Goal: Task Accomplishment & Management: Manage account settings

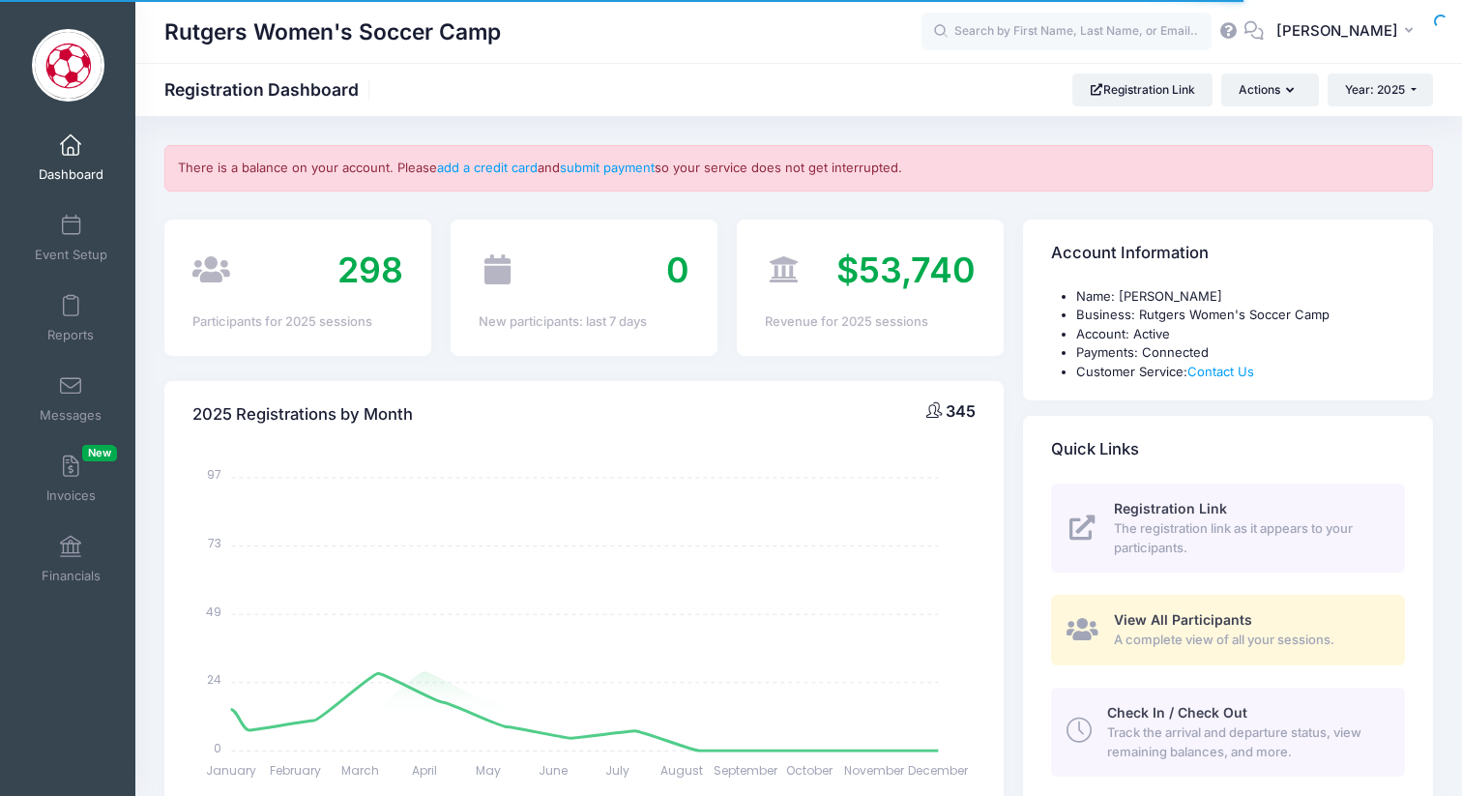
select select
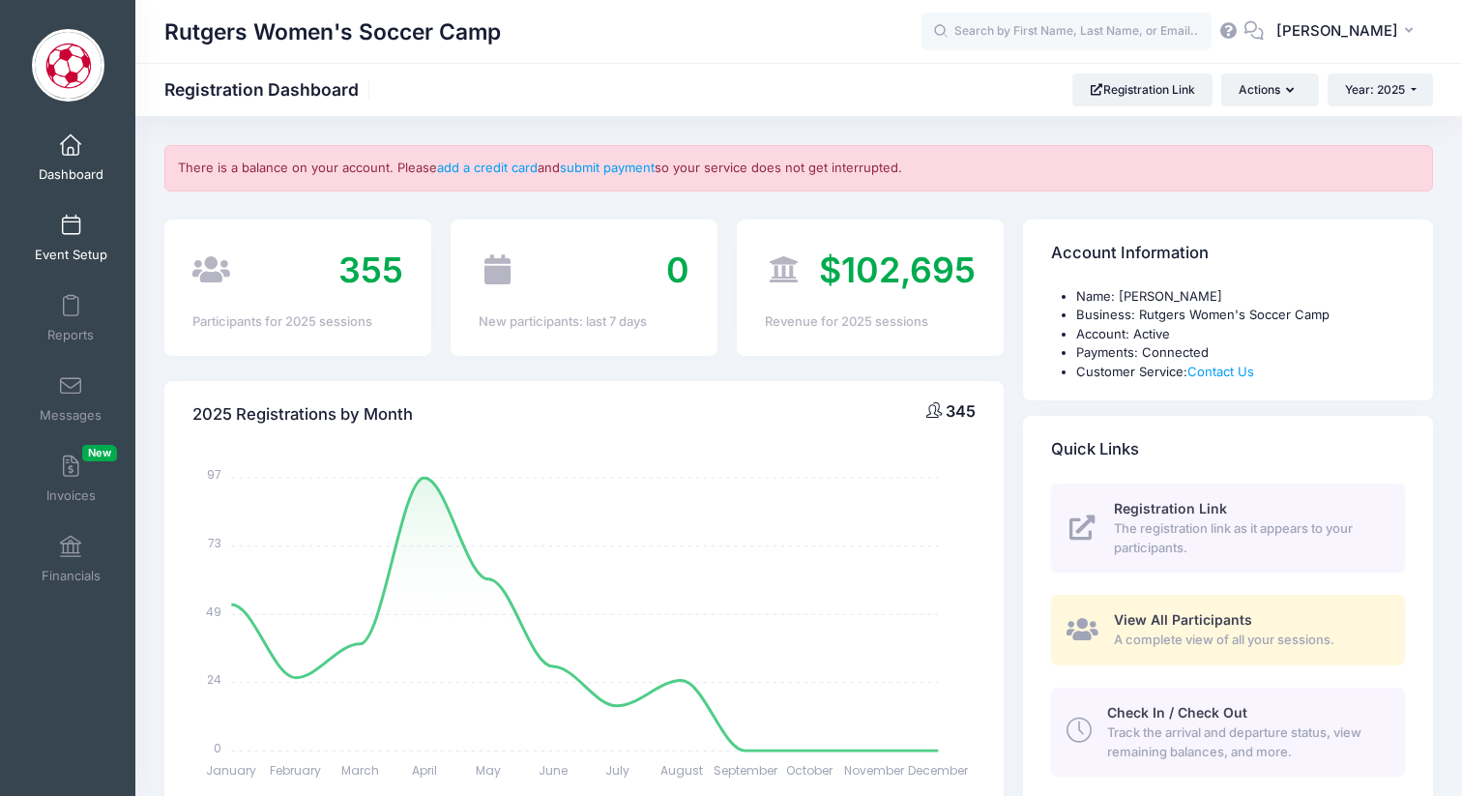
click at [81, 247] on span "Event Setup" at bounding box center [71, 255] width 73 height 16
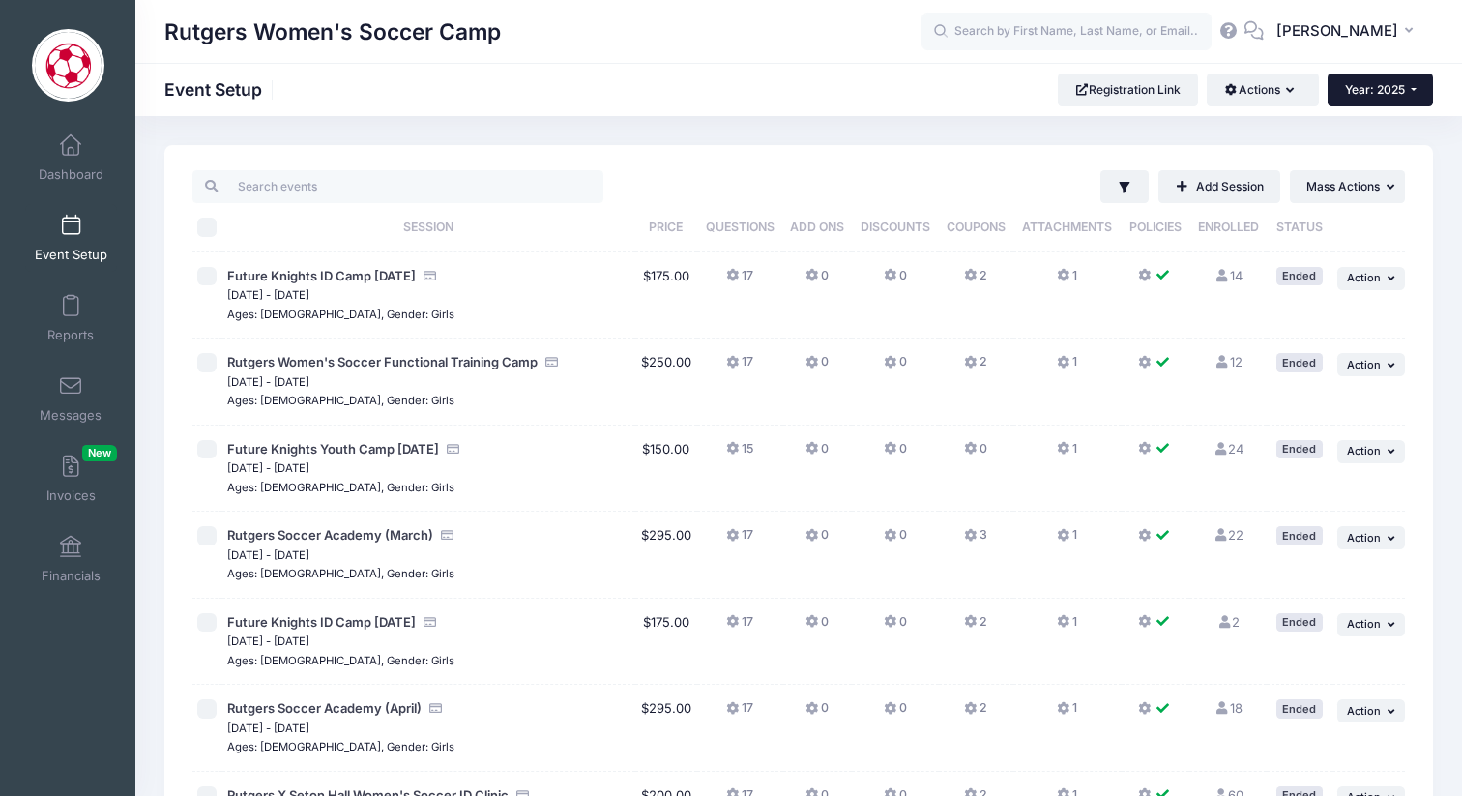
click at [1398, 96] on span "Year: 2025" at bounding box center [1375, 89] width 60 height 15
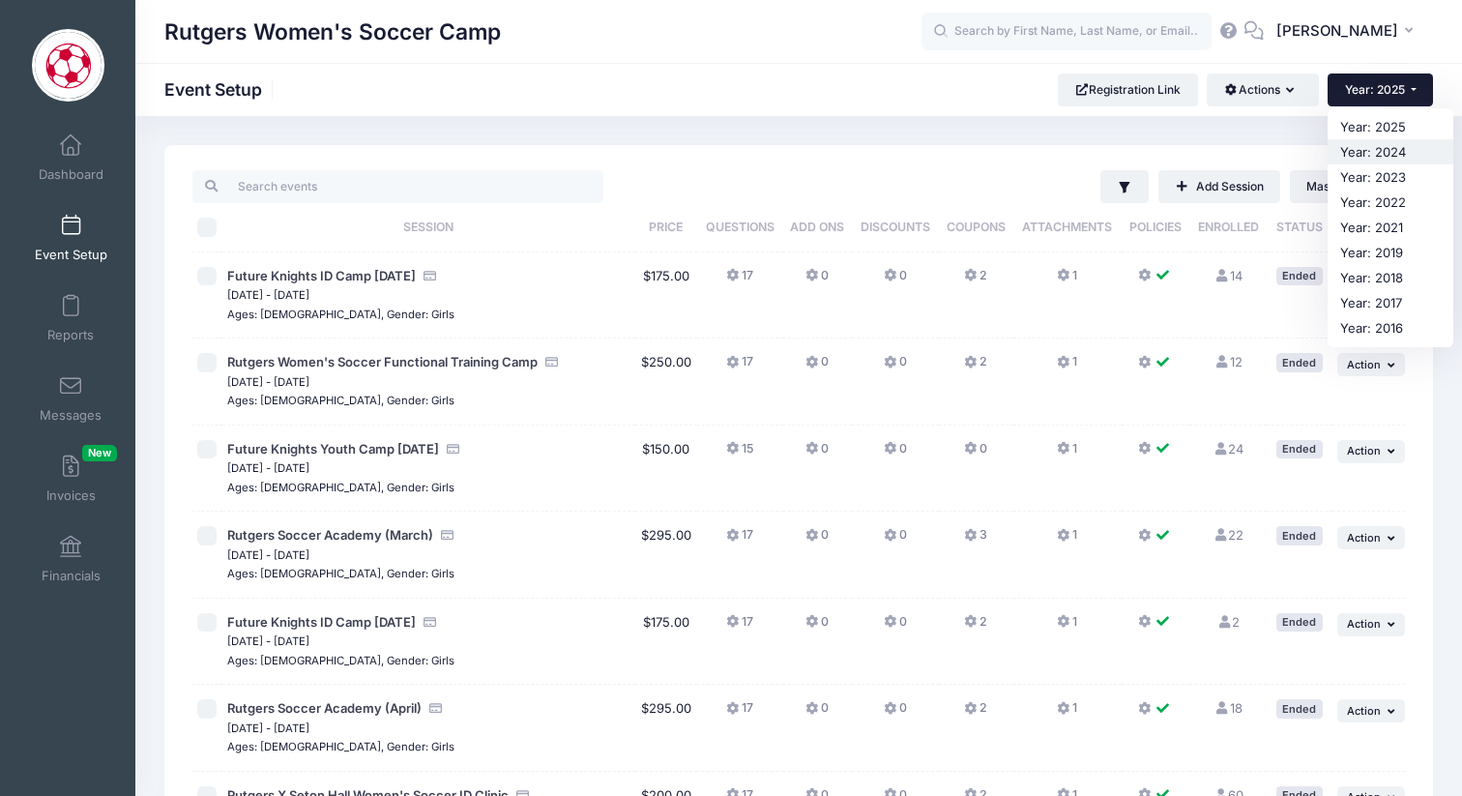
click at [1378, 147] on link "Year: 2024" at bounding box center [1391, 151] width 126 height 25
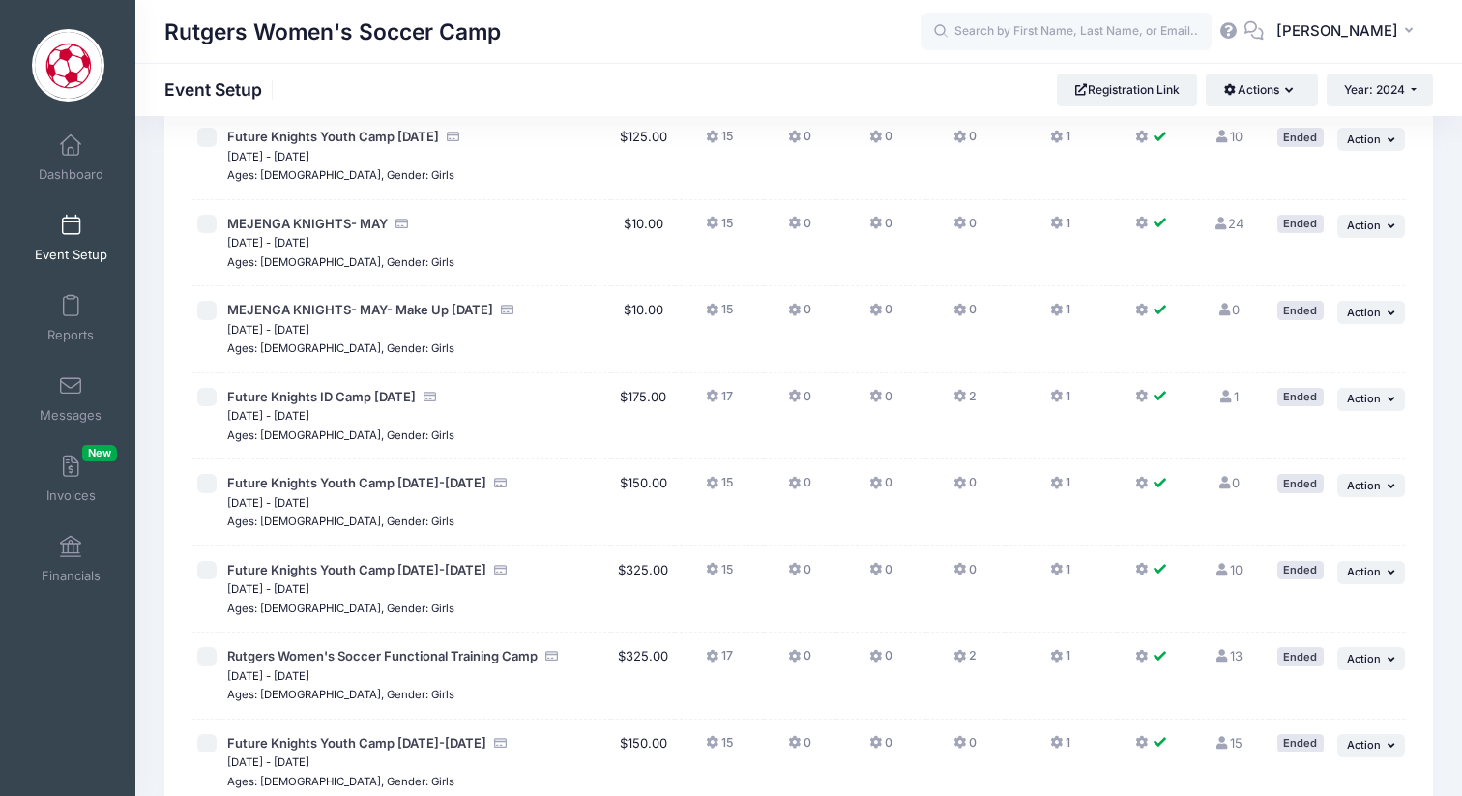
scroll to position [387, 0]
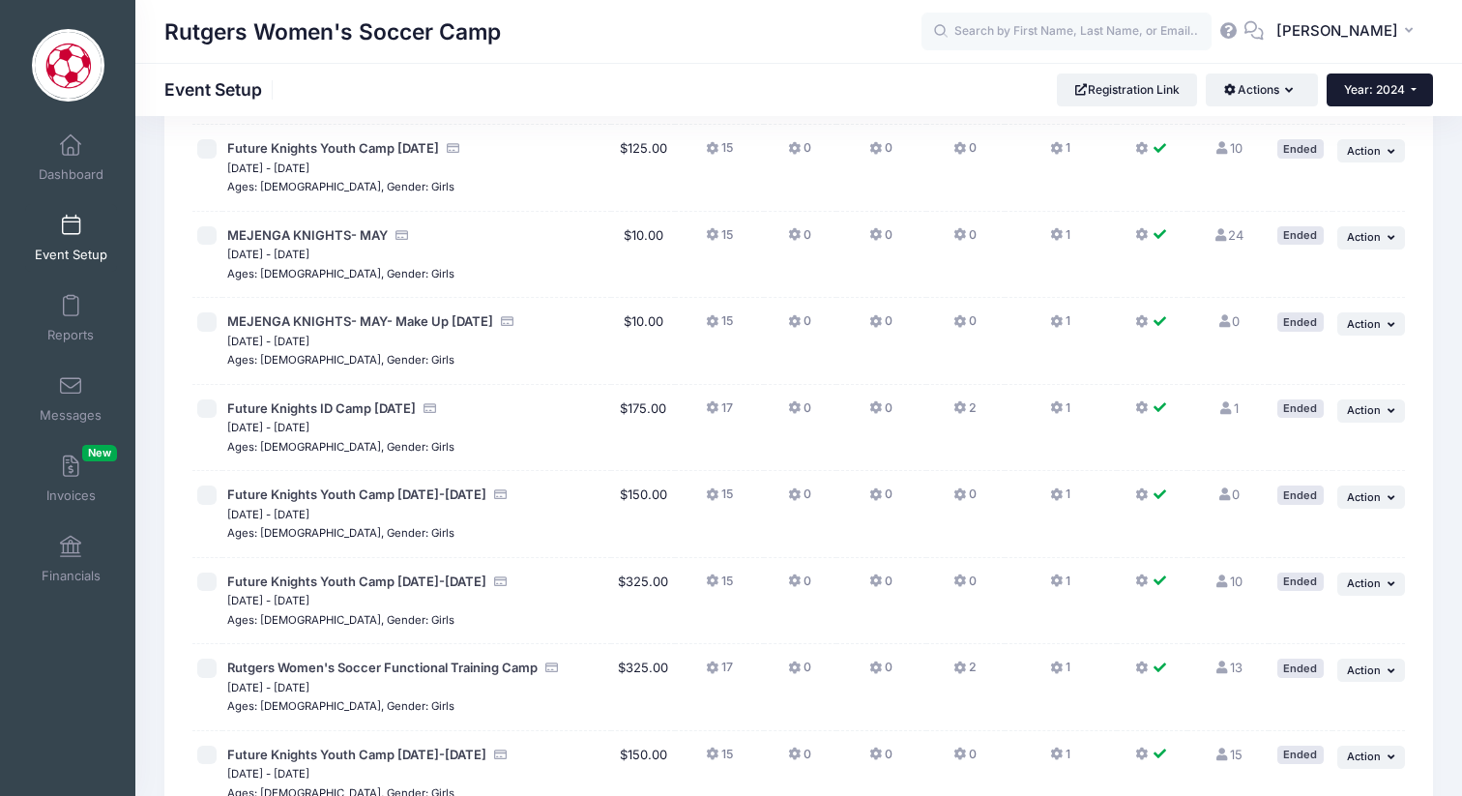
click at [1390, 91] on span "Year: 2024" at bounding box center [1374, 89] width 61 height 15
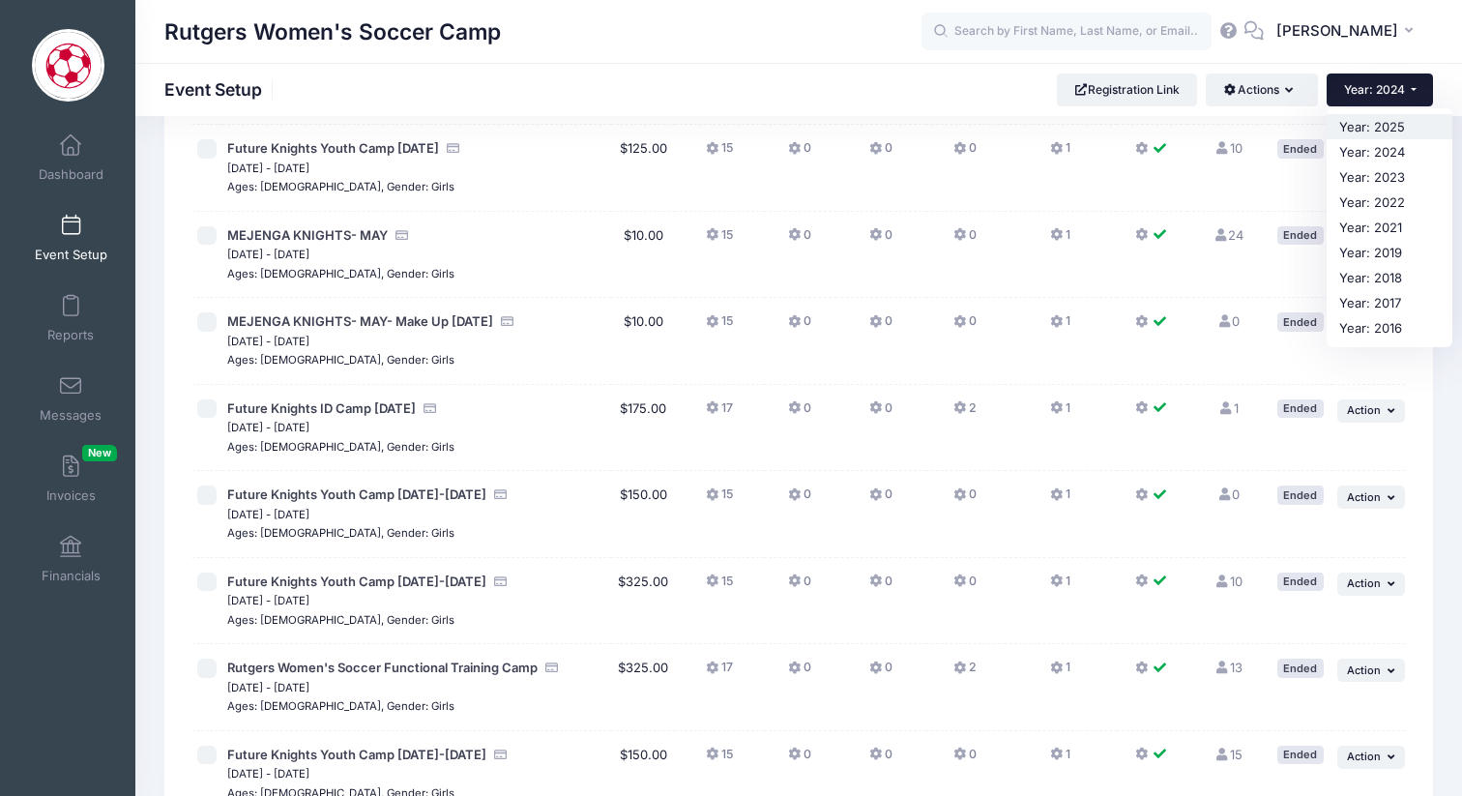
click at [1369, 127] on link "Year: 2025" at bounding box center [1390, 126] width 126 height 25
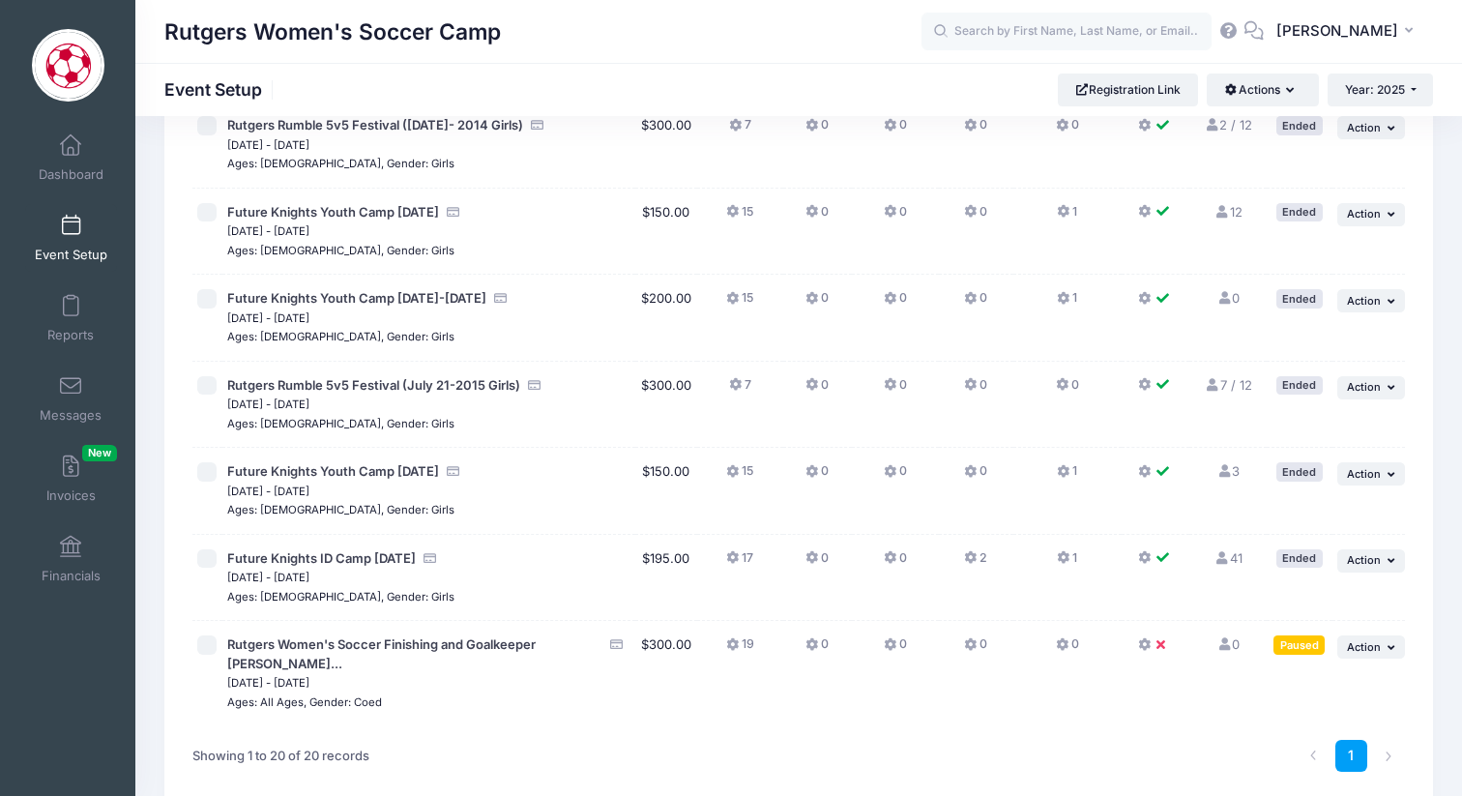
scroll to position [1277, 0]
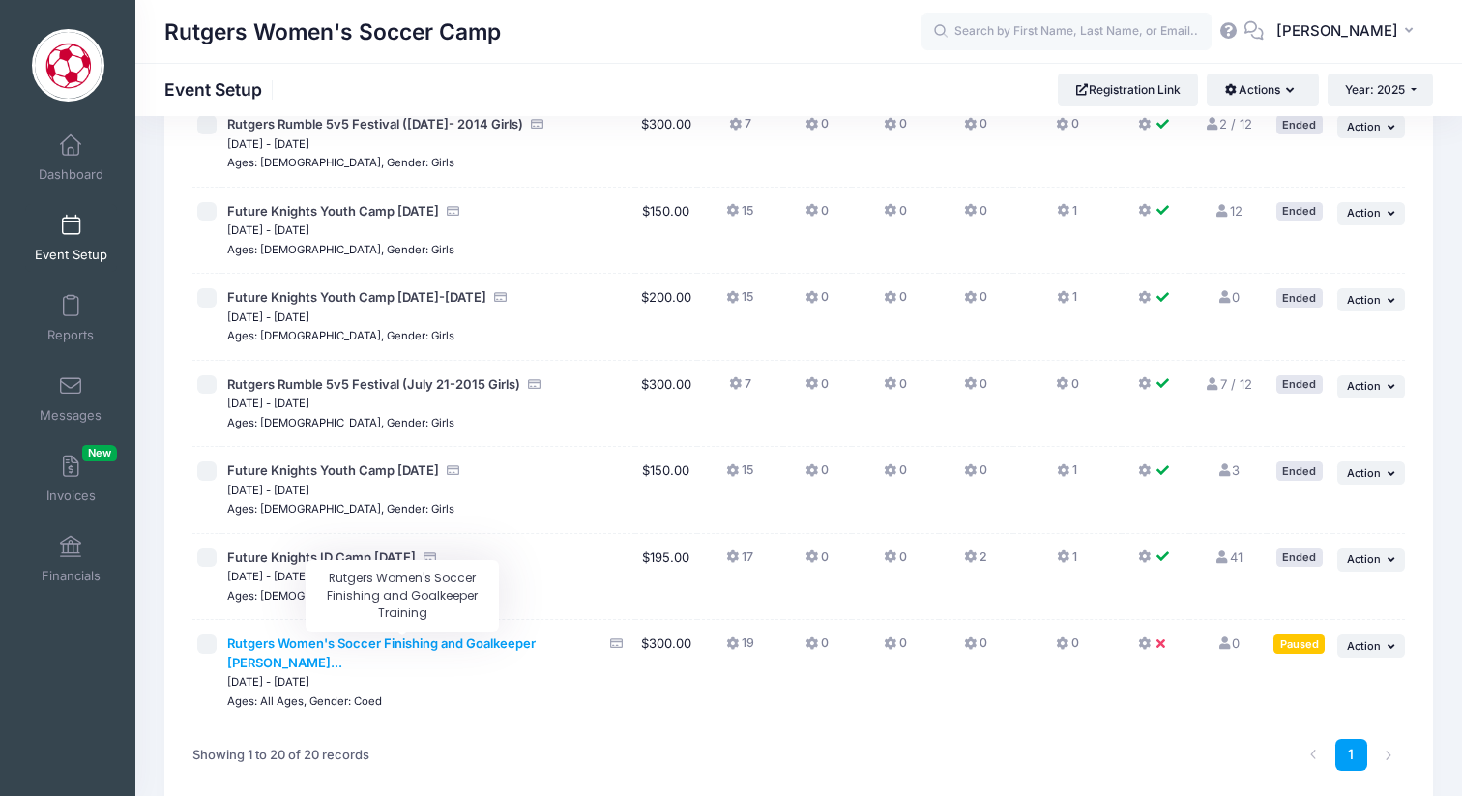
click at [434, 637] on span "Rutgers Women's Soccer Finishing and Goalkeeper Trai..." at bounding box center [381, 652] width 309 height 35
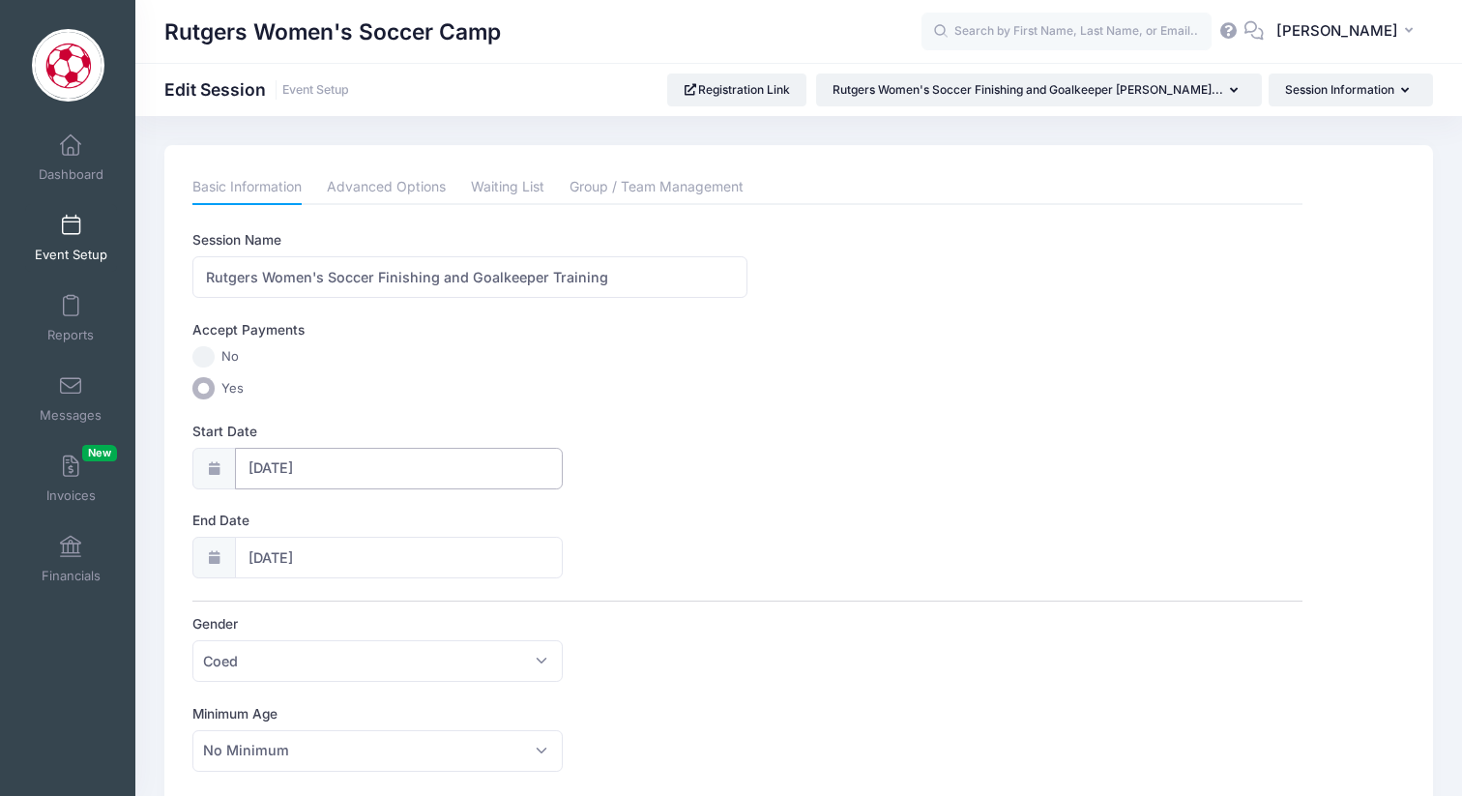
click at [350, 476] on input "10/06/2025" at bounding box center [399, 469] width 328 height 42
click at [261, 519] on icon at bounding box center [263, 520] width 13 height 13
select select "8"
click at [298, 727] on span "29" at bounding box center [299, 732] width 35 height 35
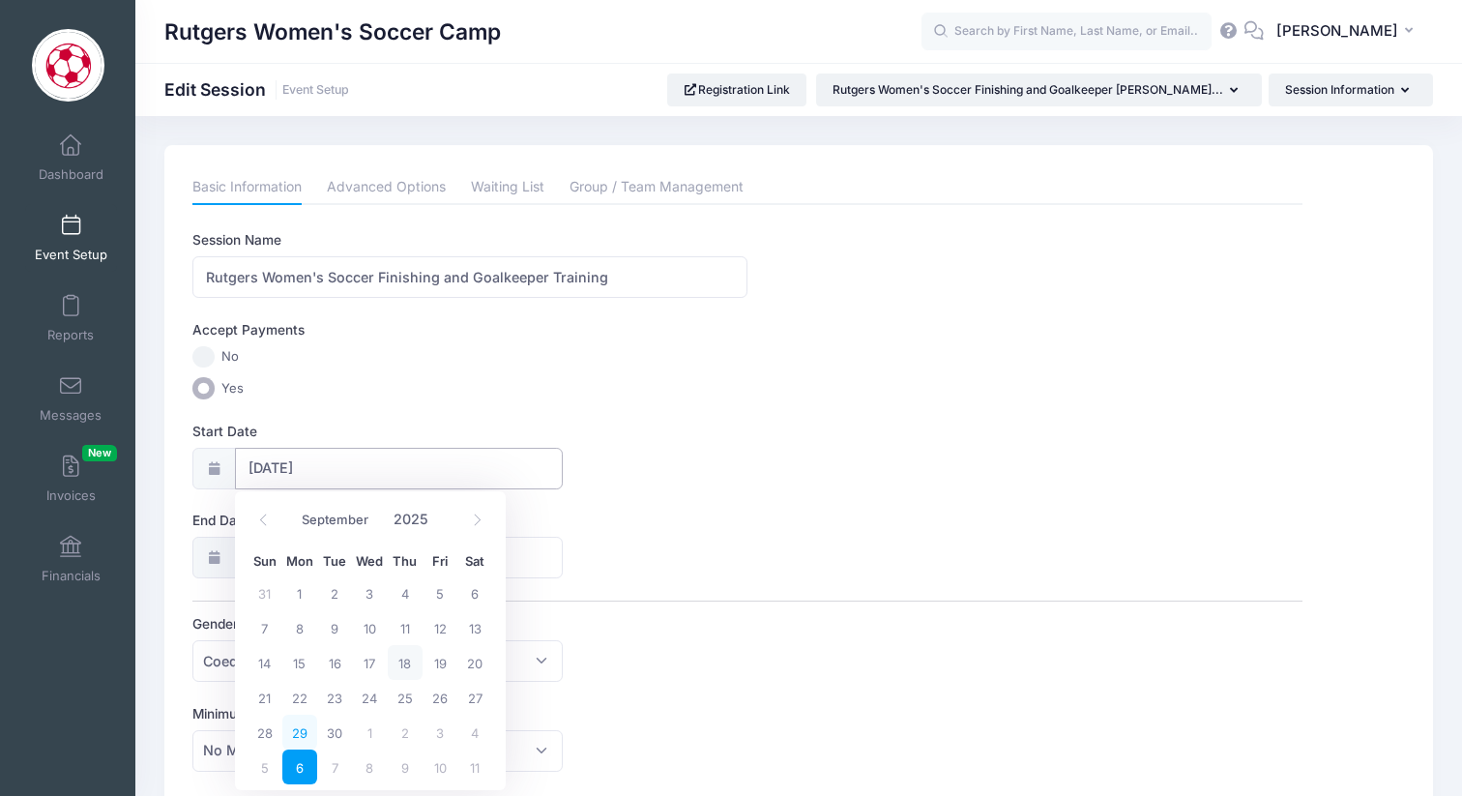
type input "09/29/2025"
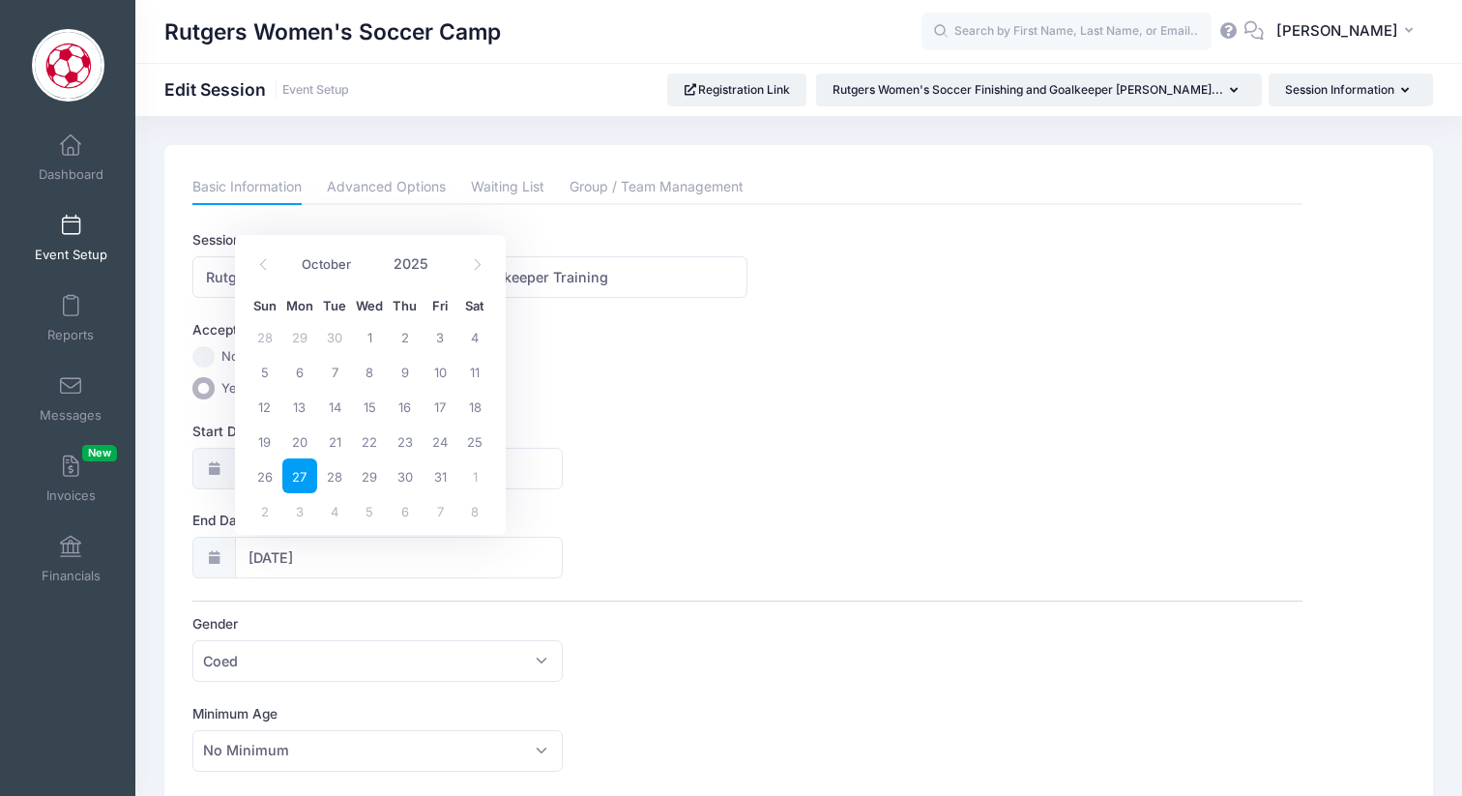
click at [666, 545] on div "End Date 10/27/2025" at bounding box center [746, 545] width 1109 height 68
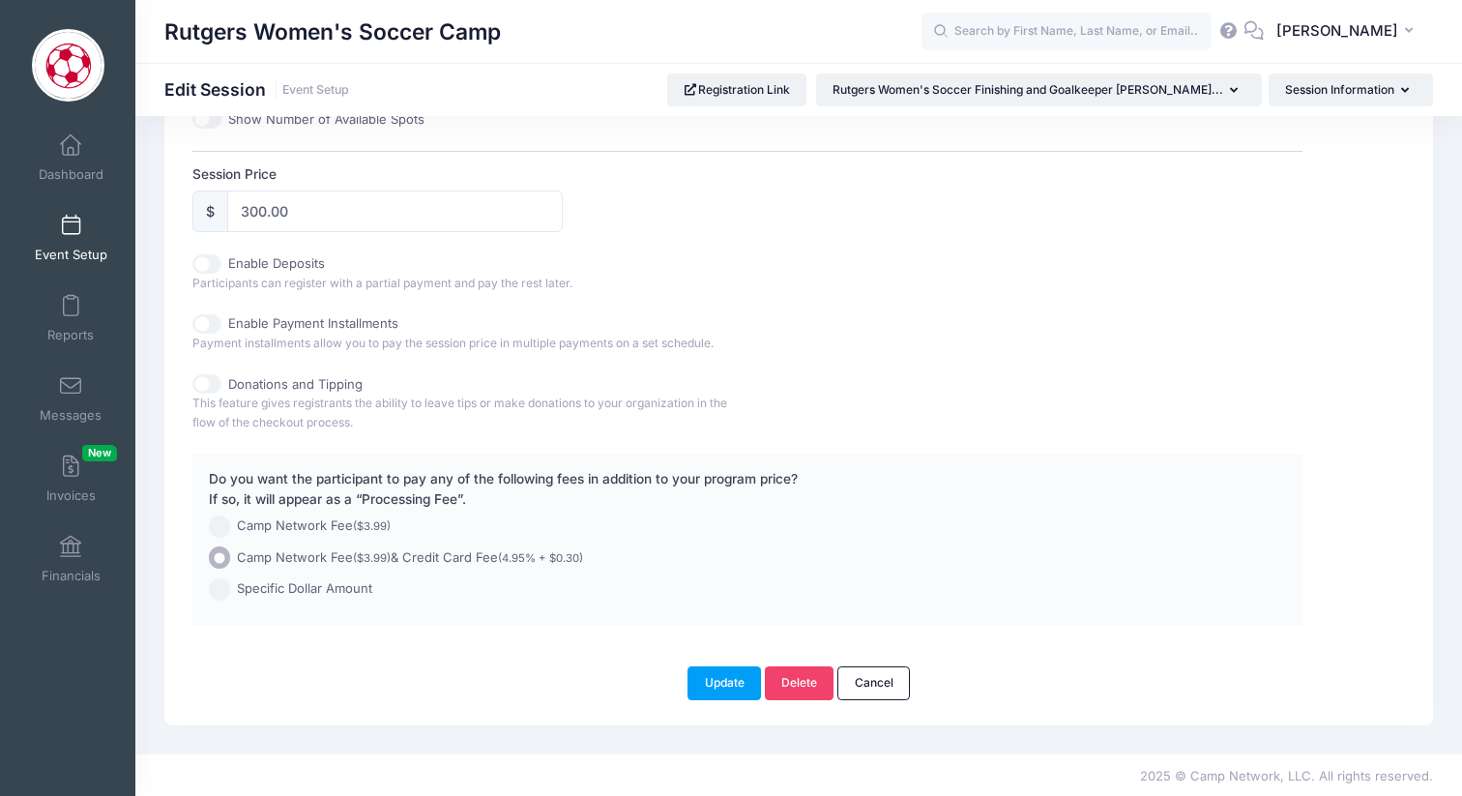
scroll to position [881, 0]
click at [727, 687] on button "Update" at bounding box center [725, 680] width 74 height 33
click at [719, 687] on button "Update" at bounding box center [725, 680] width 74 height 33
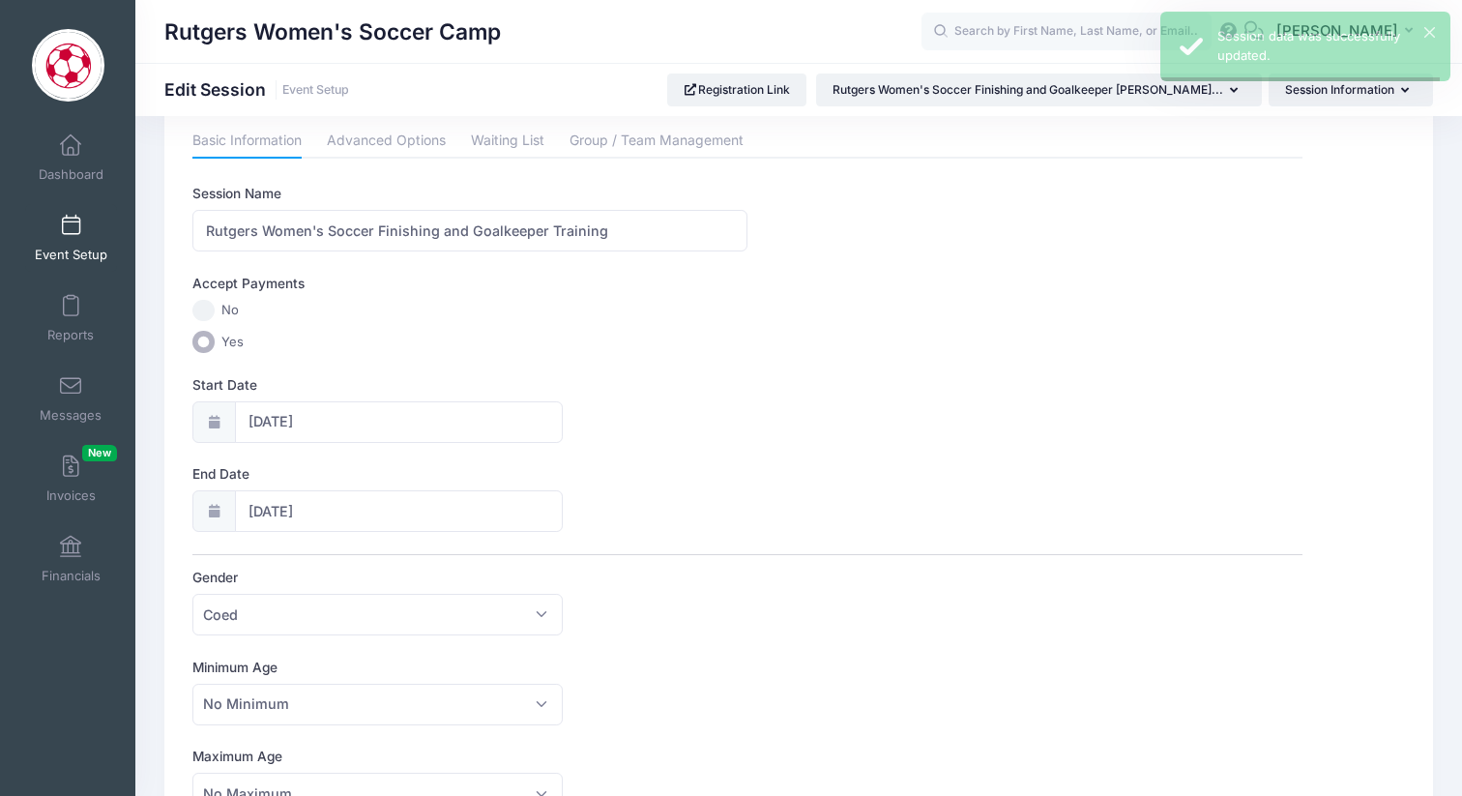
scroll to position [0, 0]
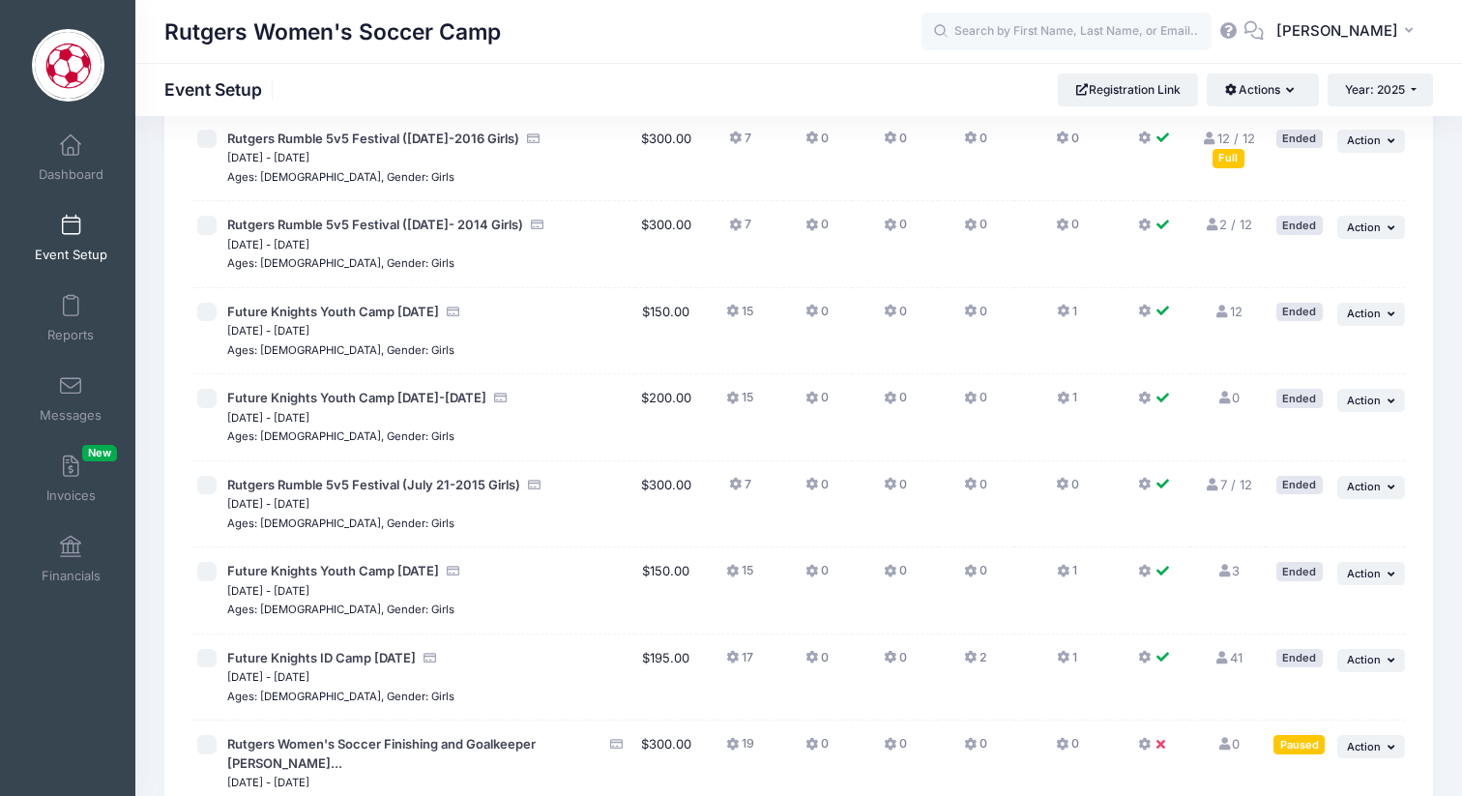
scroll to position [1364, 0]
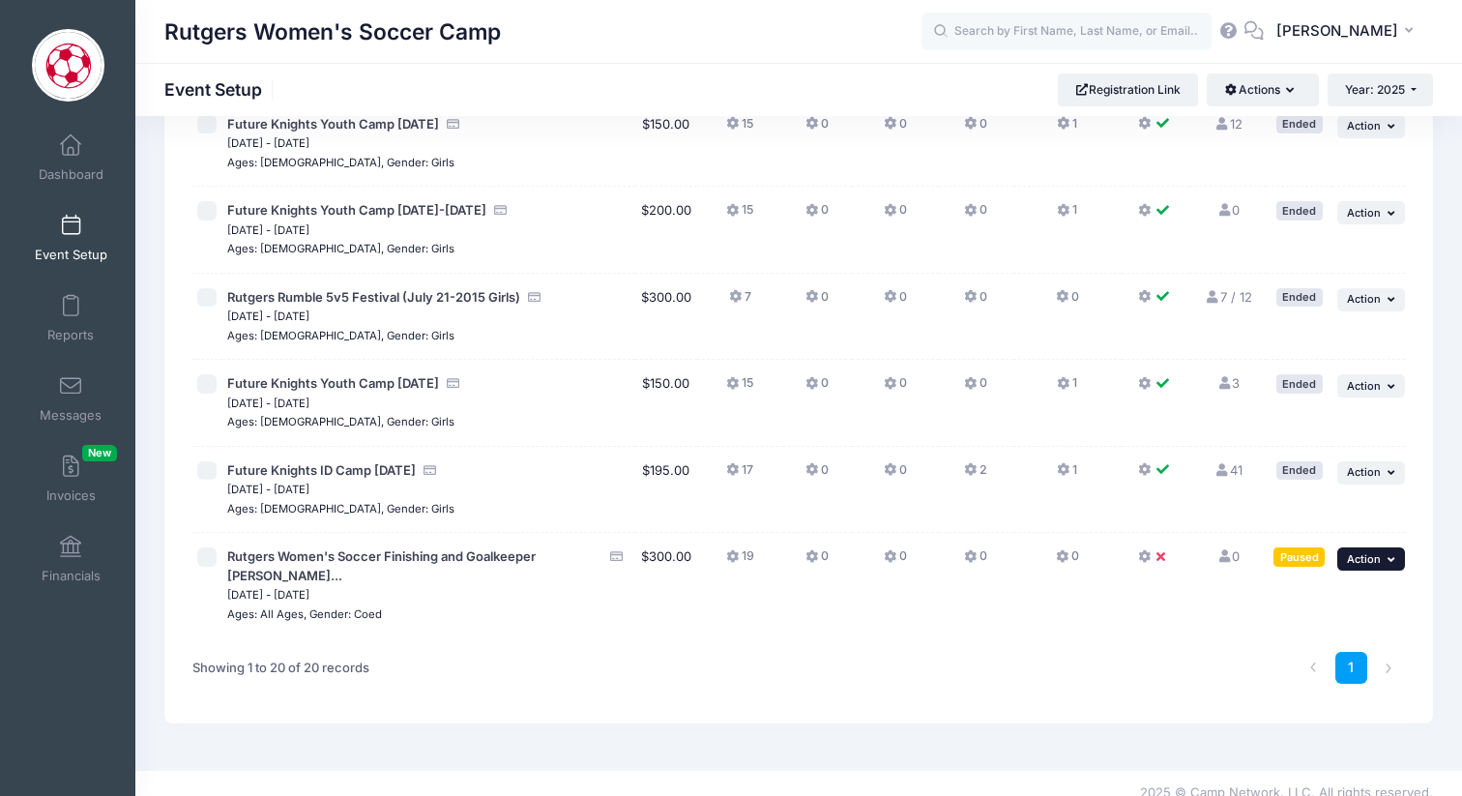
click at [1368, 562] on span "Action" at bounding box center [1364, 559] width 34 height 14
click at [1321, 610] on link "Resume Session" at bounding box center [1308, 601] width 175 height 37
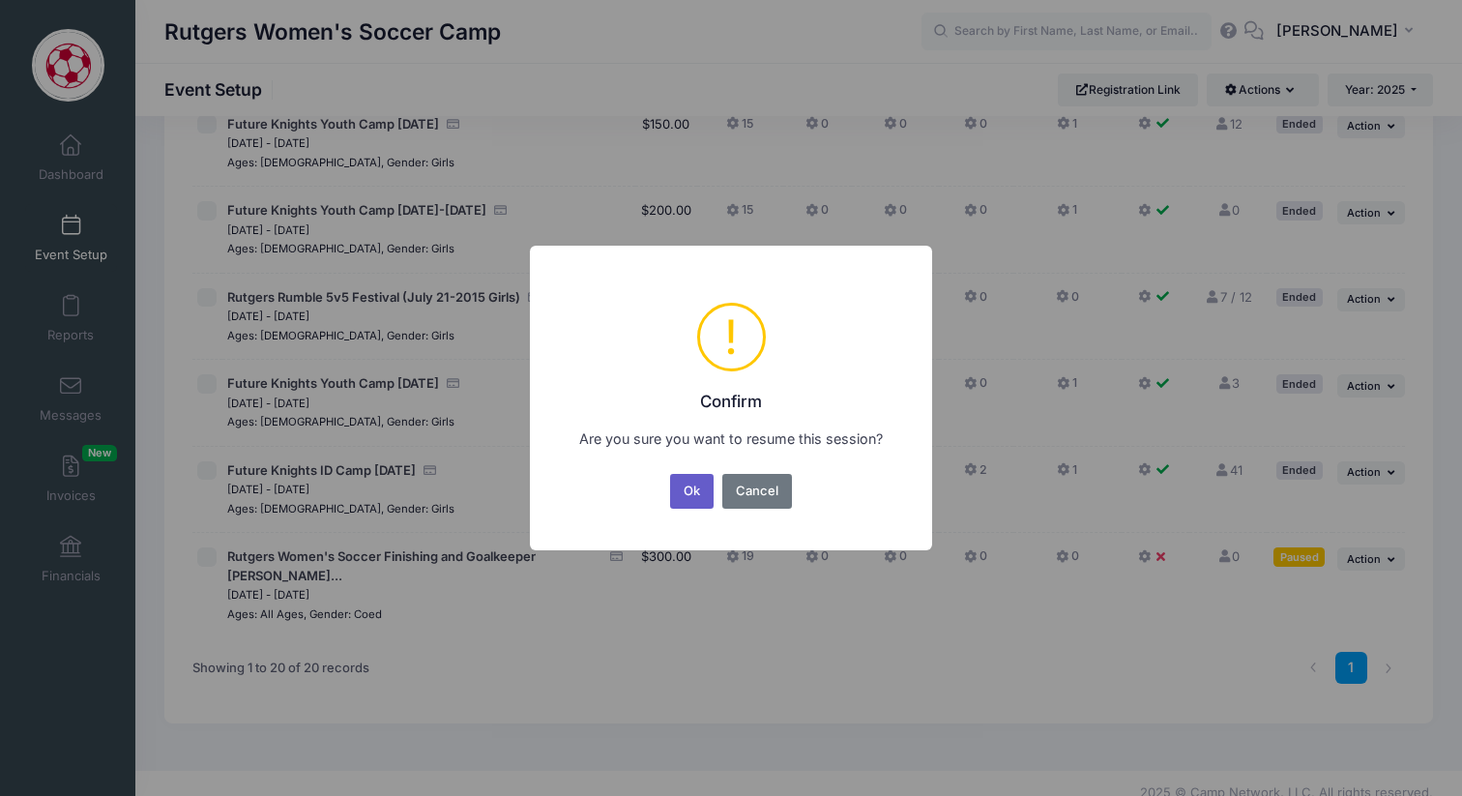
click at [687, 489] on button "Ok" at bounding box center [692, 491] width 44 height 35
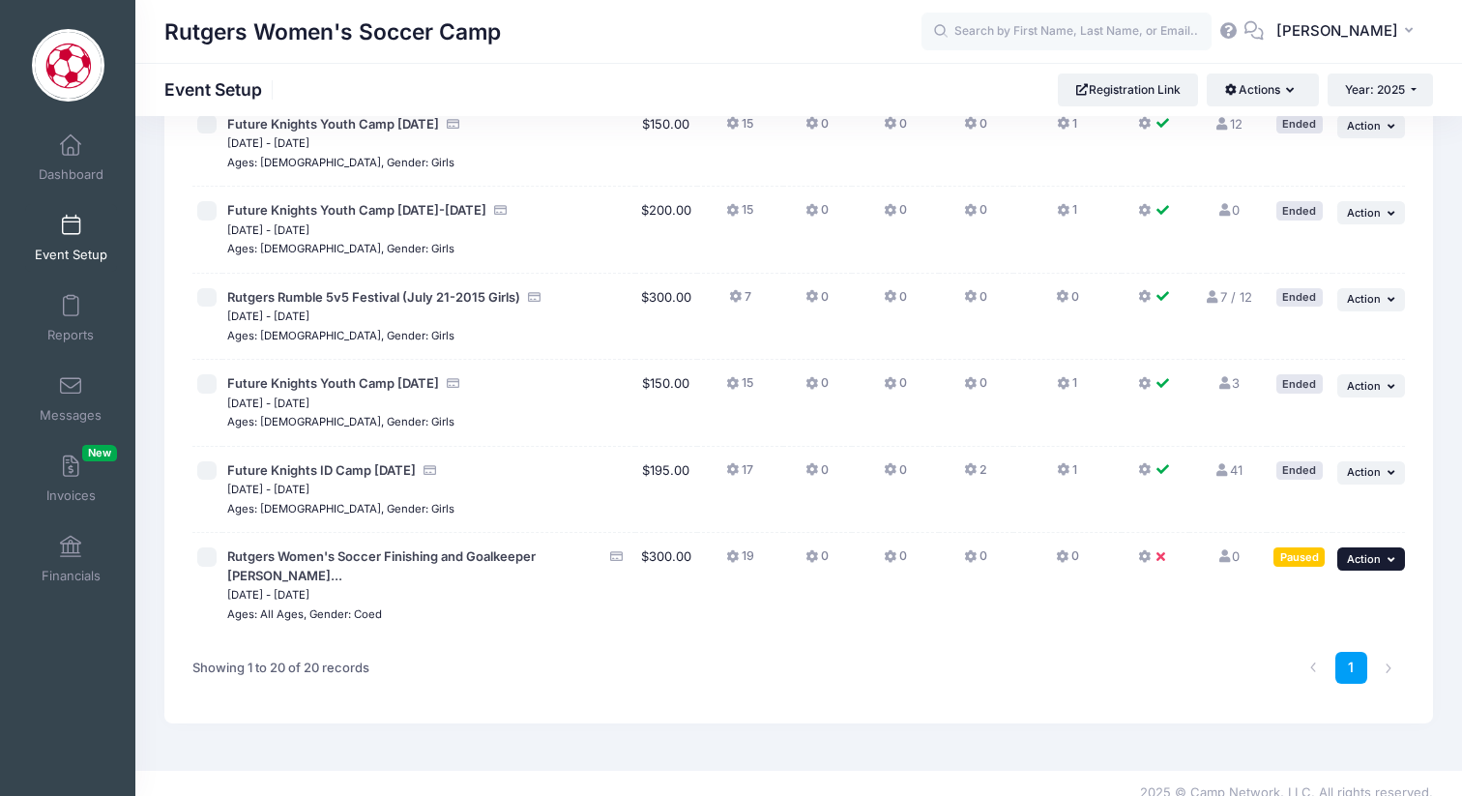
click at [1353, 556] on span "Action" at bounding box center [1364, 559] width 34 height 14
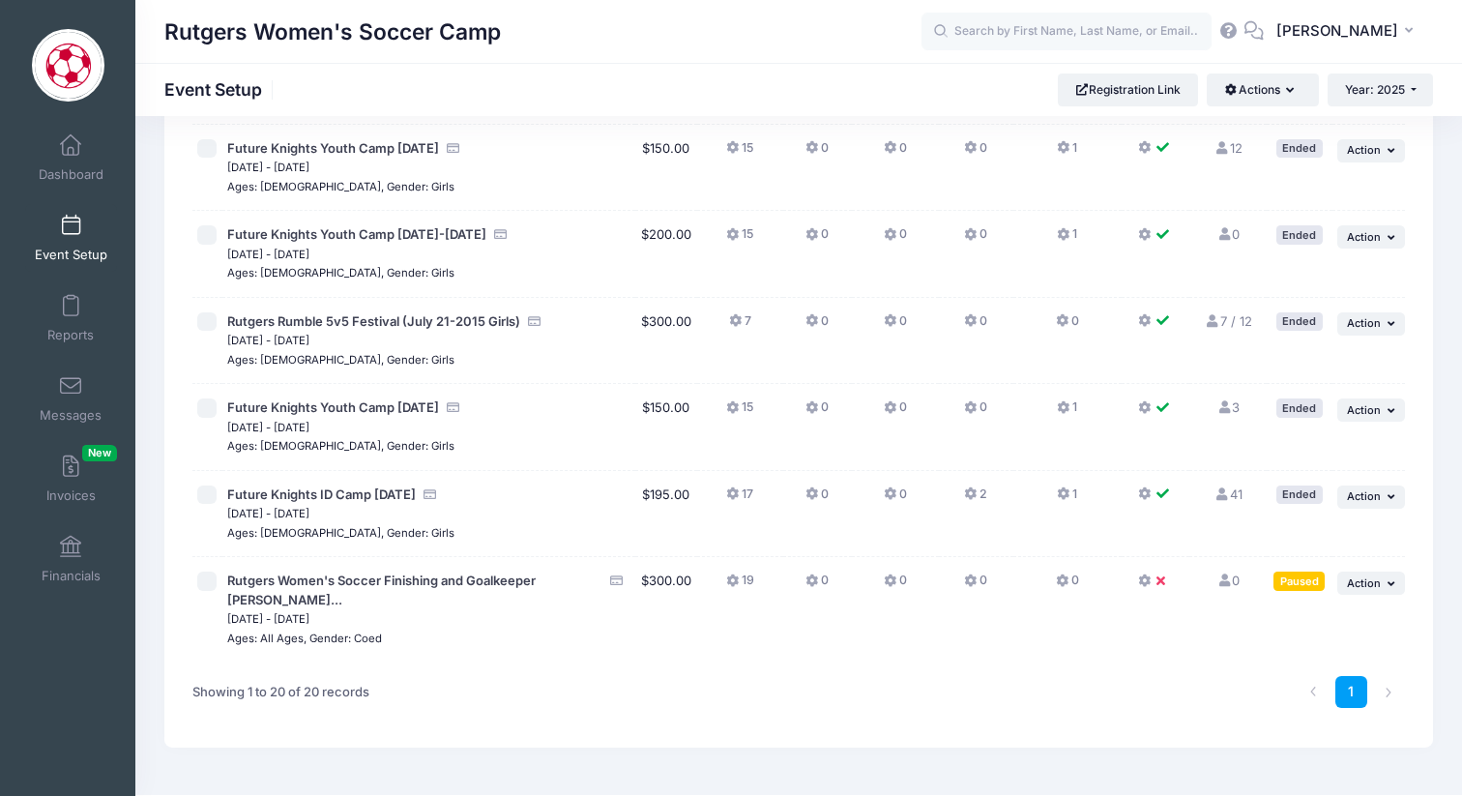
scroll to position [1345, 0]
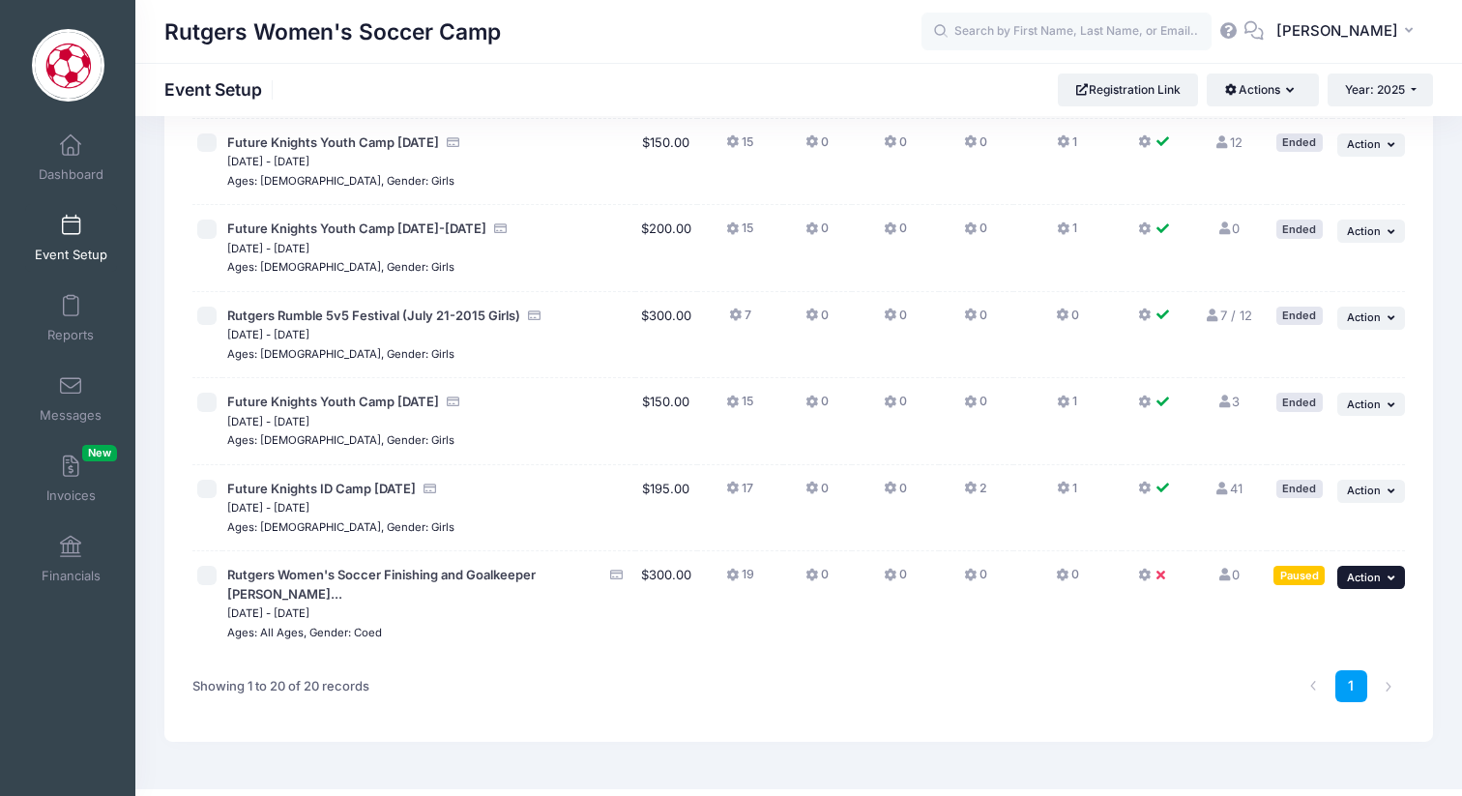
click at [1363, 574] on span "Action" at bounding box center [1364, 578] width 34 height 14
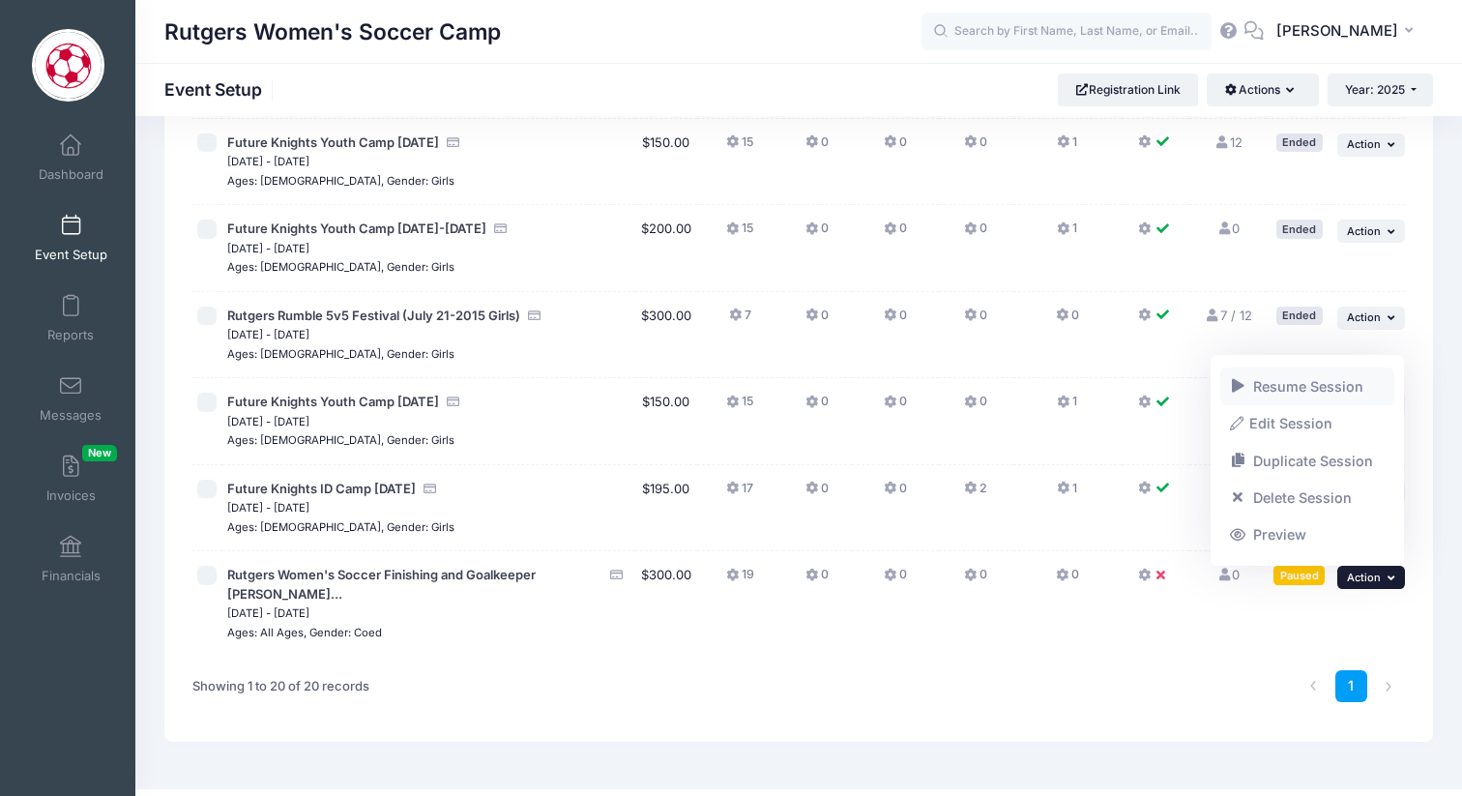
click at [1286, 382] on link "Resume Session" at bounding box center [1308, 386] width 175 height 37
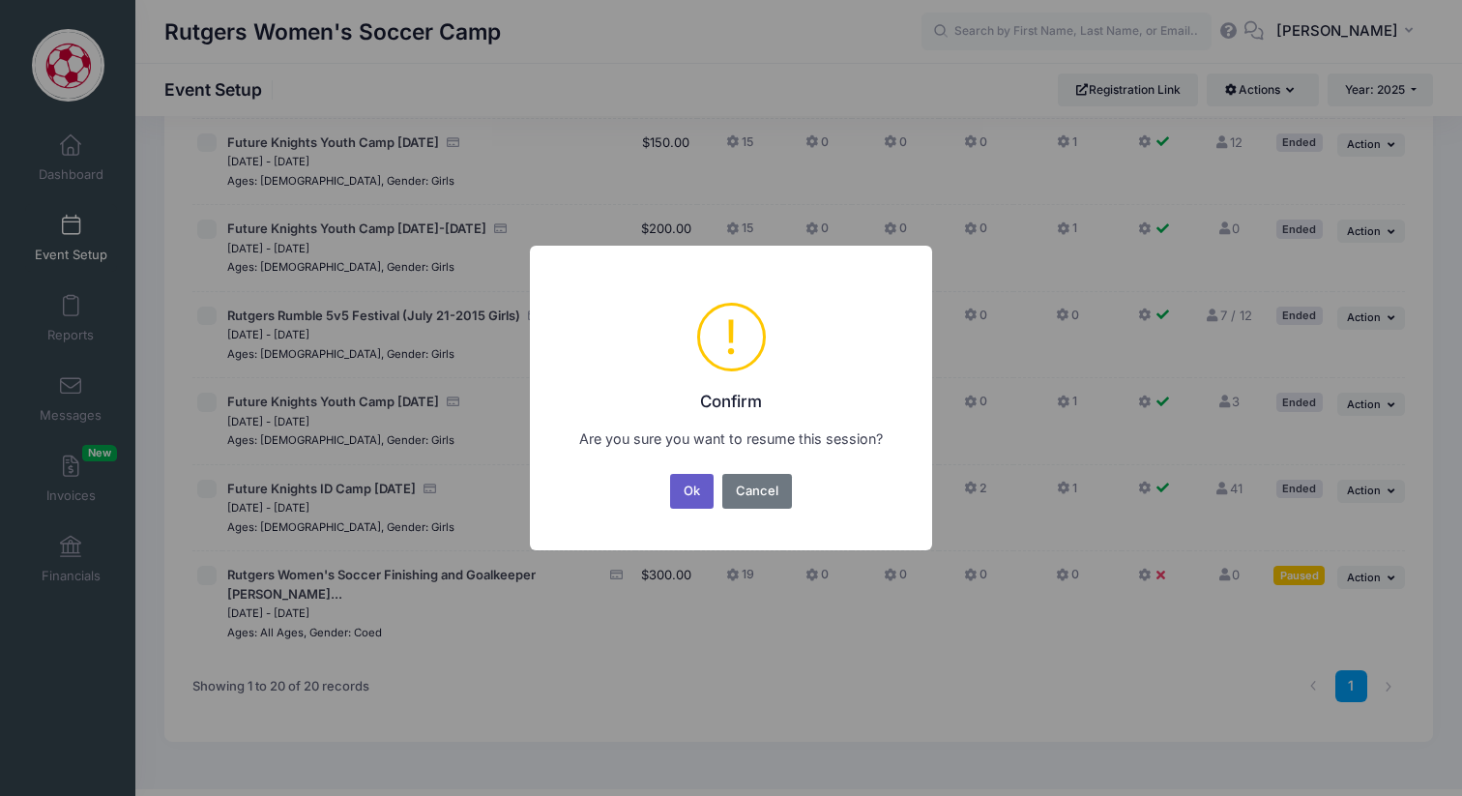
click at [708, 487] on button "Ok" at bounding box center [692, 491] width 44 height 35
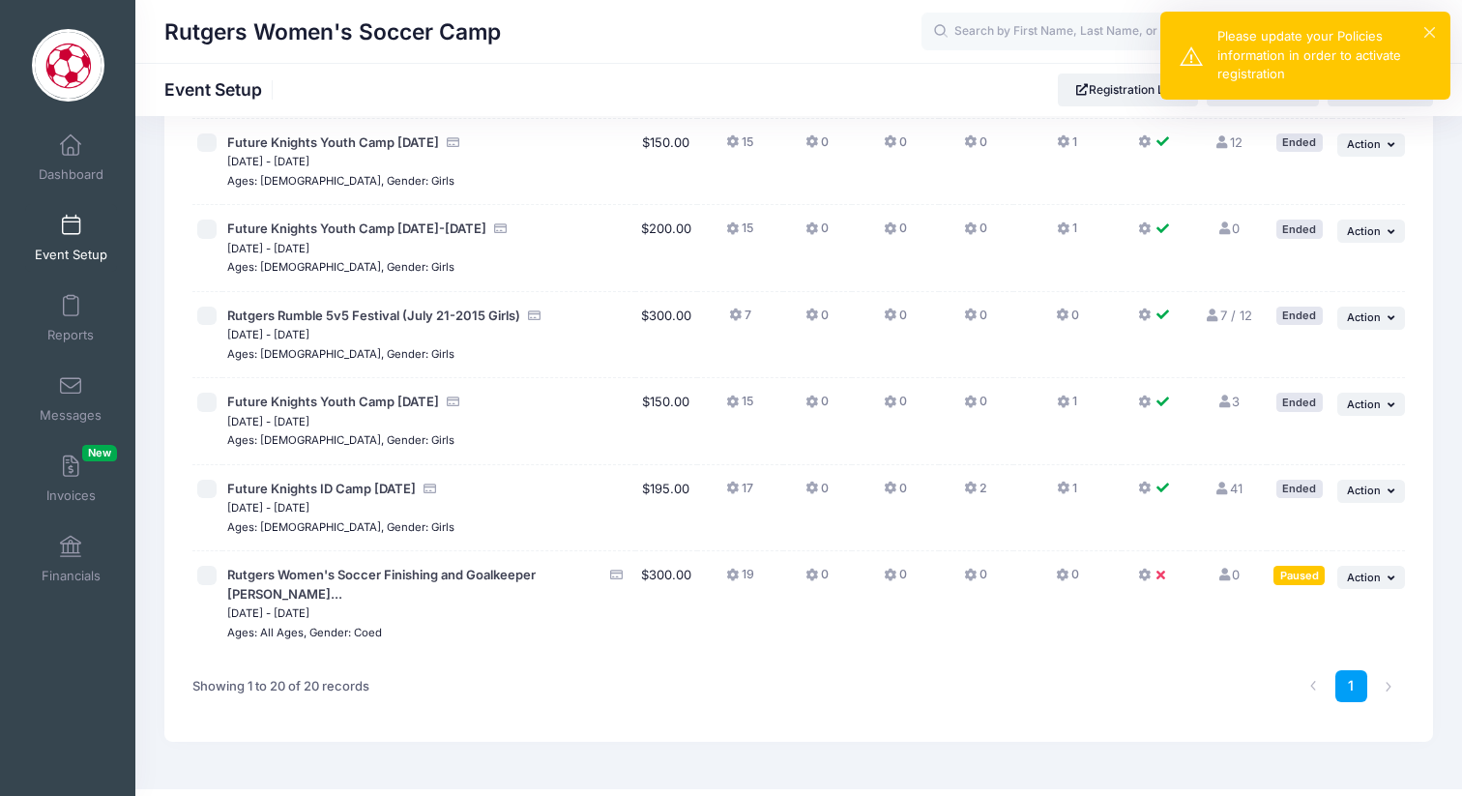
click at [1279, 69] on div "Please update your Policies information in order to activate registration" at bounding box center [1327, 55] width 218 height 57
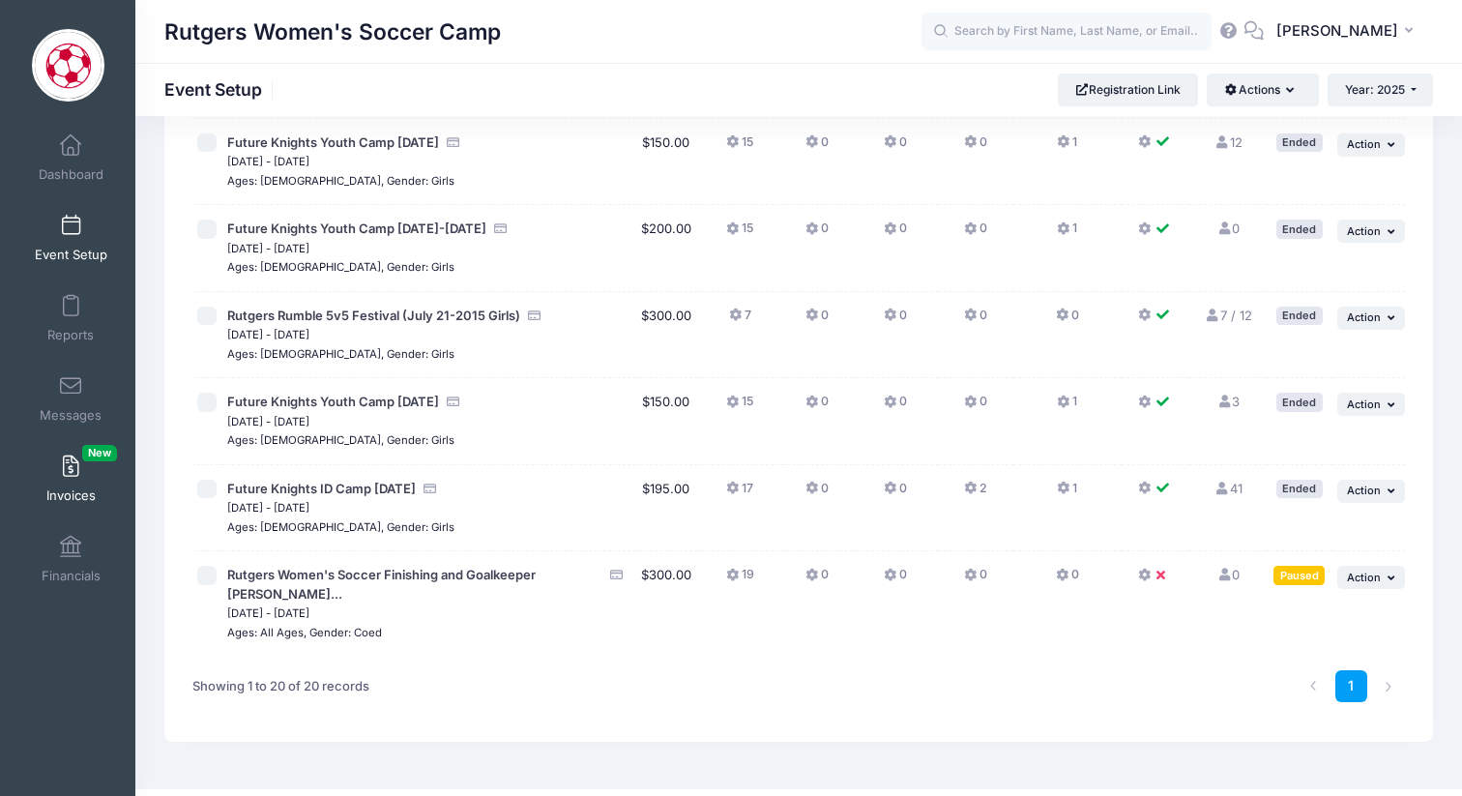
click at [71, 472] on span at bounding box center [71, 466] width 0 height 21
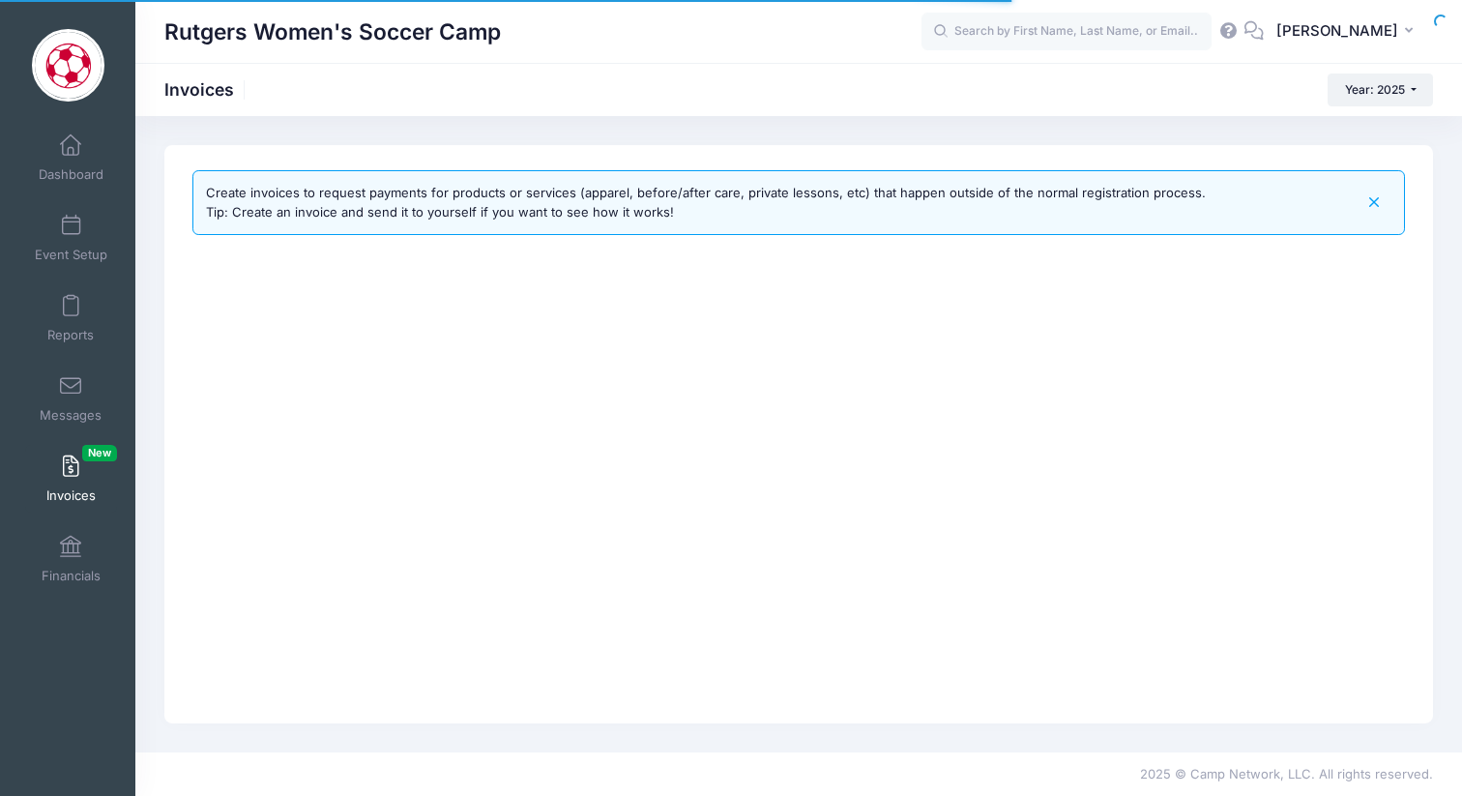
select select
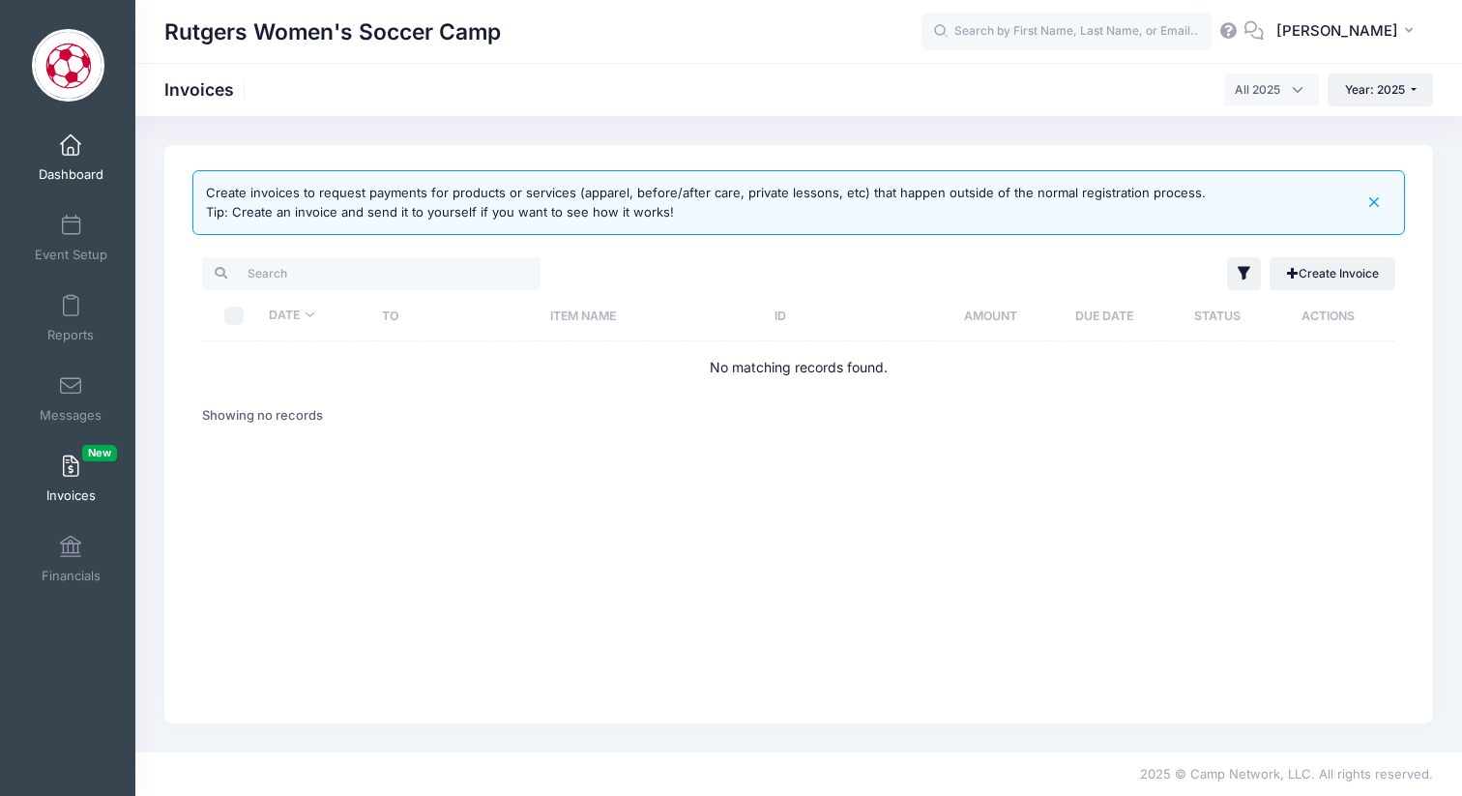
click at [71, 152] on span at bounding box center [71, 145] width 0 height 21
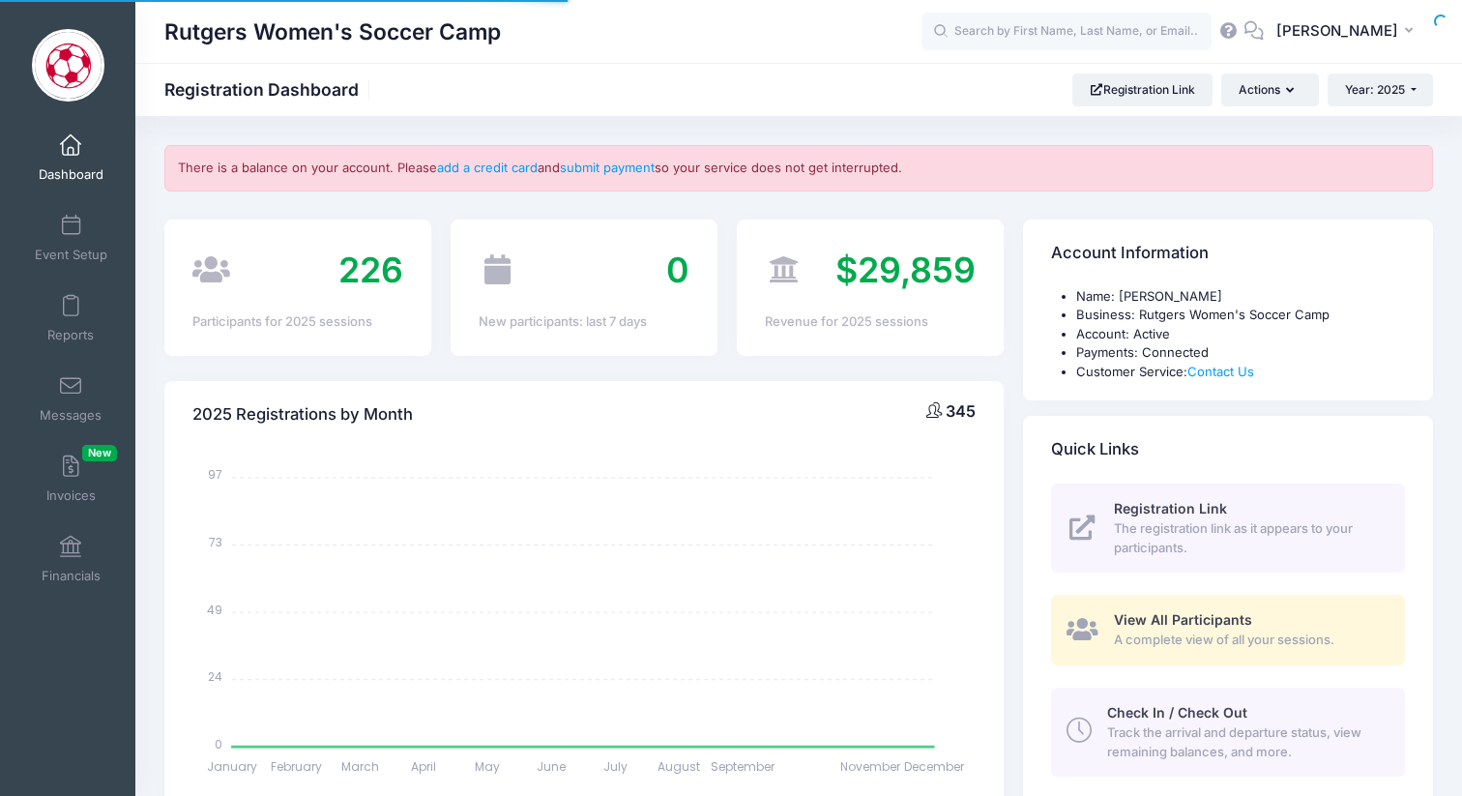
select select
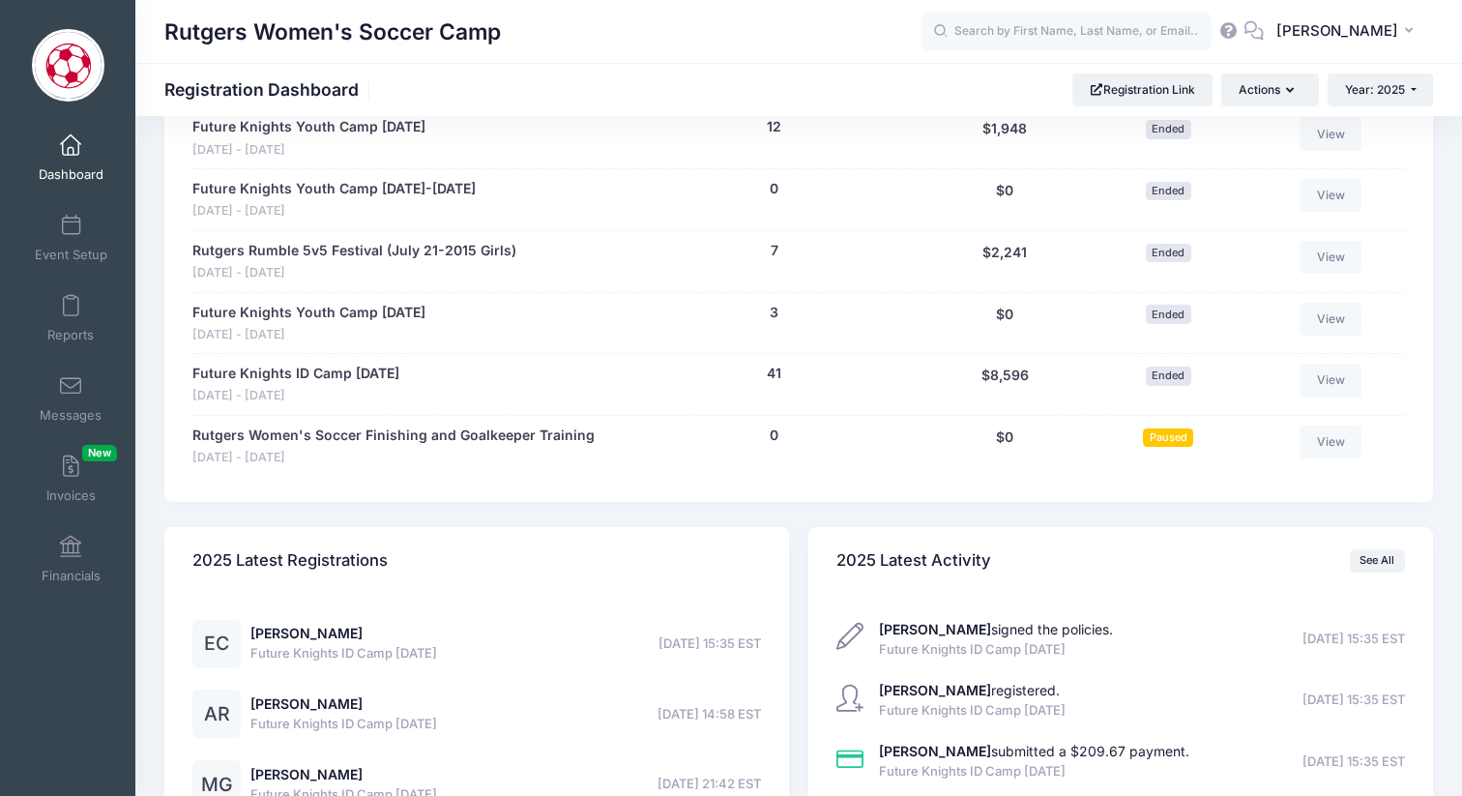
scroll to position [2051, 0]
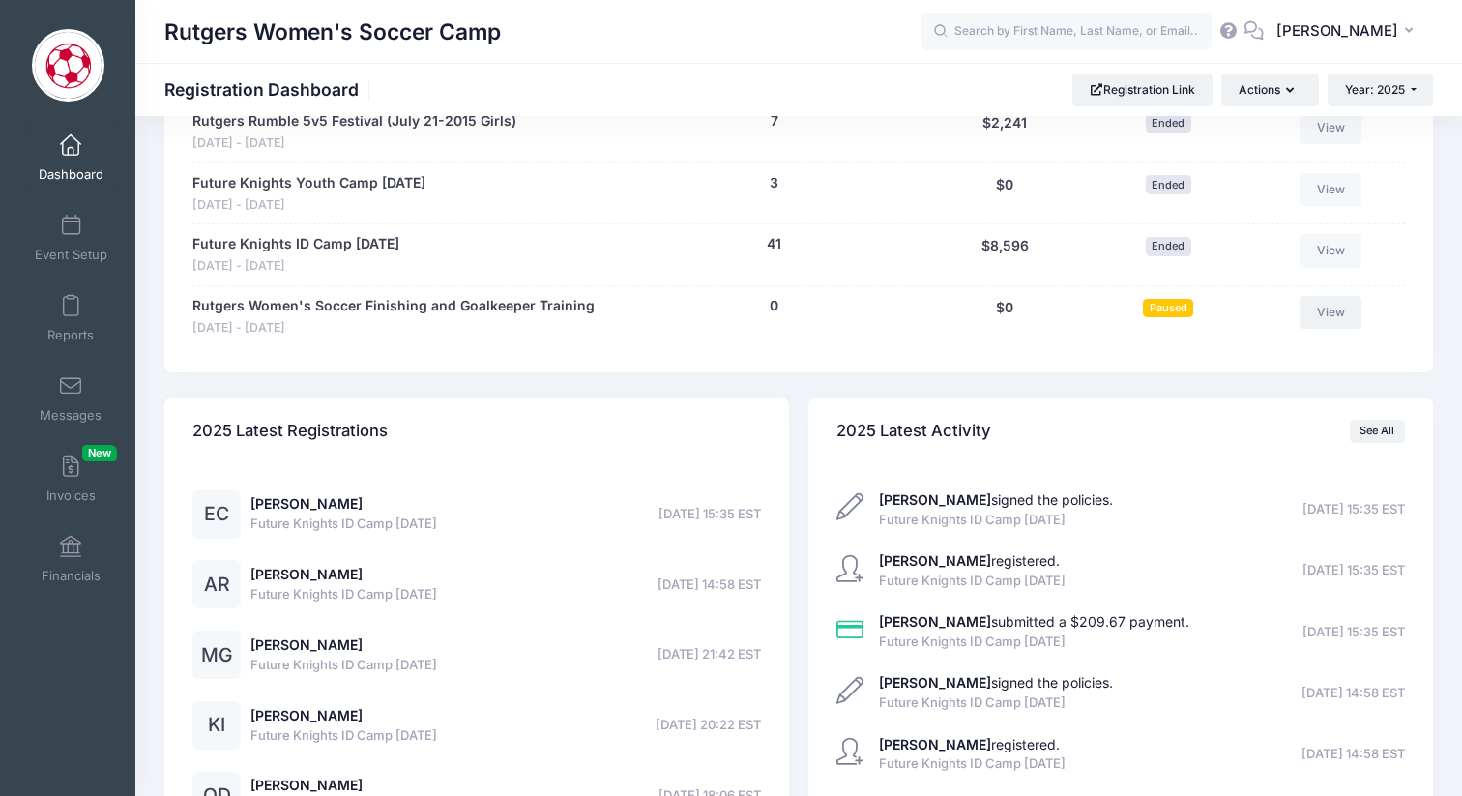
click at [1330, 309] on link "View" at bounding box center [1331, 312] width 62 height 33
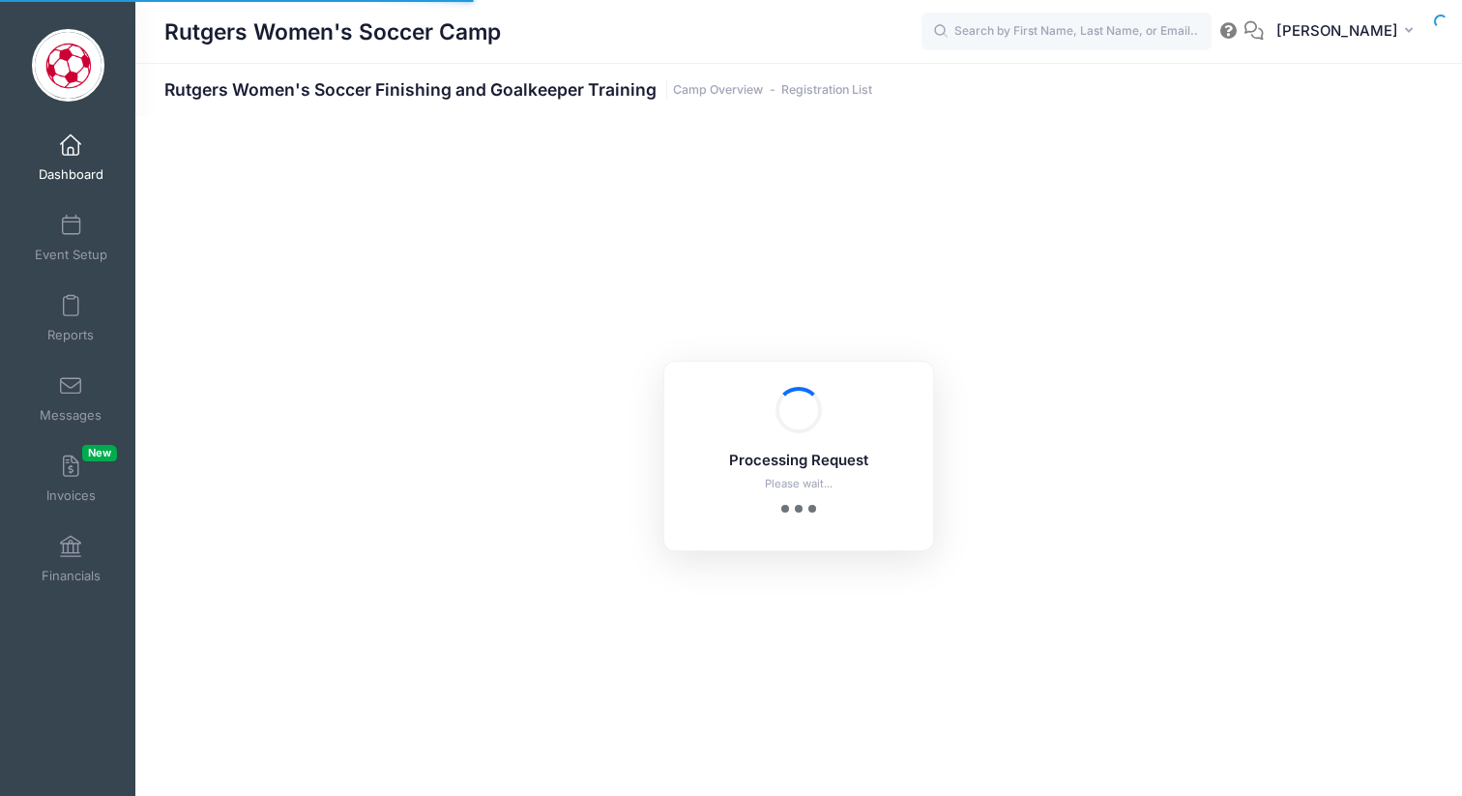
select select "10"
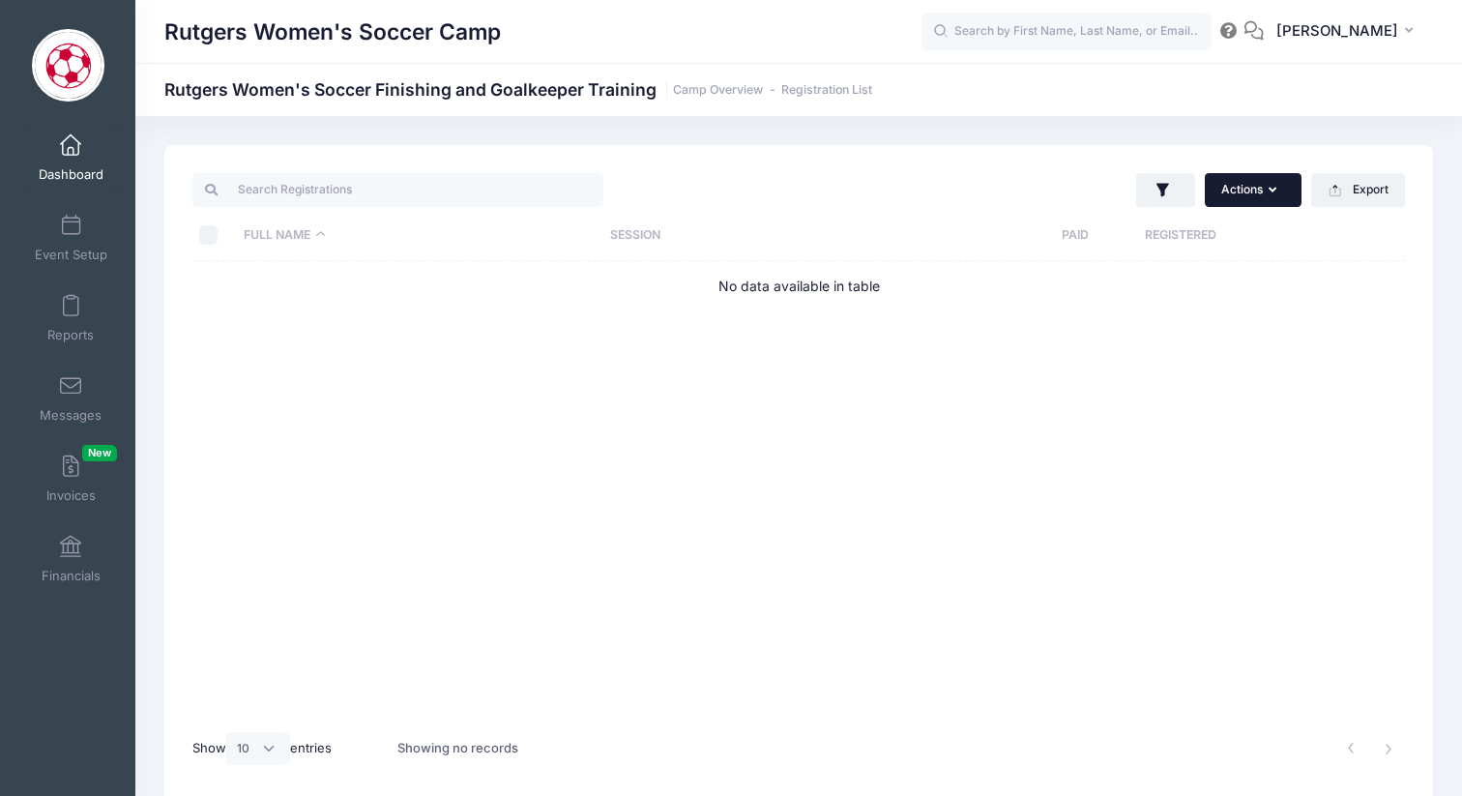
click at [1241, 183] on button "Actions" at bounding box center [1253, 189] width 97 height 33
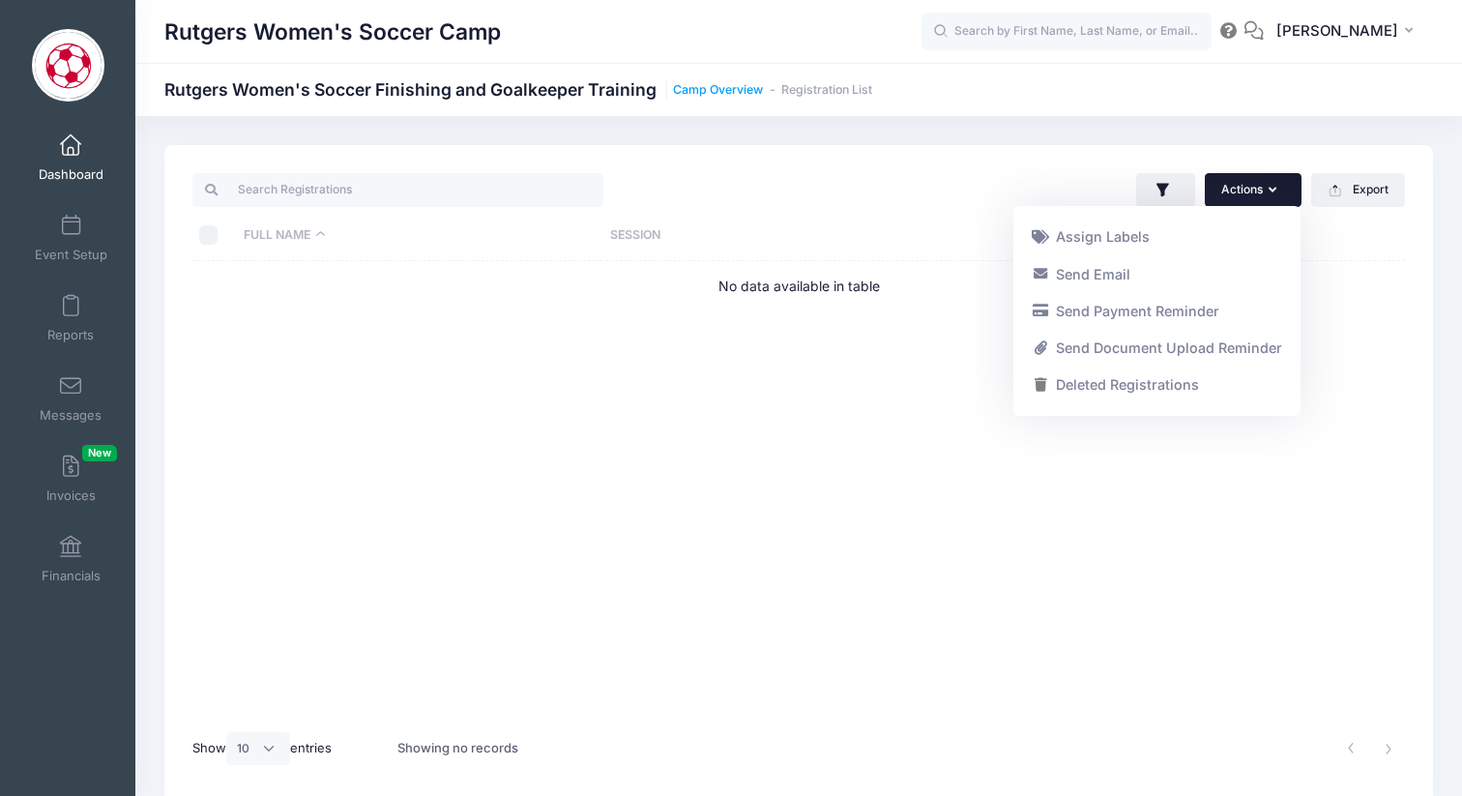
click at [749, 83] on link "Camp Overview" at bounding box center [718, 90] width 90 height 15
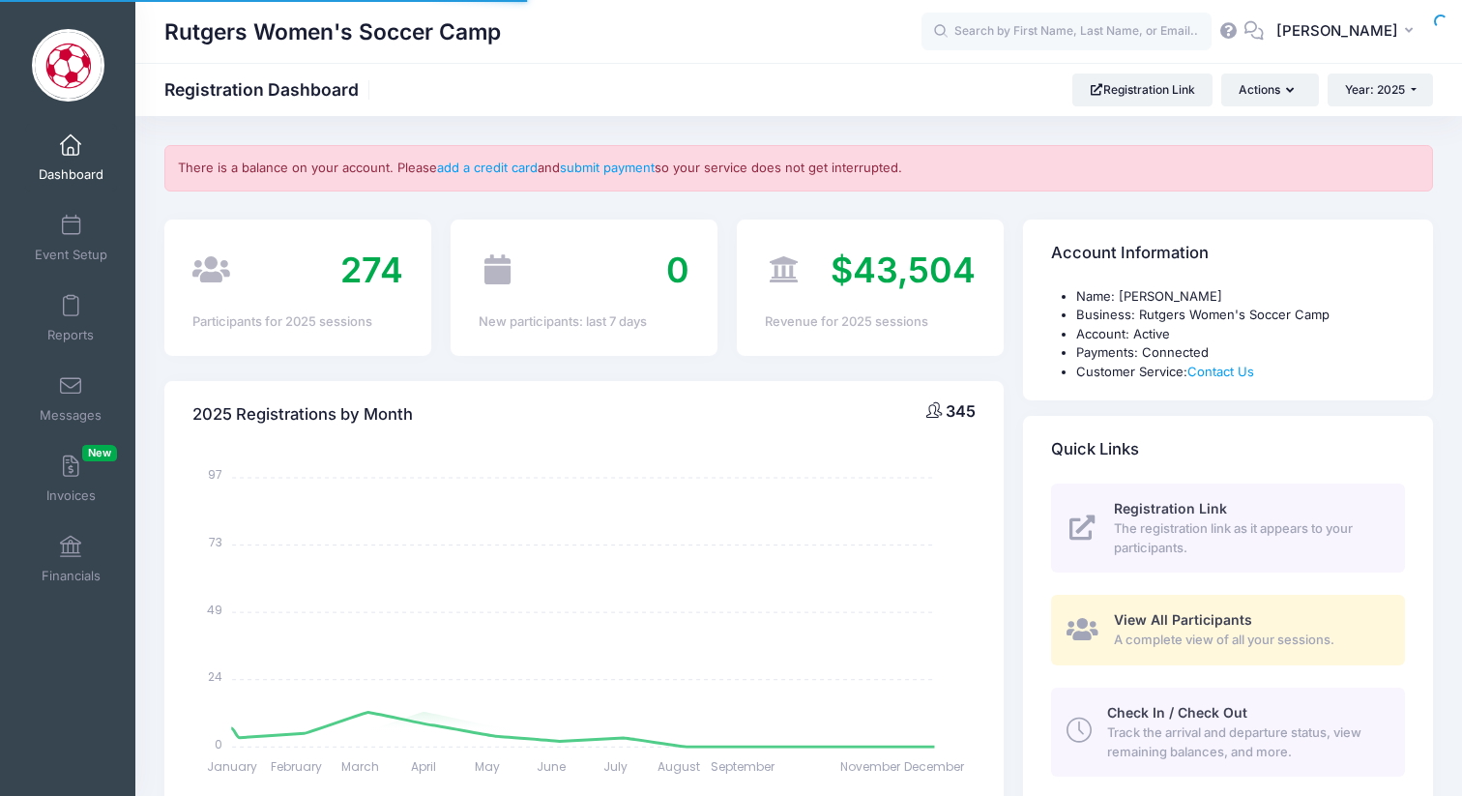
select select
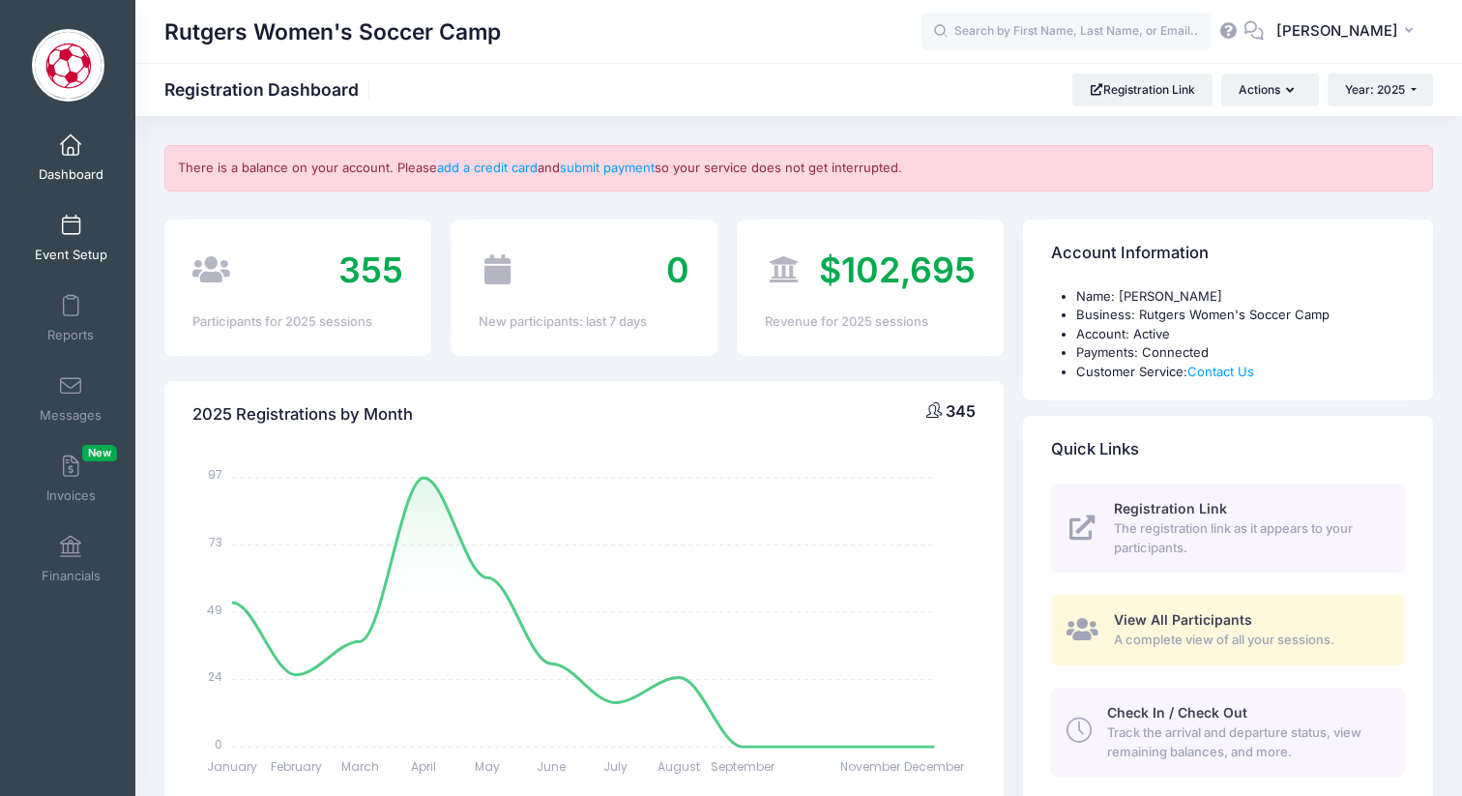
click at [72, 244] on link "Event Setup" at bounding box center [71, 238] width 92 height 68
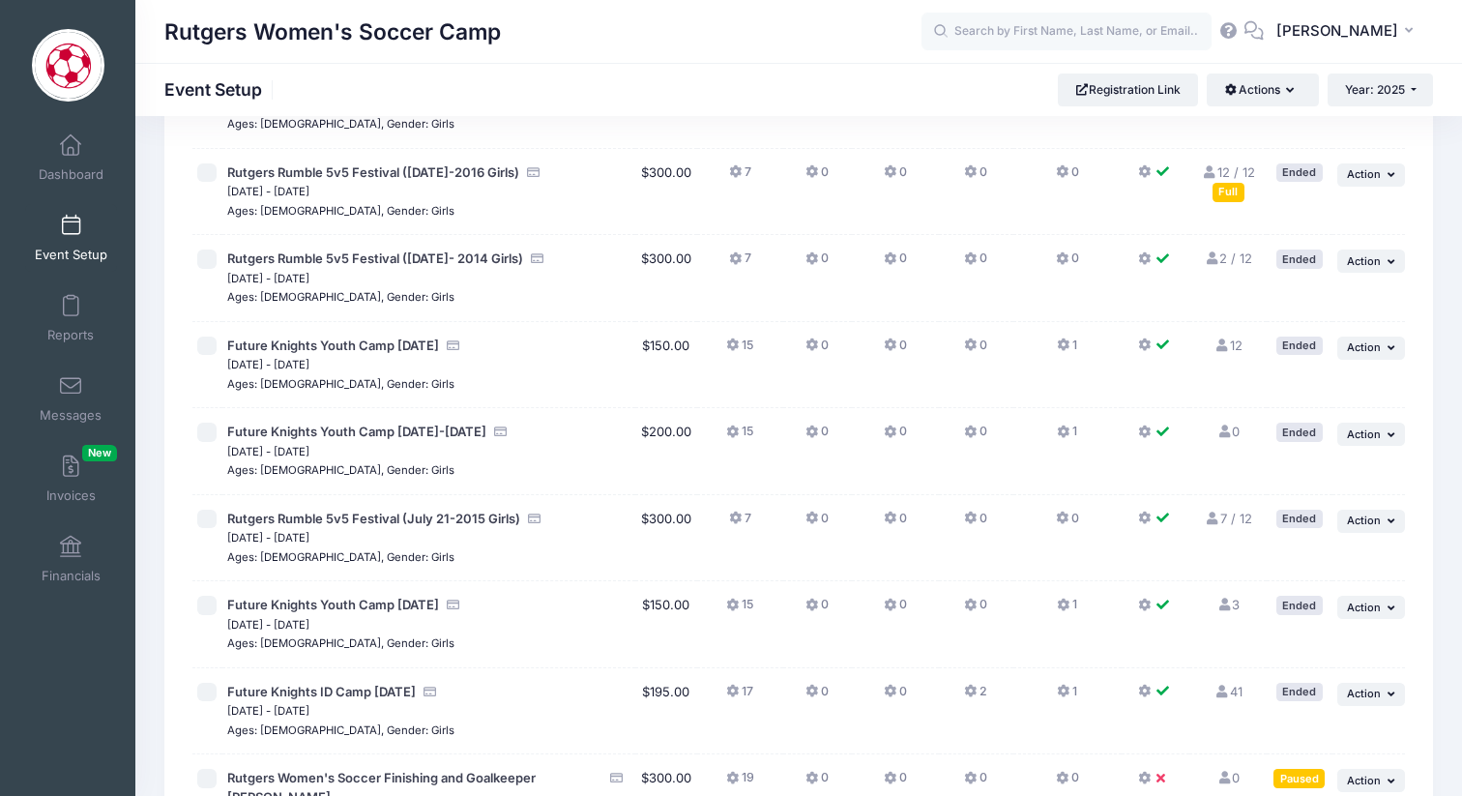
scroll to position [1364, 0]
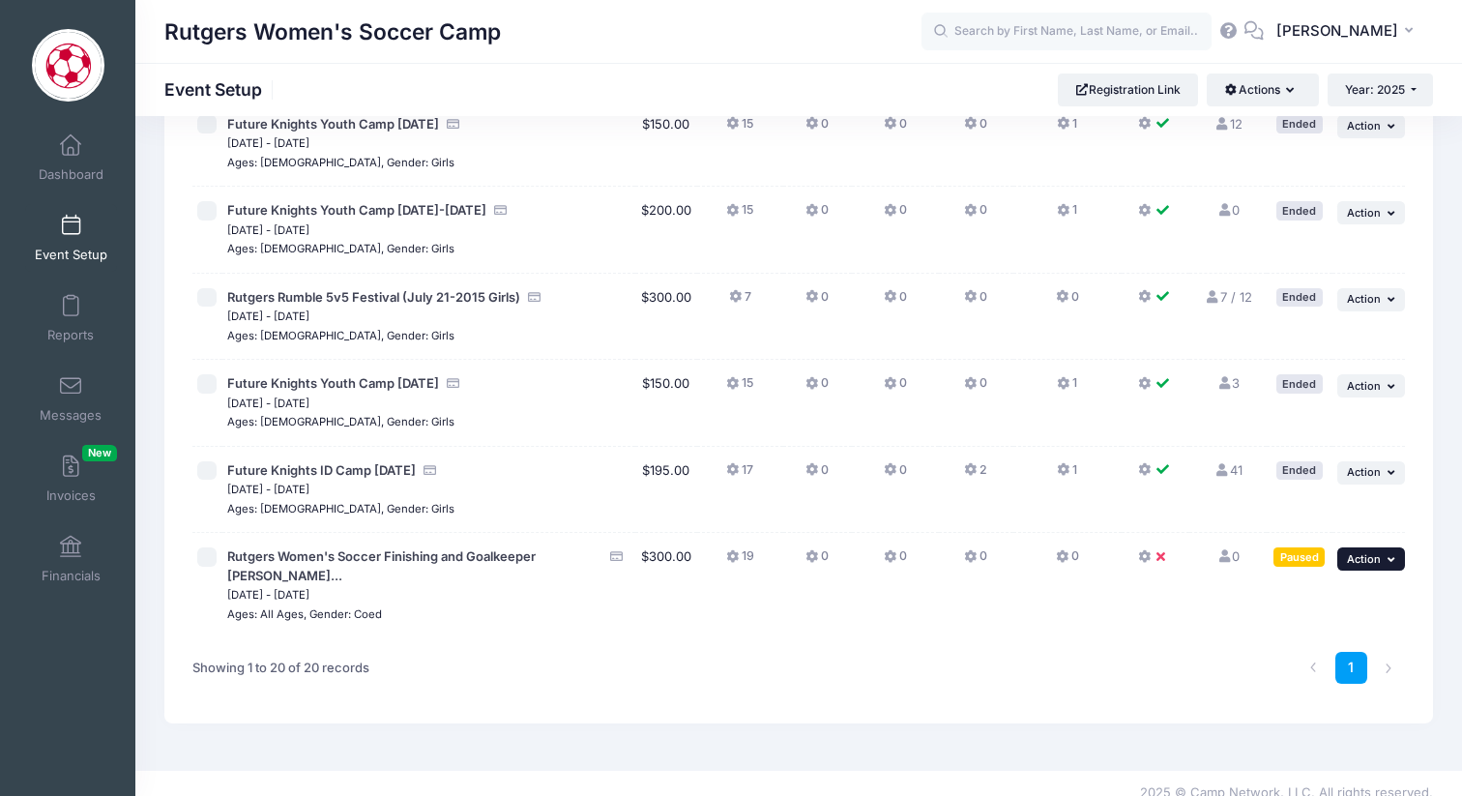
click at [1366, 556] on span "Action" at bounding box center [1364, 559] width 34 height 14
click at [1329, 599] on link "Resume Session" at bounding box center [1308, 601] width 175 height 37
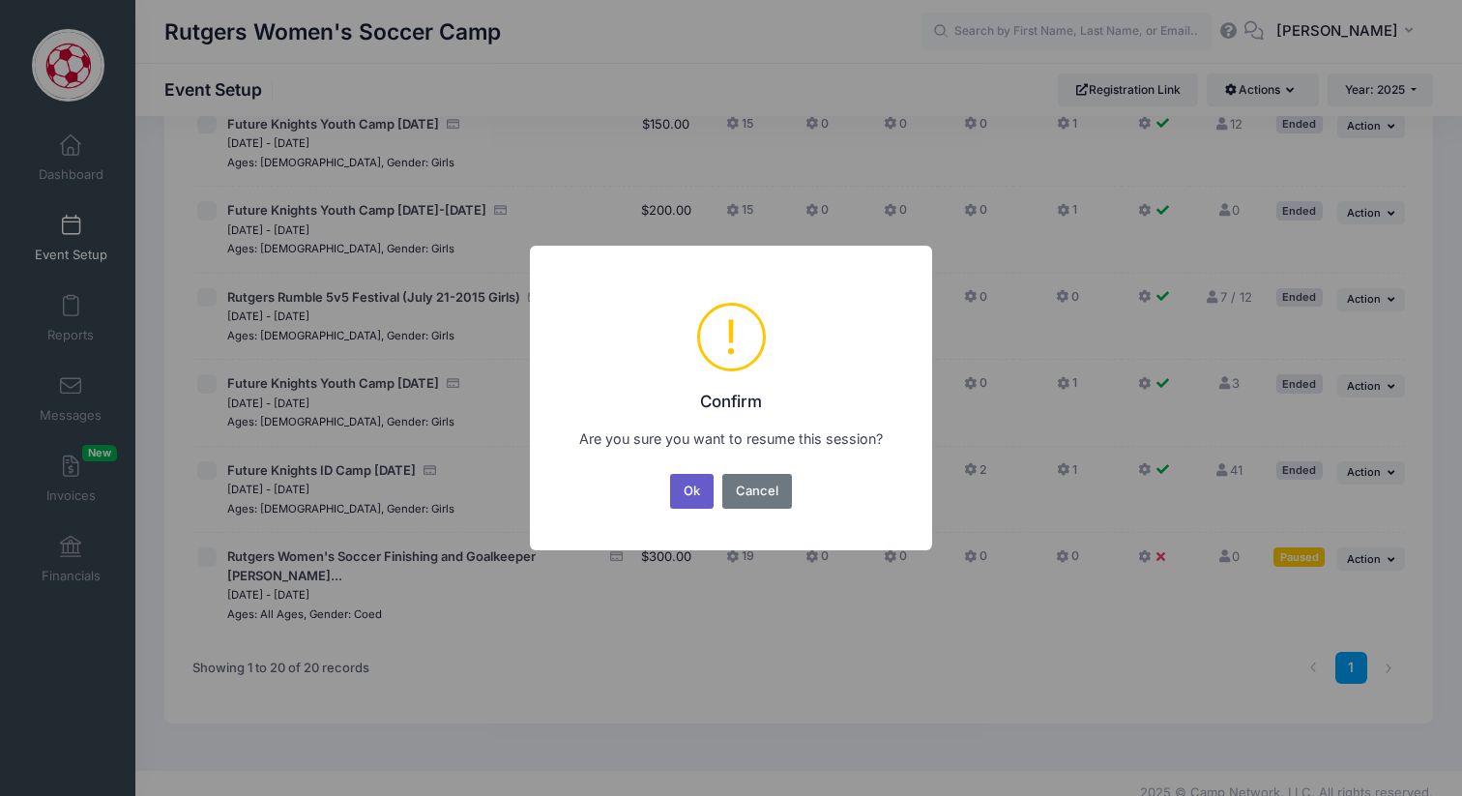
click at [693, 492] on button "Ok" at bounding box center [692, 491] width 44 height 35
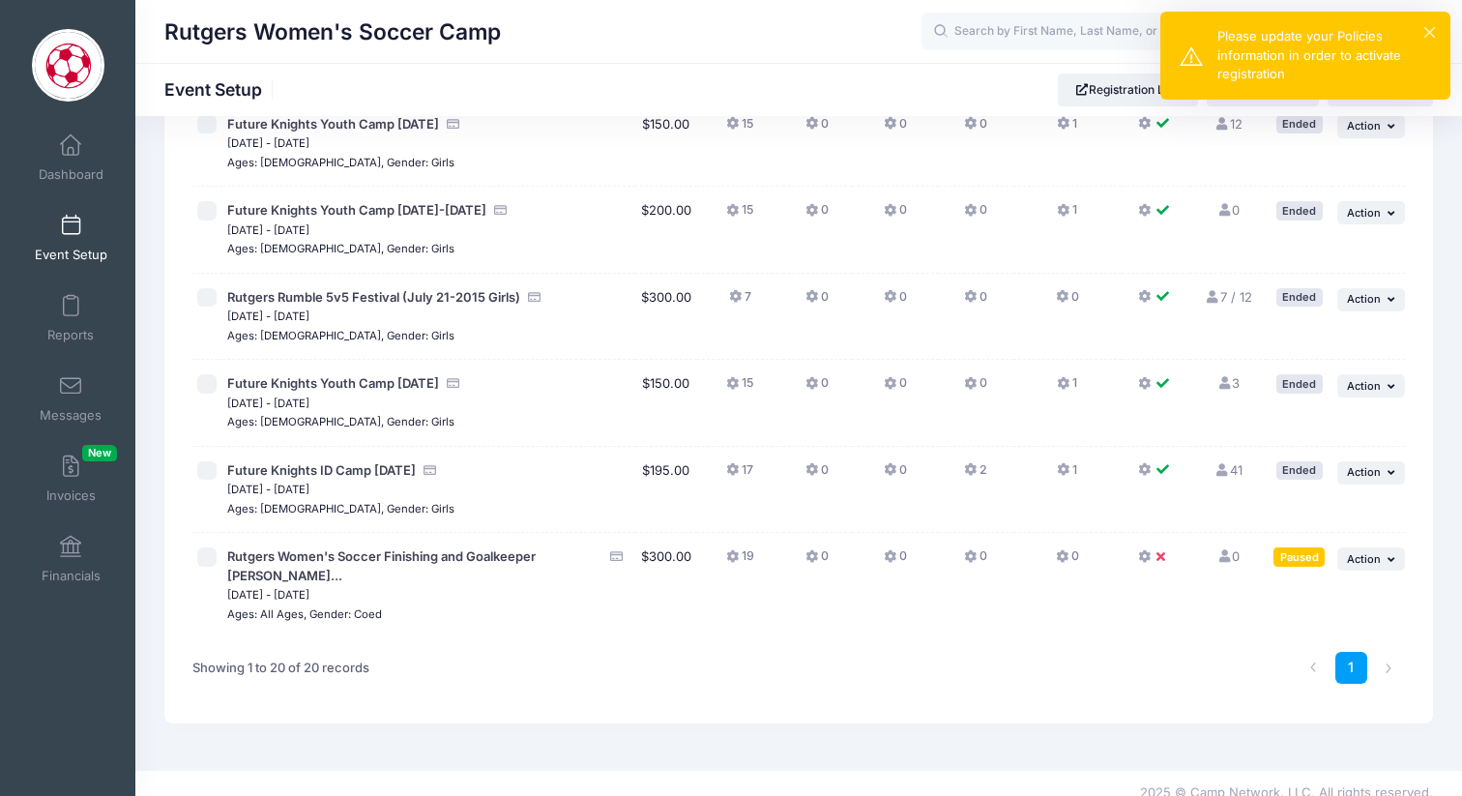
click at [1187, 56] on div "× Please update your Policies information in order to activate registration" at bounding box center [1306, 56] width 290 height 88
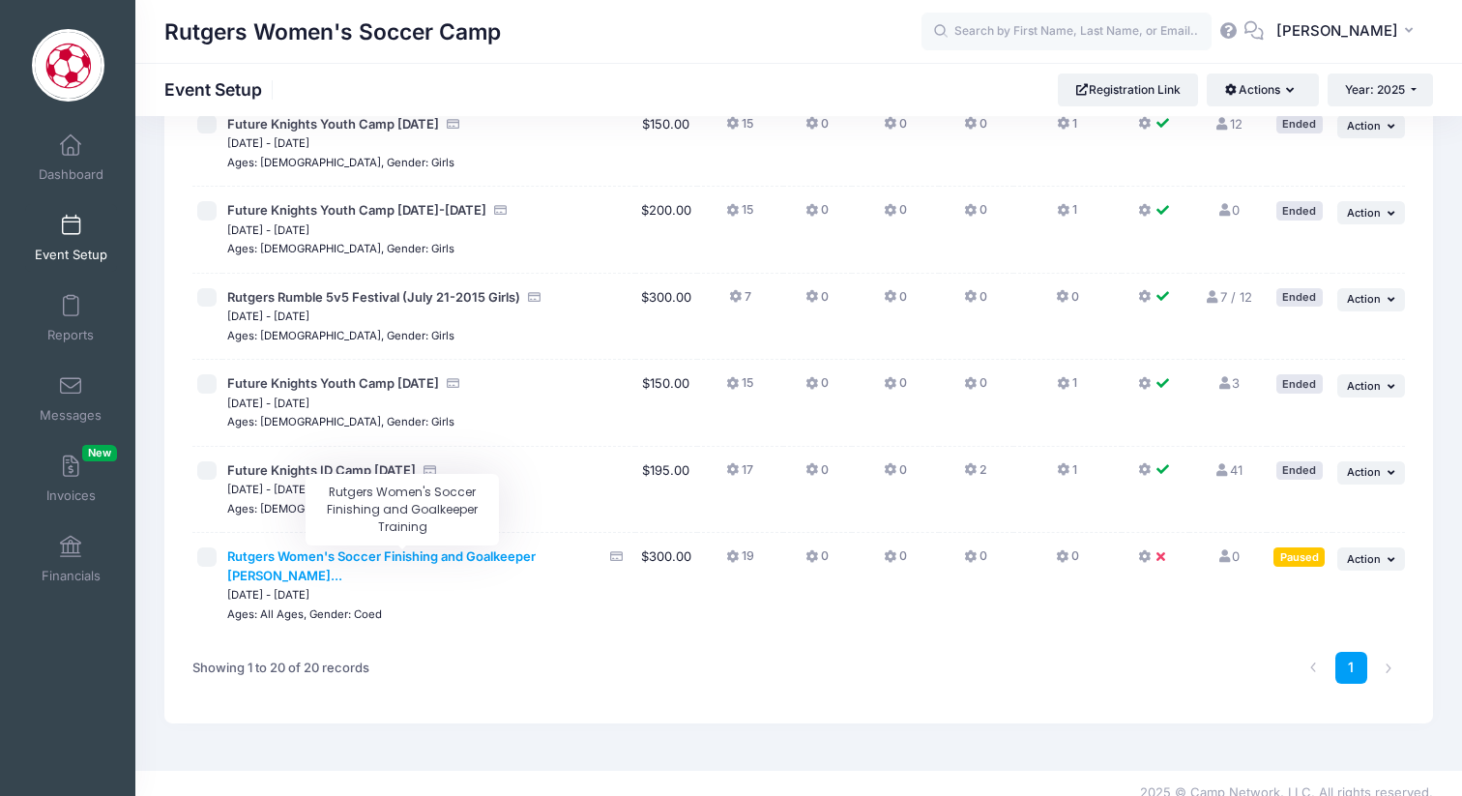
click at [483, 554] on span "Rutgers Women's Soccer Finishing and Goalkeeper Trai..." at bounding box center [381, 565] width 309 height 35
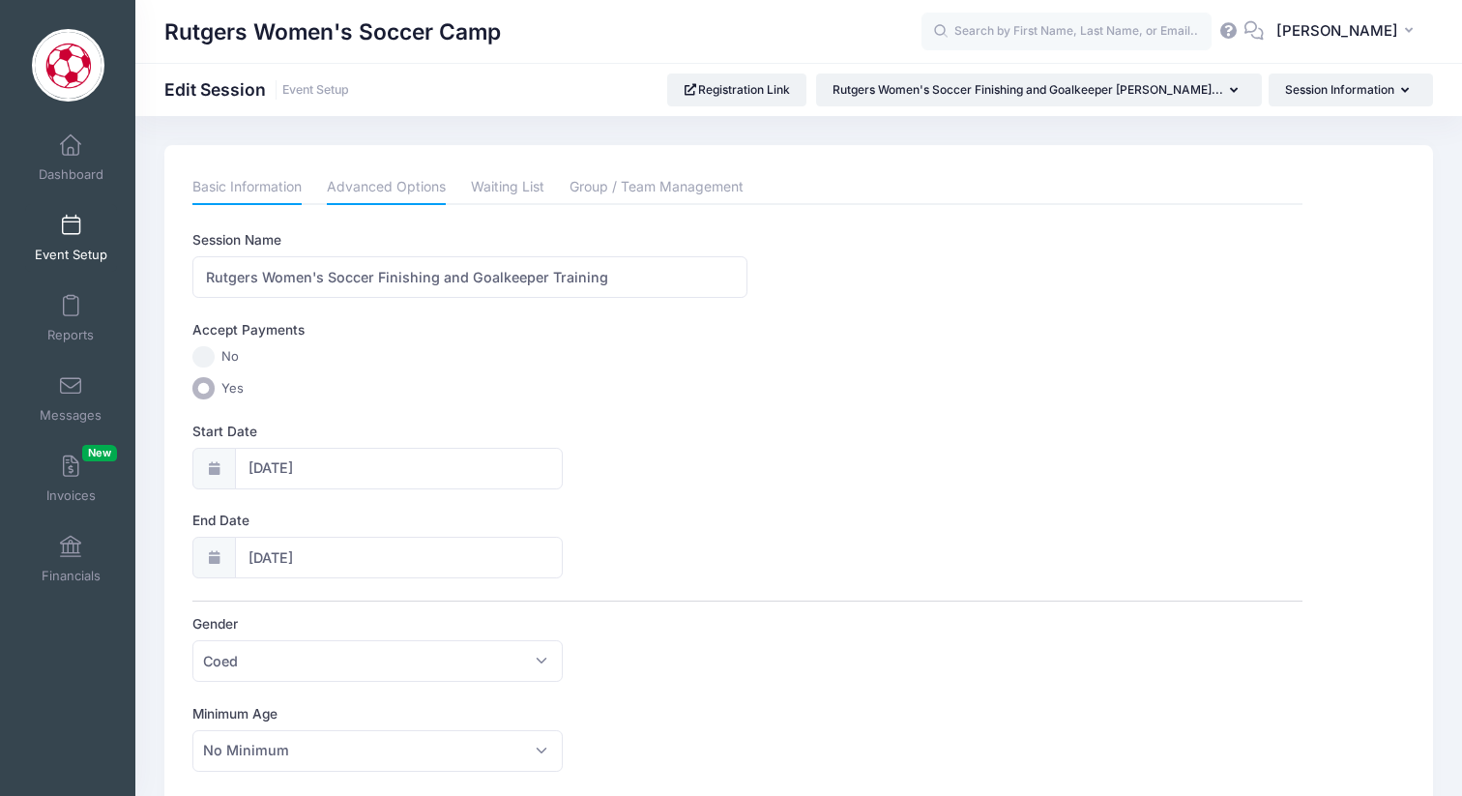
click at [391, 173] on link "Advanced Options" at bounding box center [386, 187] width 119 height 35
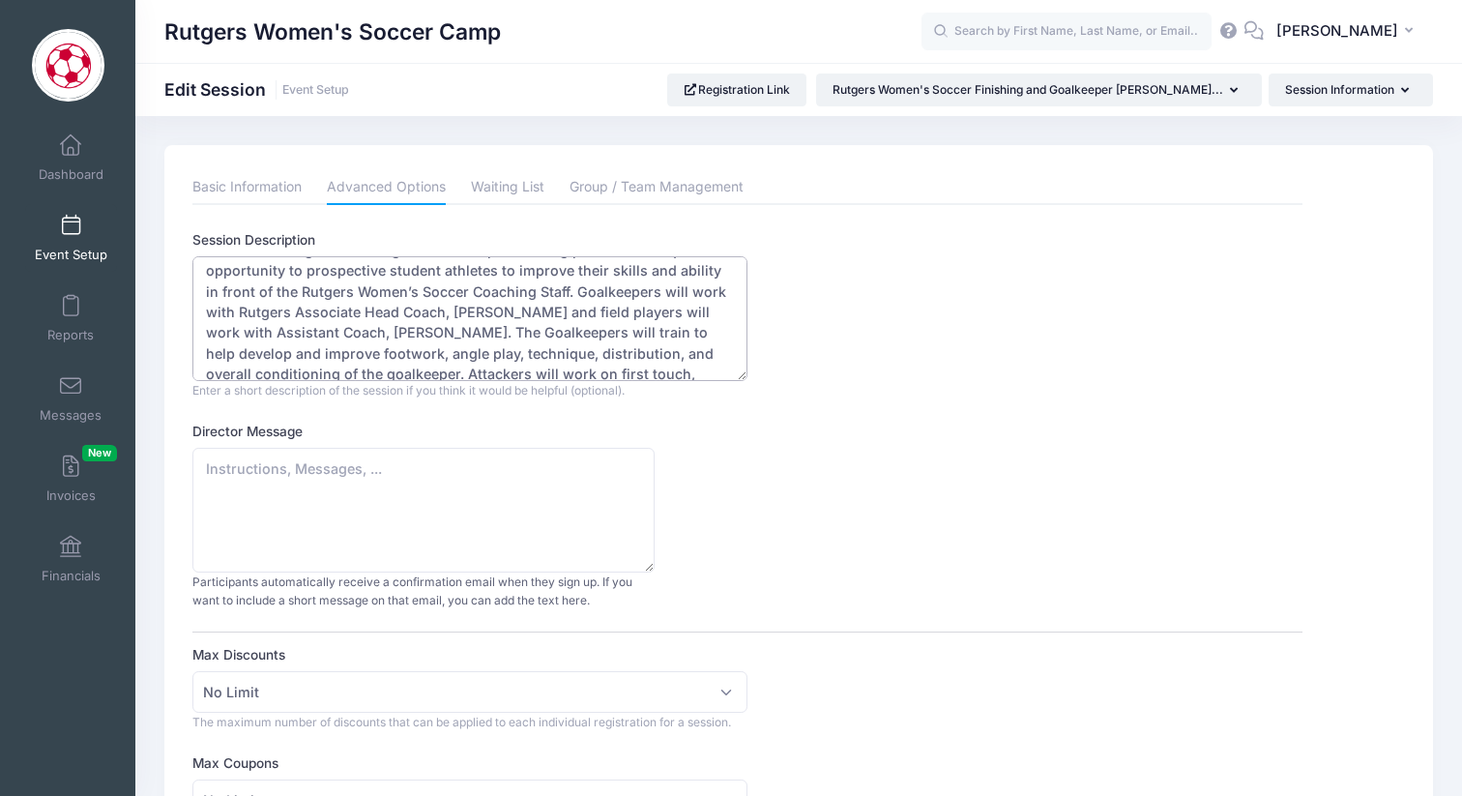
scroll to position [62, 0]
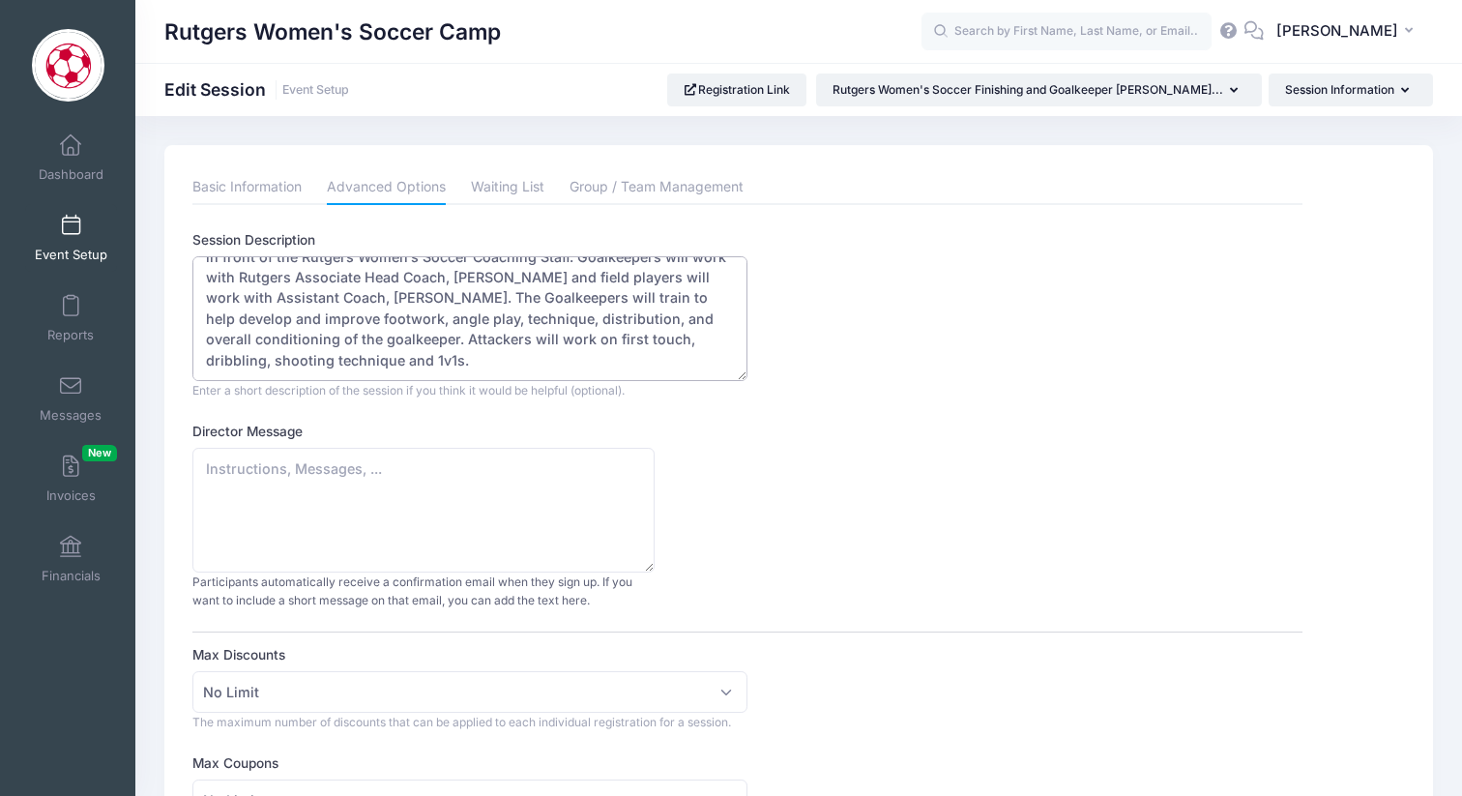
drag, startPoint x: 206, startPoint y: 276, endPoint x: 415, endPoint y: 368, distance: 228.6
click at [415, 368] on textarea "The Future Knights Finishing and Goalkeeper Training provides a unique opportun…" at bounding box center [469, 318] width 555 height 125
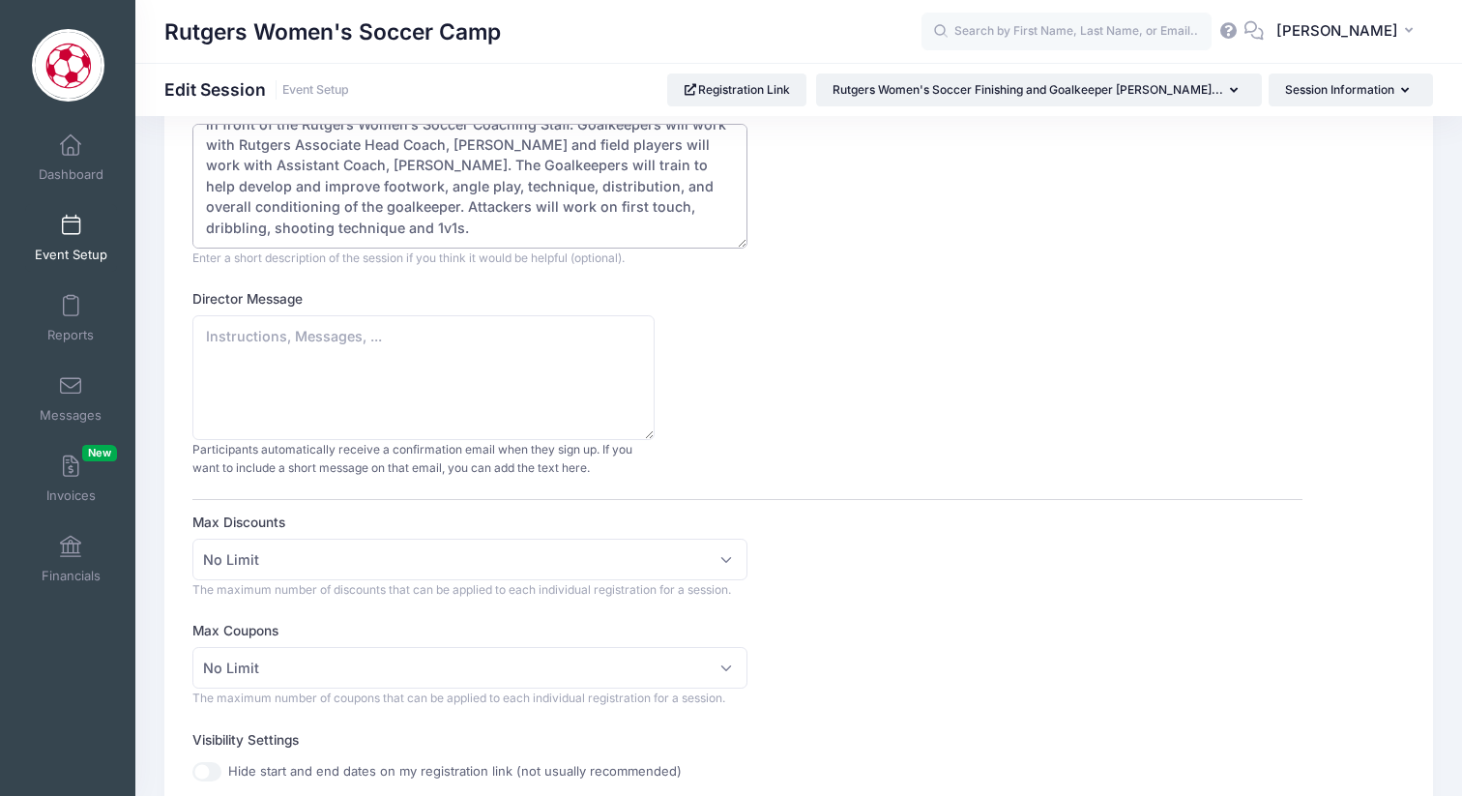
scroll to position [0, 0]
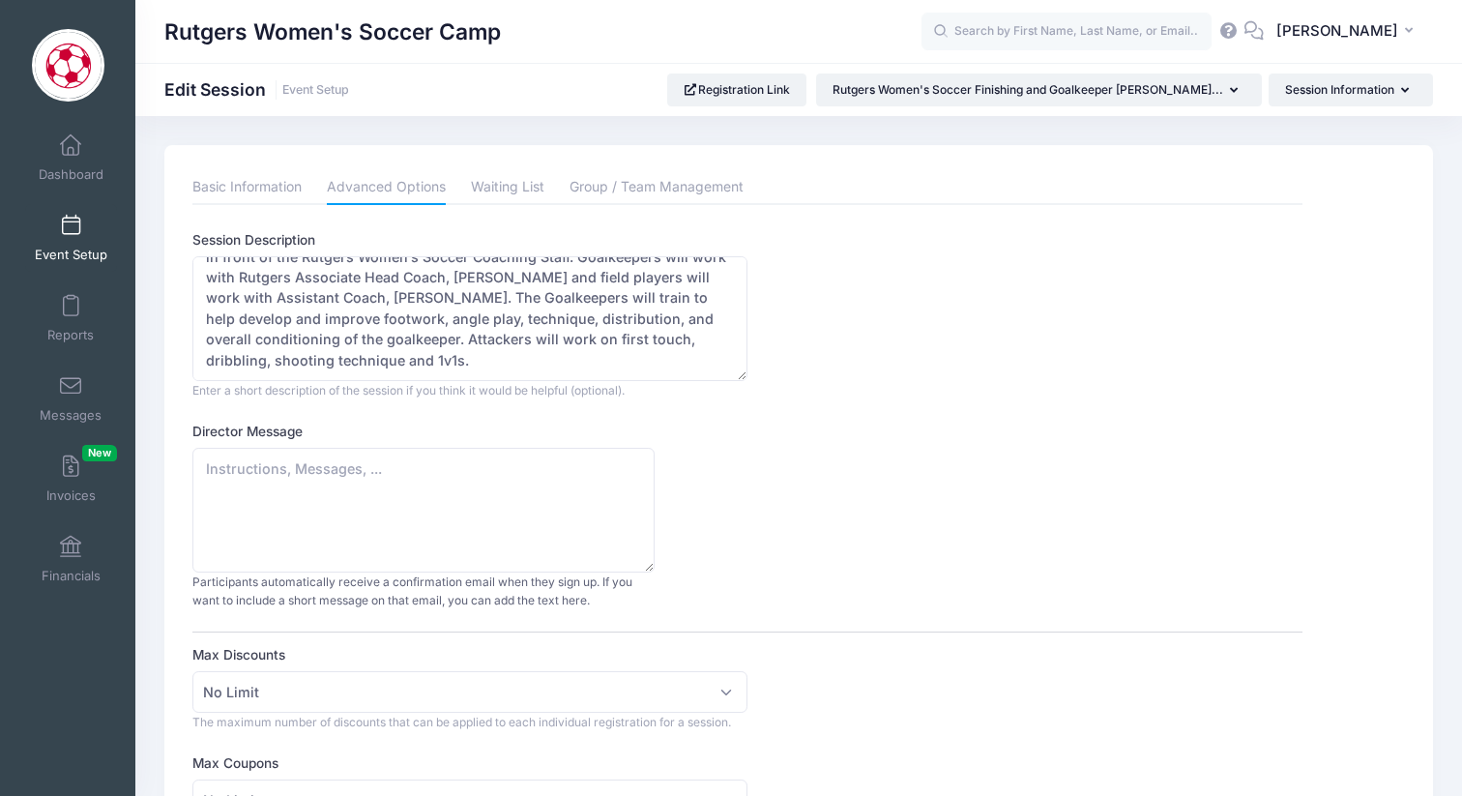
click at [1264, 39] on div at bounding box center [1241, 31] width 45 height 19
click at [1265, 24] on icon at bounding box center [1254, 30] width 21 height 13
click at [936, 395] on div "Session Description The Future Knights Finishing and Goalkeeper Training provid…" at bounding box center [746, 314] width 1109 height 169
click at [61, 235] on link "Event Setup" at bounding box center [71, 238] width 92 height 68
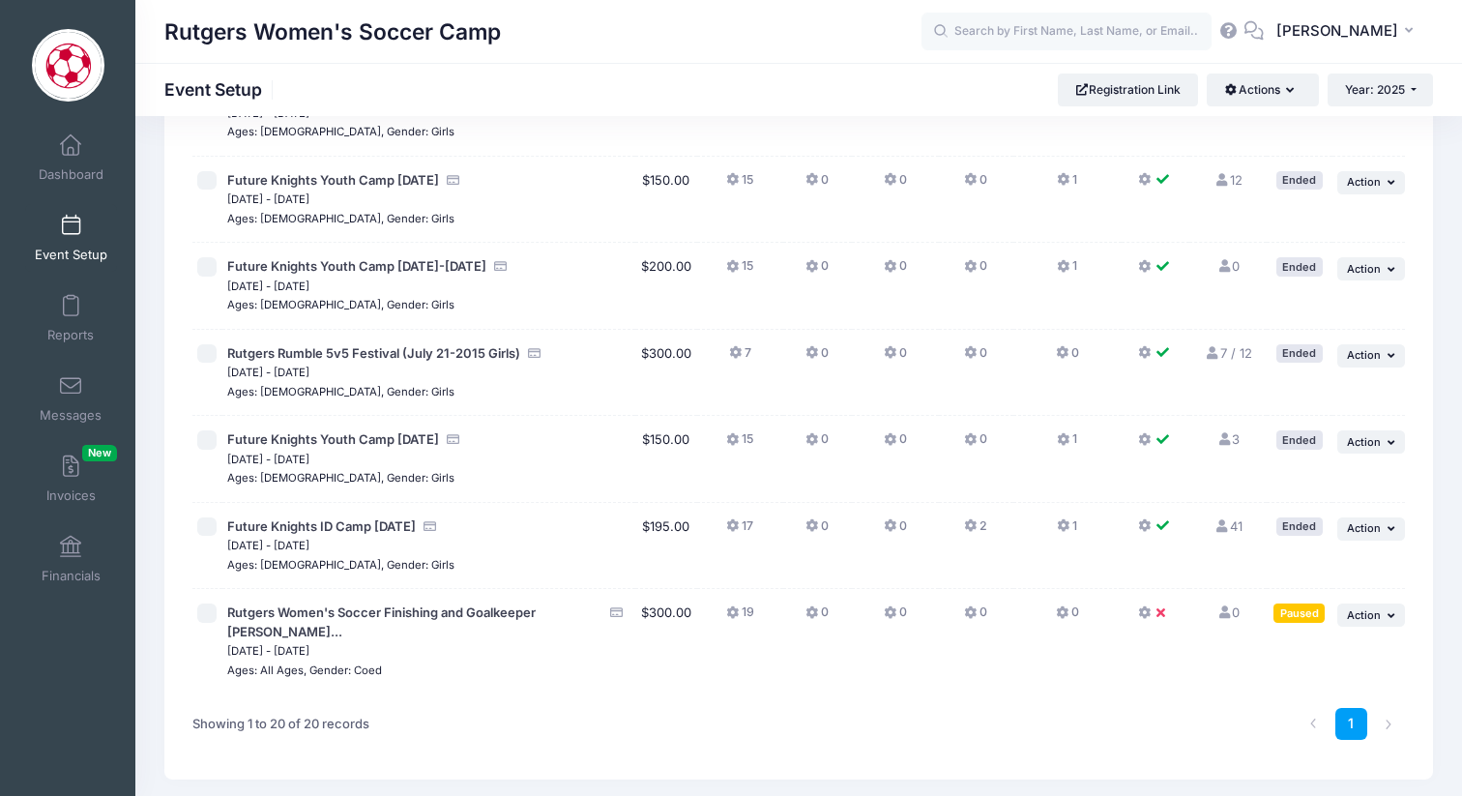
scroll to position [1364, 0]
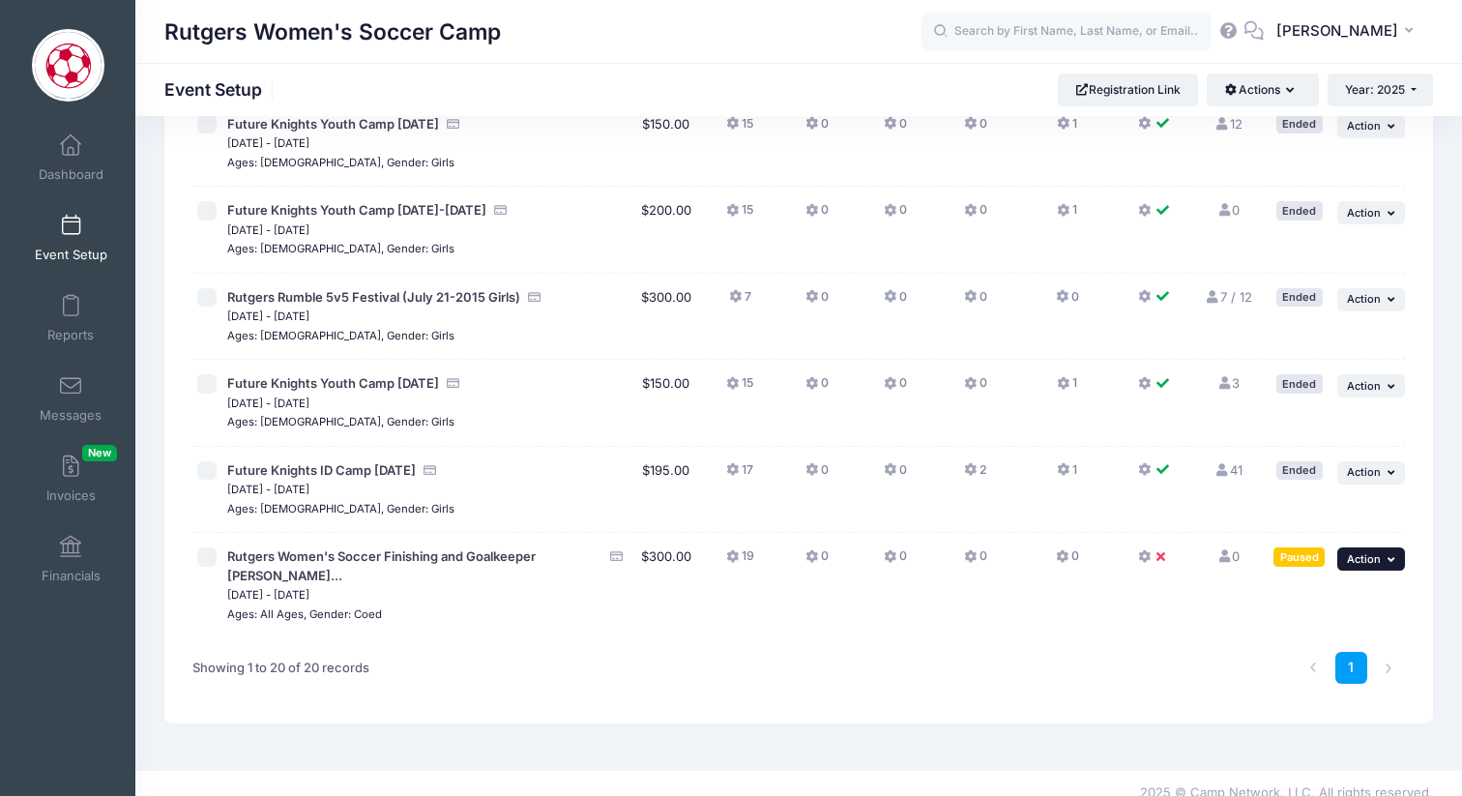
click at [1360, 551] on button "... Action" at bounding box center [1372, 558] width 68 height 23
click at [1293, 556] on div "Paused" at bounding box center [1299, 556] width 51 height 18
click at [489, 560] on span "Rutgers Women's Soccer Finishing and Goalkeeper [PERSON_NAME]..." at bounding box center [381, 565] width 309 height 35
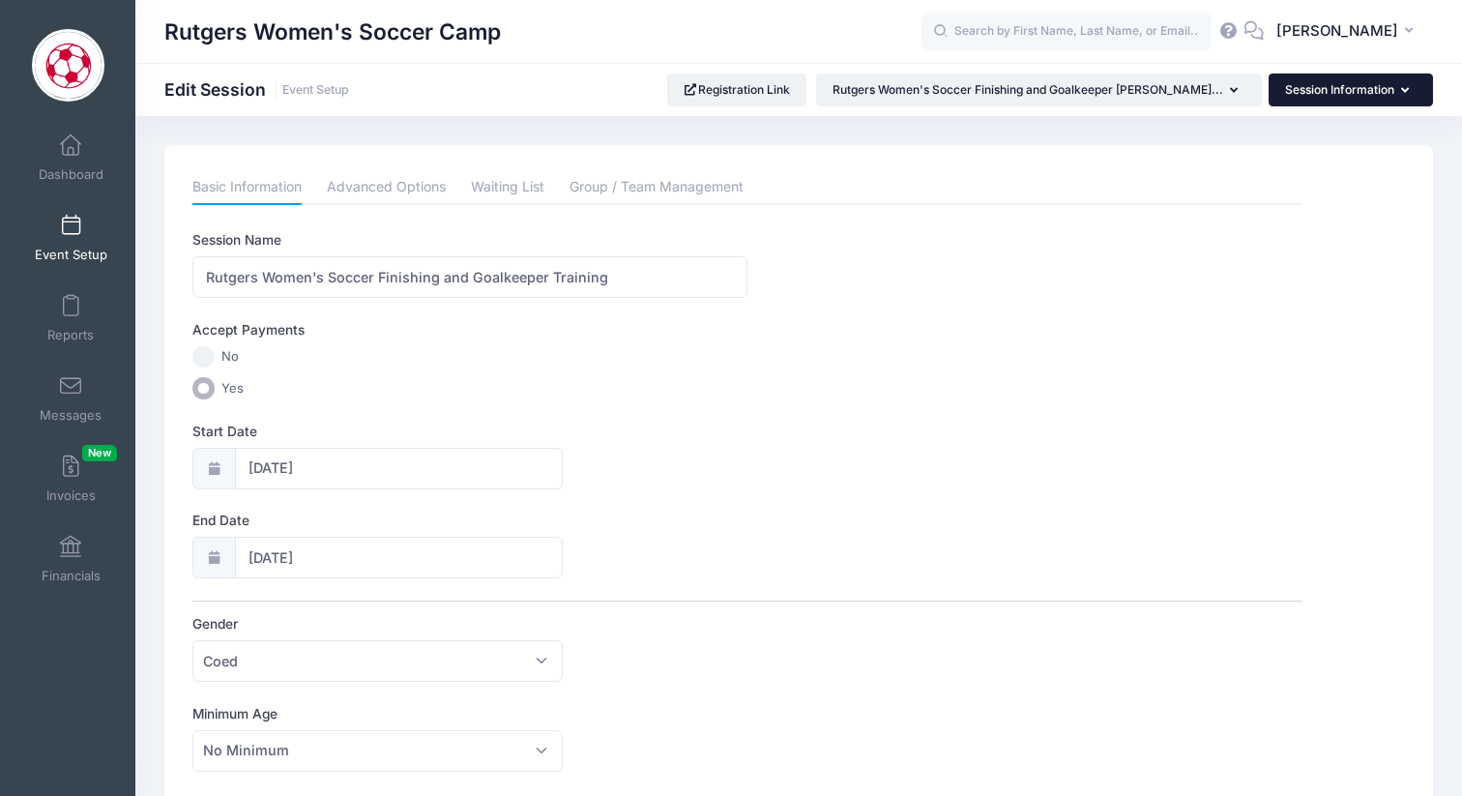
click at [1335, 89] on button "Session Information" at bounding box center [1351, 90] width 164 height 33
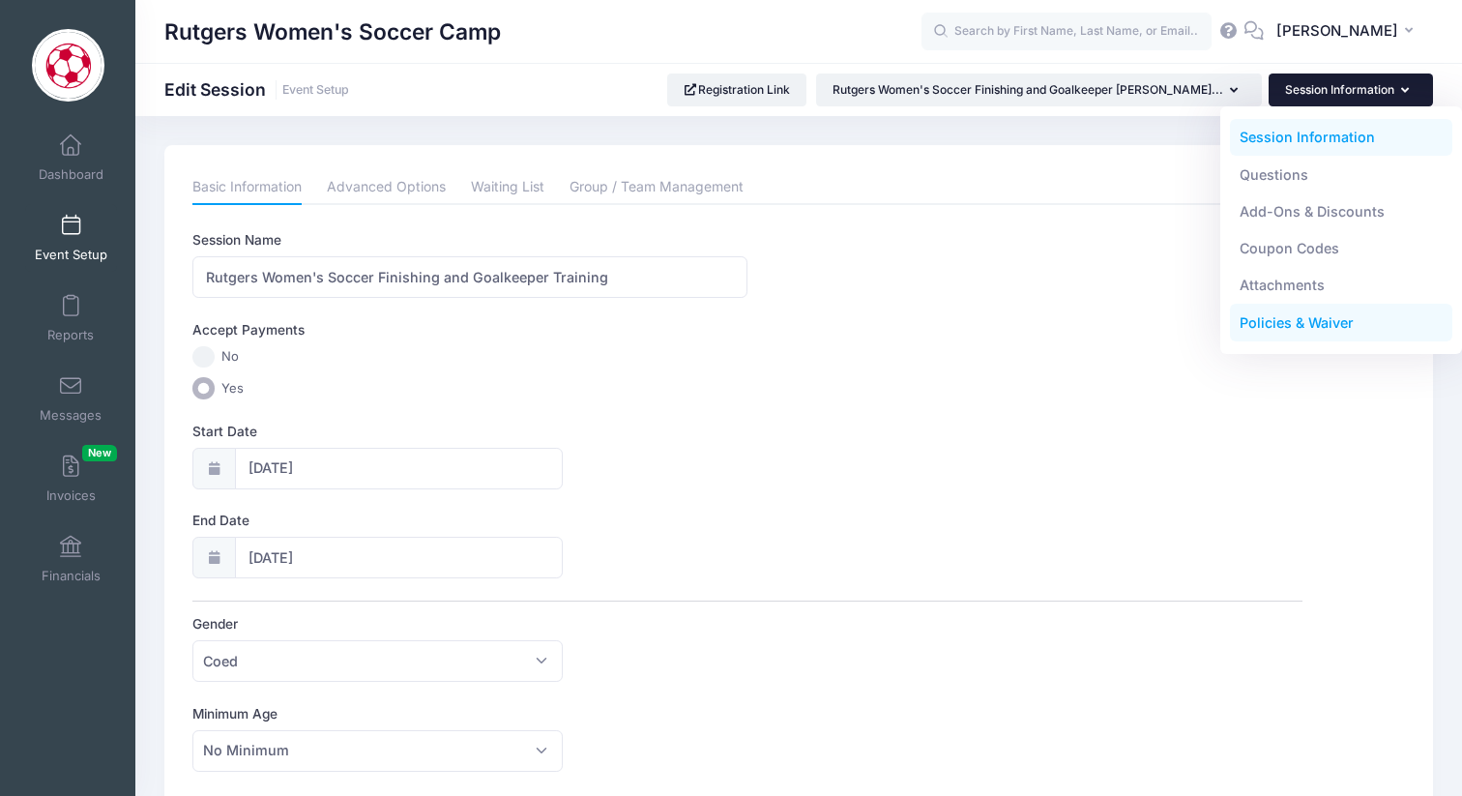
click at [1290, 330] on link "Policies & Waiver" at bounding box center [1341, 323] width 223 height 37
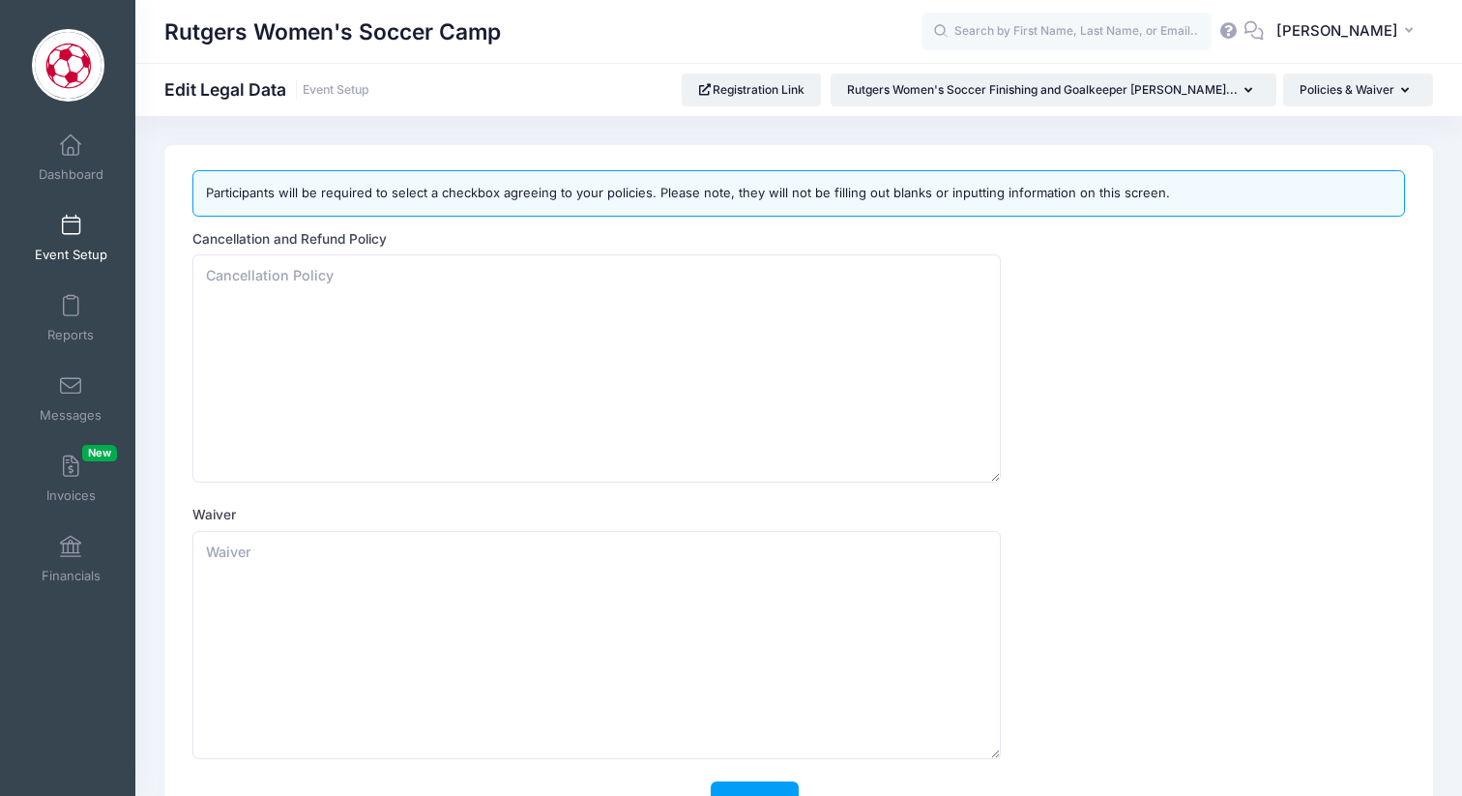
click at [71, 228] on span at bounding box center [71, 226] width 0 height 21
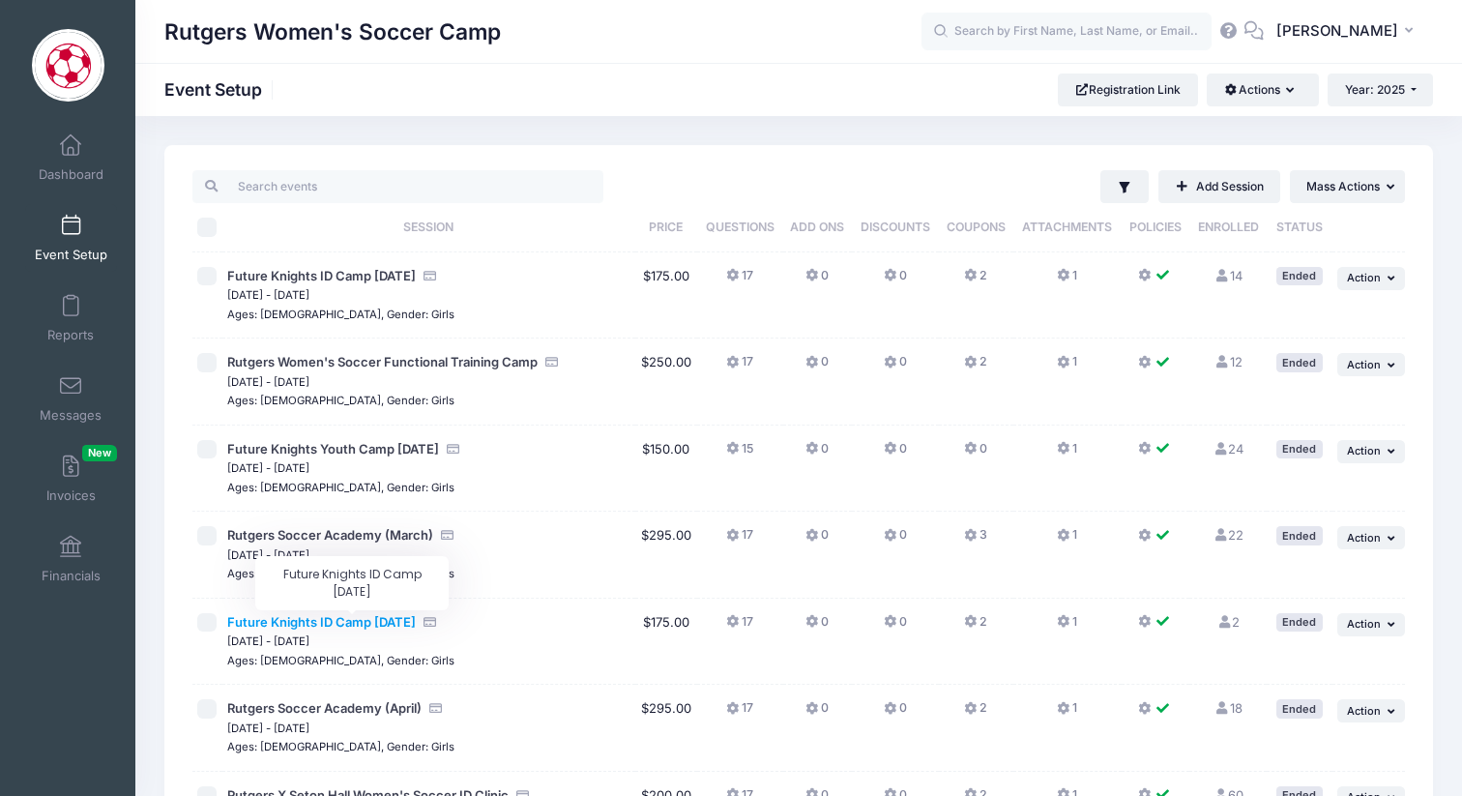
click at [330, 616] on span "Future Knights ID Camp [DATE]" at bounding box center [321, 621] width 189 height 15
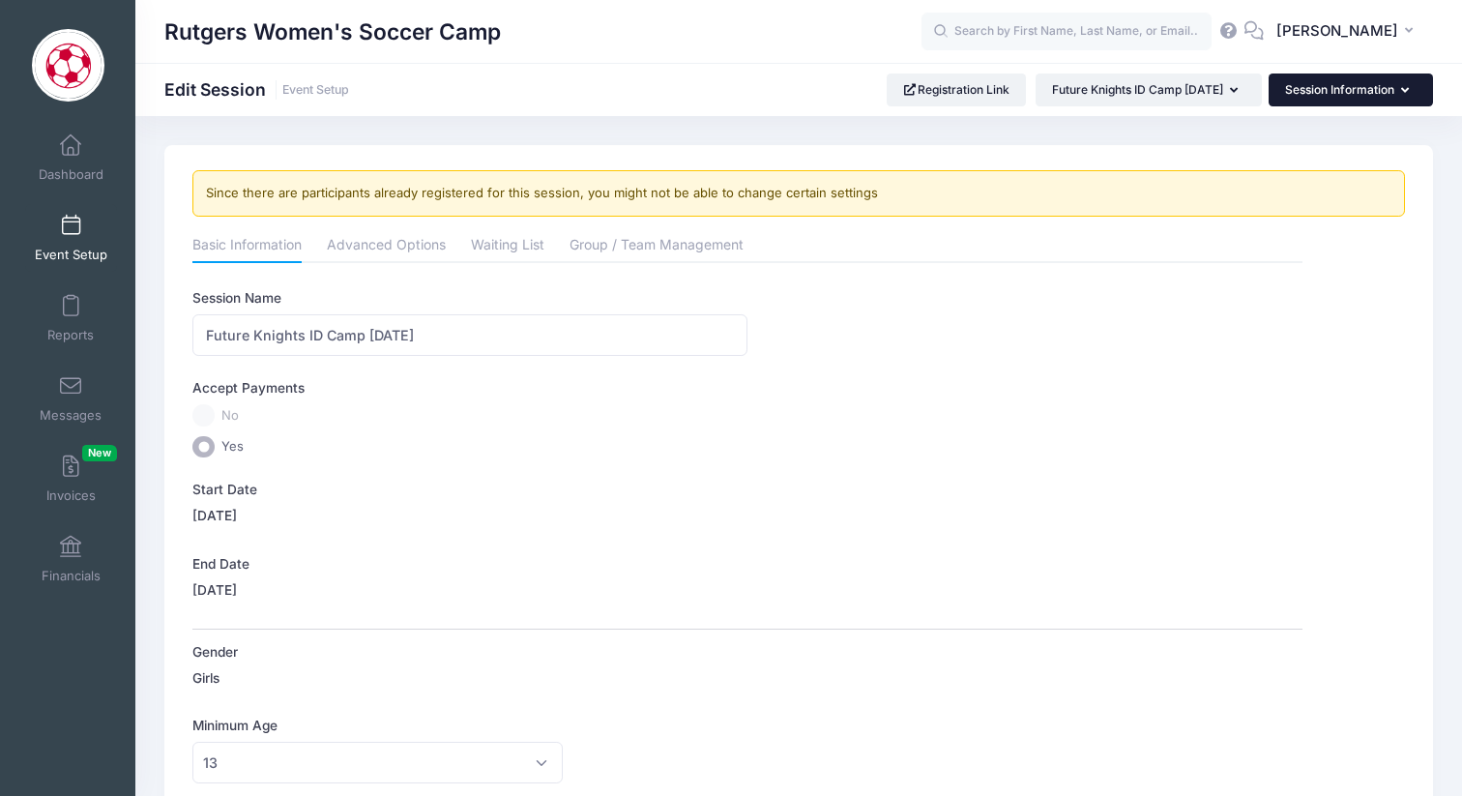
click at [1383, 79] on button "Session Information" at bounding box center [1351, 90] width 164 height 33
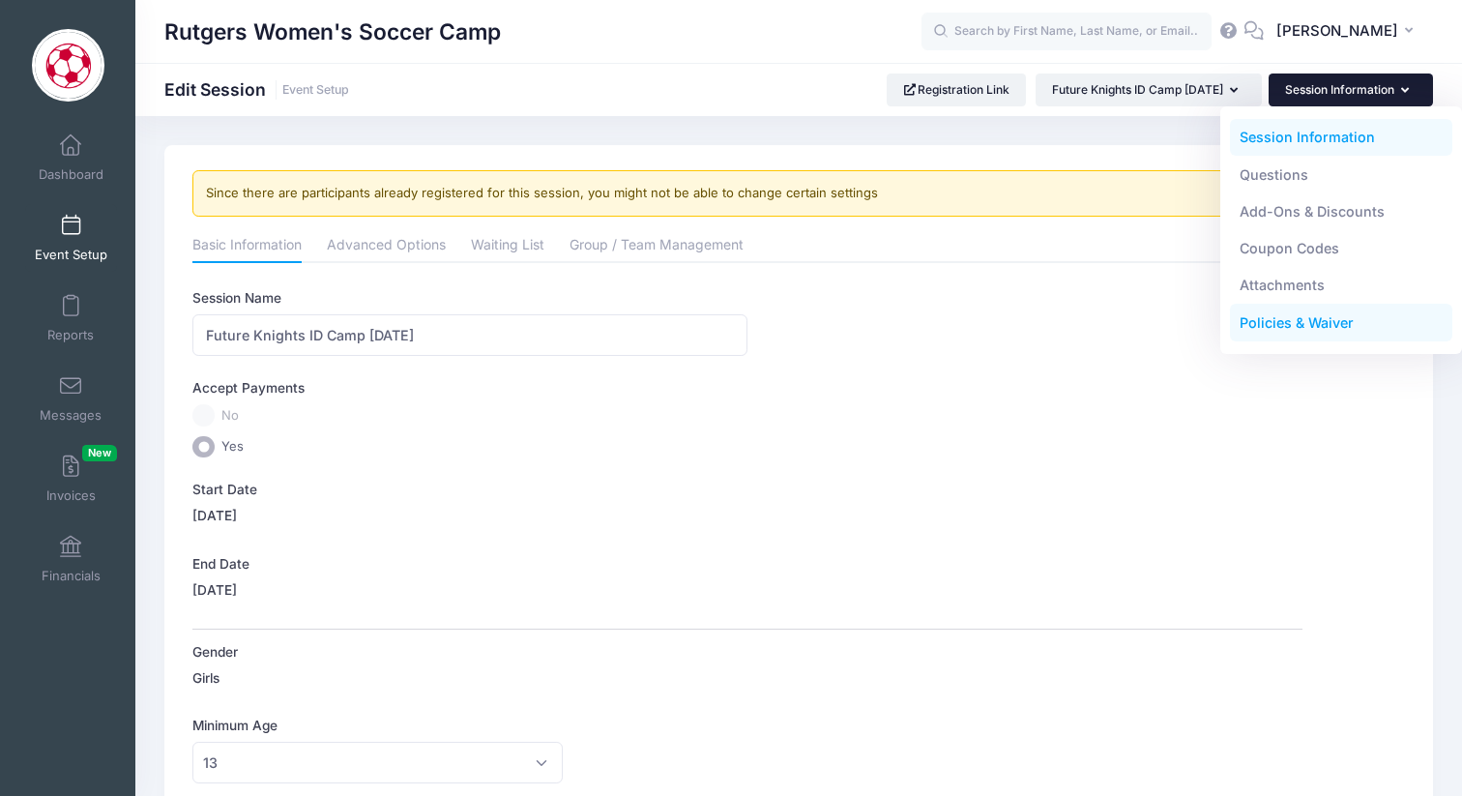
click at [1308, 325] on link "Policies & Waiver" at bounding box center [1341, 323] width 223 height 37
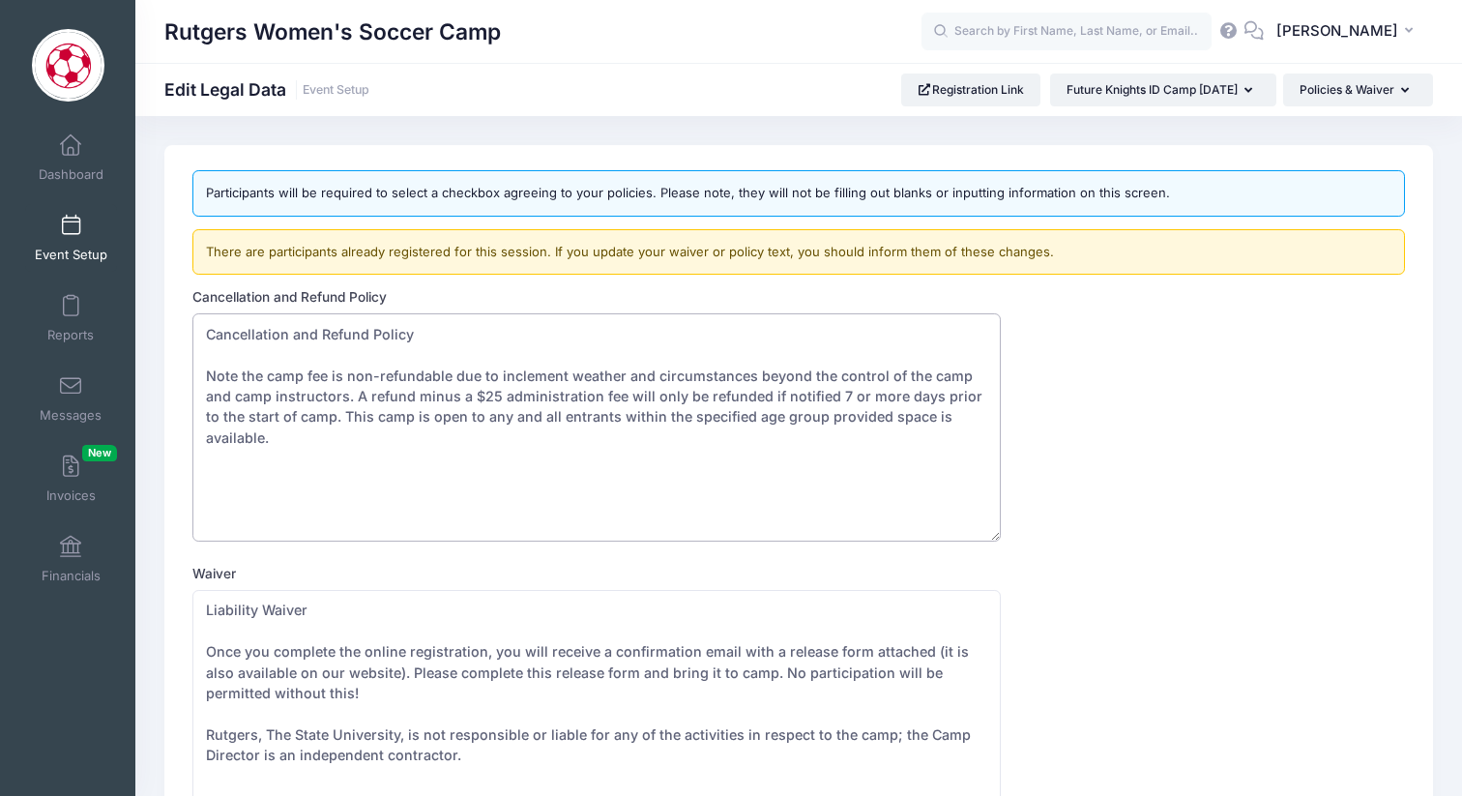
drag, startPoint x: 985, startPoint y: 422, endPoint x: 193, endPoint y: 316, distance: 798.1
click at [193, 316] on textarea "Cancellation and Refund Policy Note the camp fee is non-refundable due to incle…" at bounding box center [596, 427] width 809 height 228
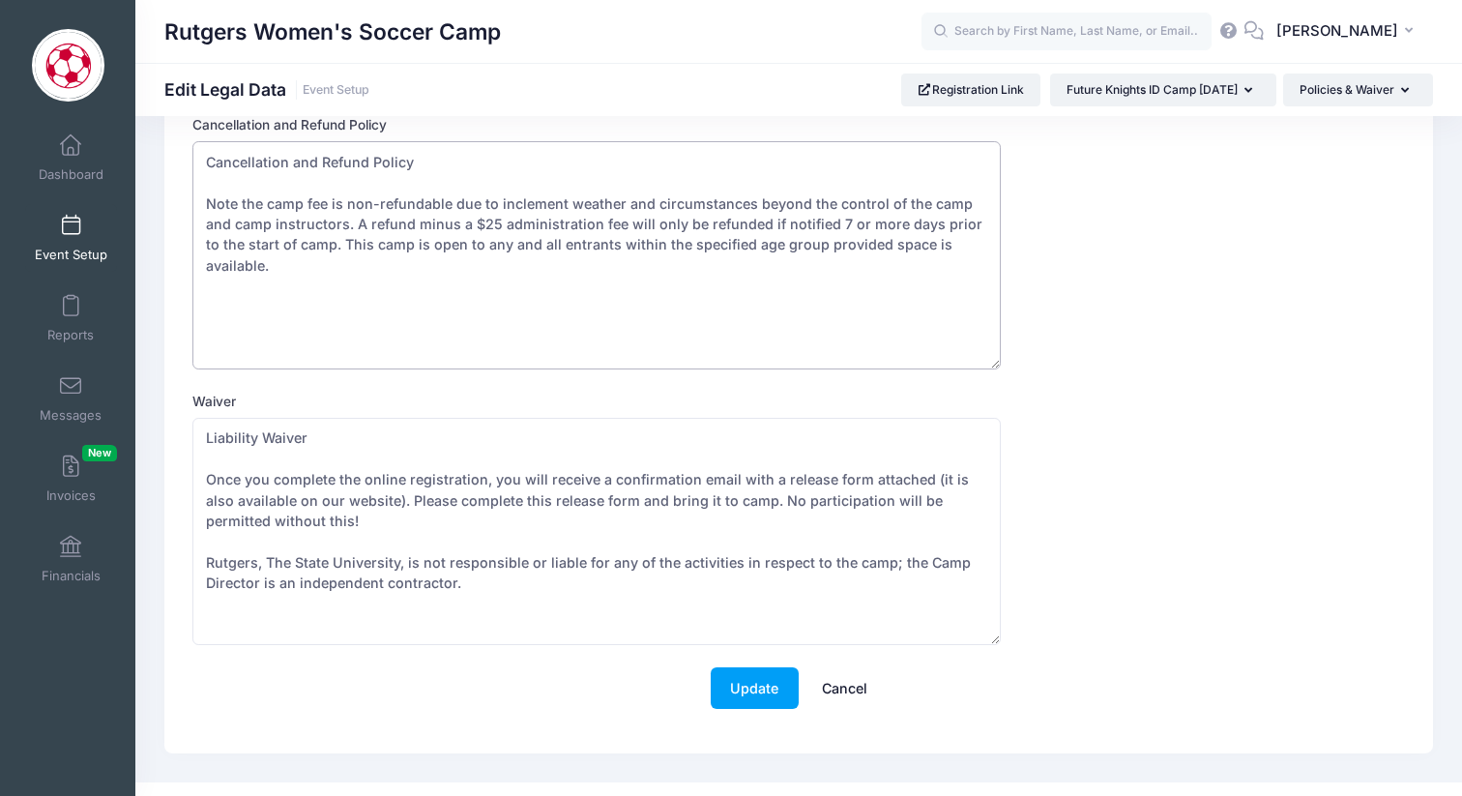
scroll to position [202, 0]
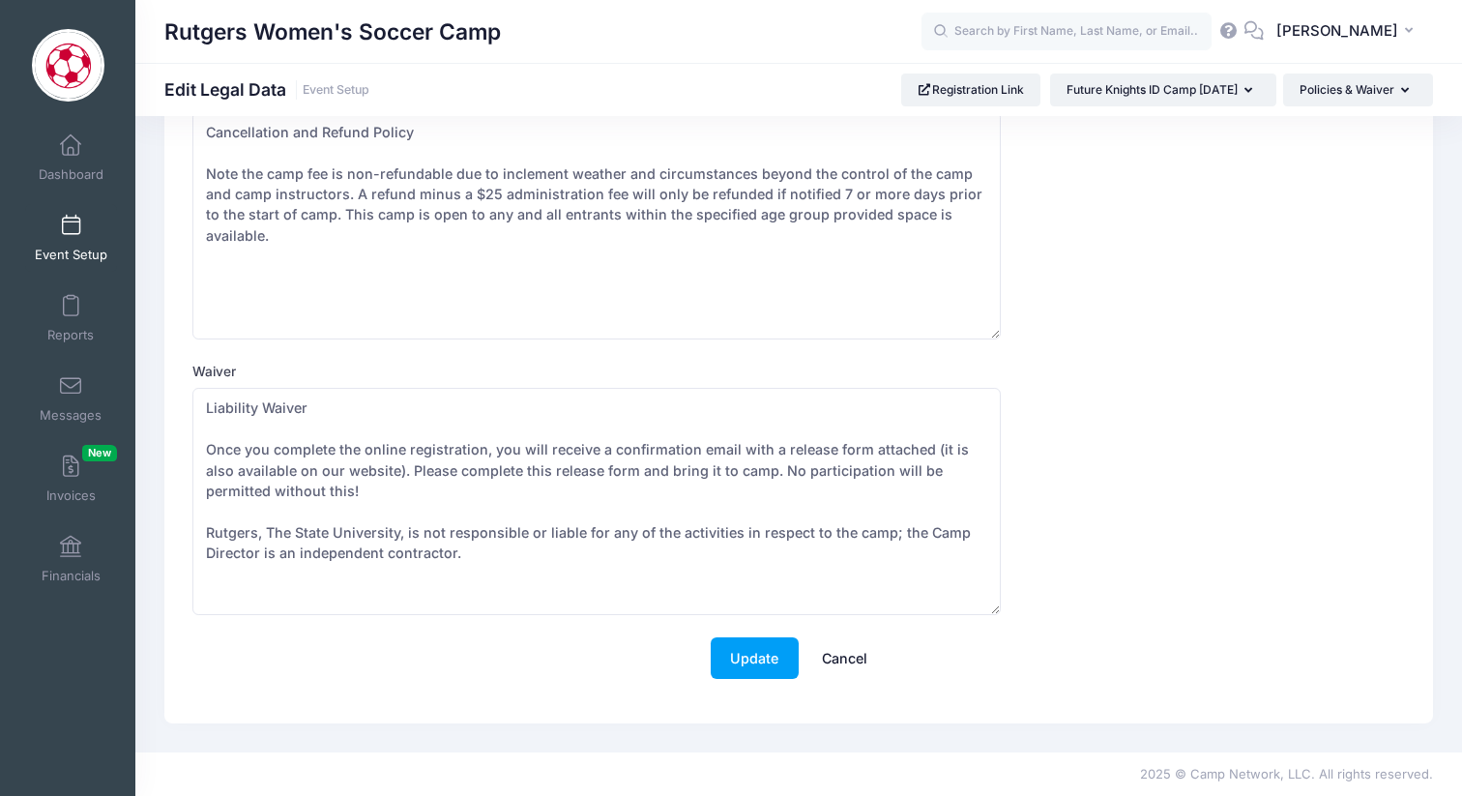
click at [71, 221] on span at bounding box center [71, 226] width 0 height 21
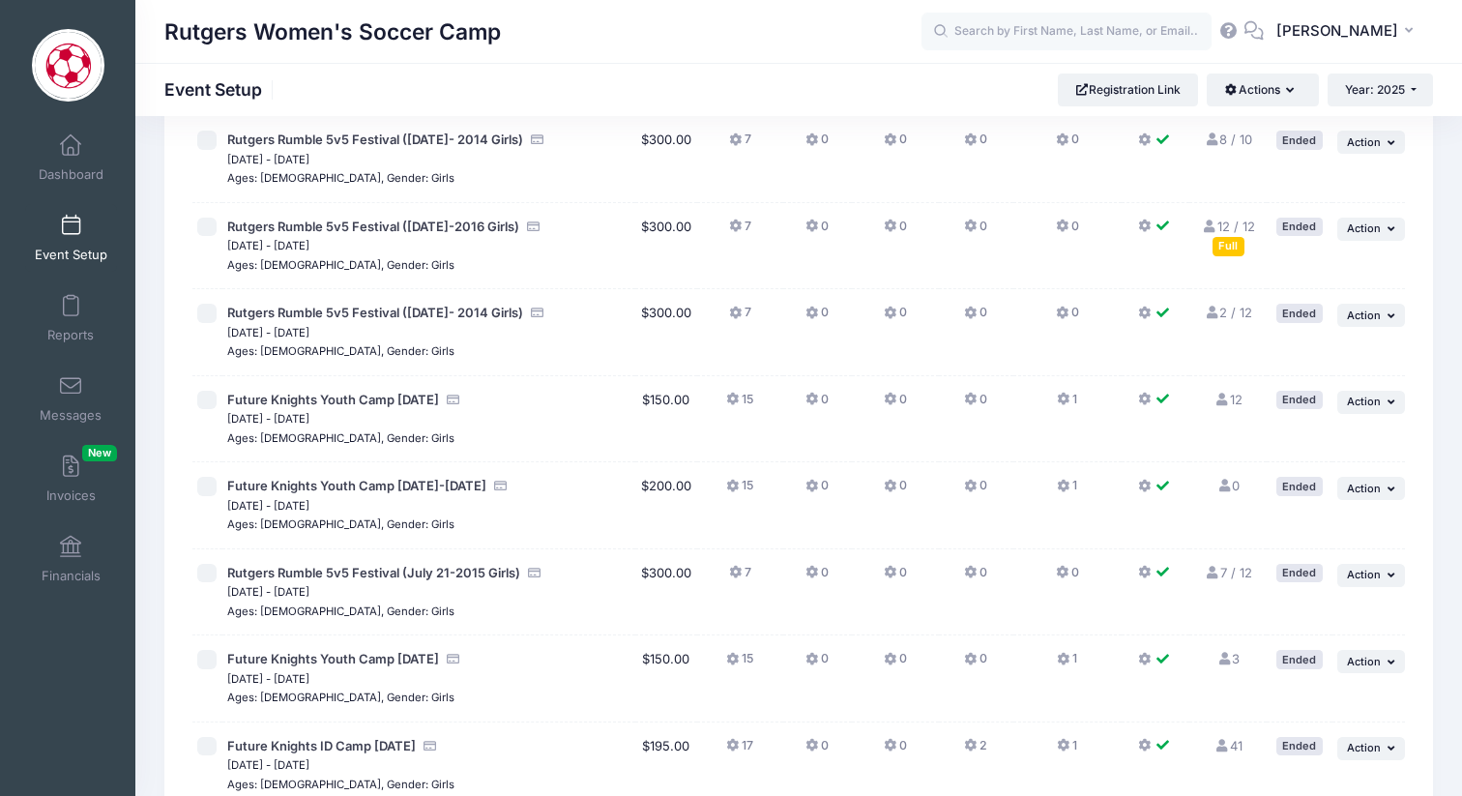
scroll to position [1364, 0]
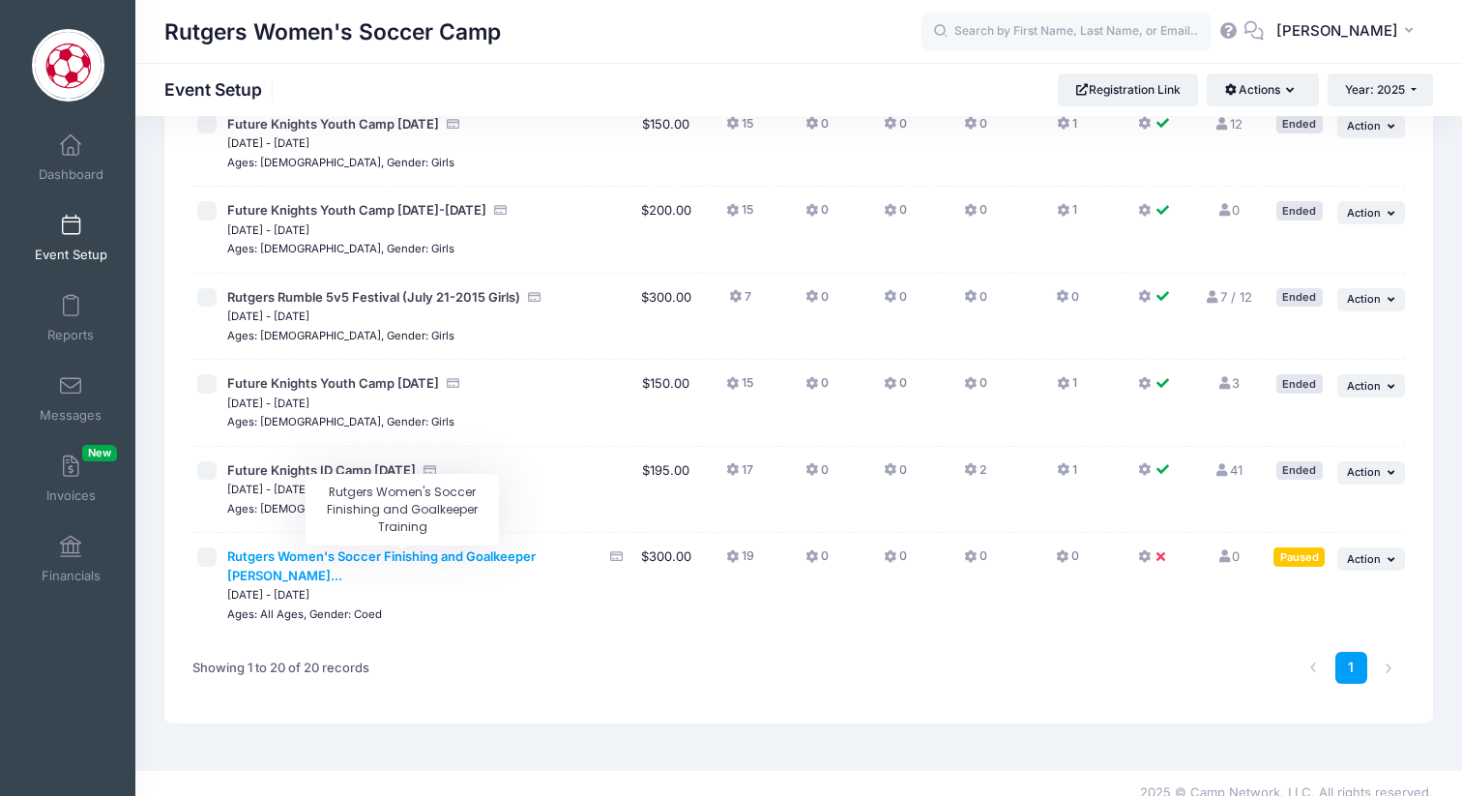
click at [433, 553] on span "Rutgers Women's Soccer Finishing and Goalkeeper [PERSON_NAME]..." at bounding box center [381, 565] width 309 height 35
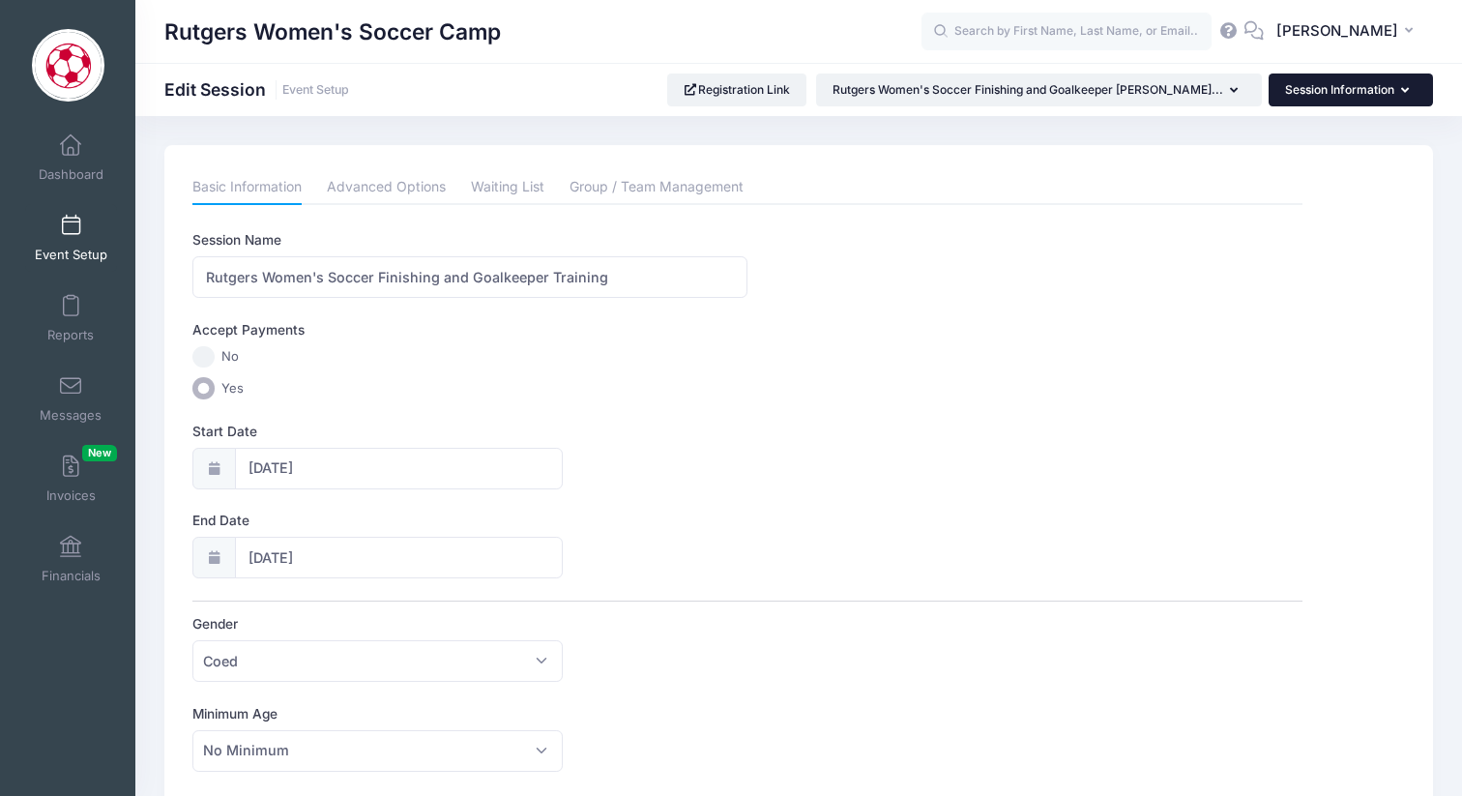
click at [1324, 100] on button "Session Information" at bounding box center [1351, 90] width 164 height 33
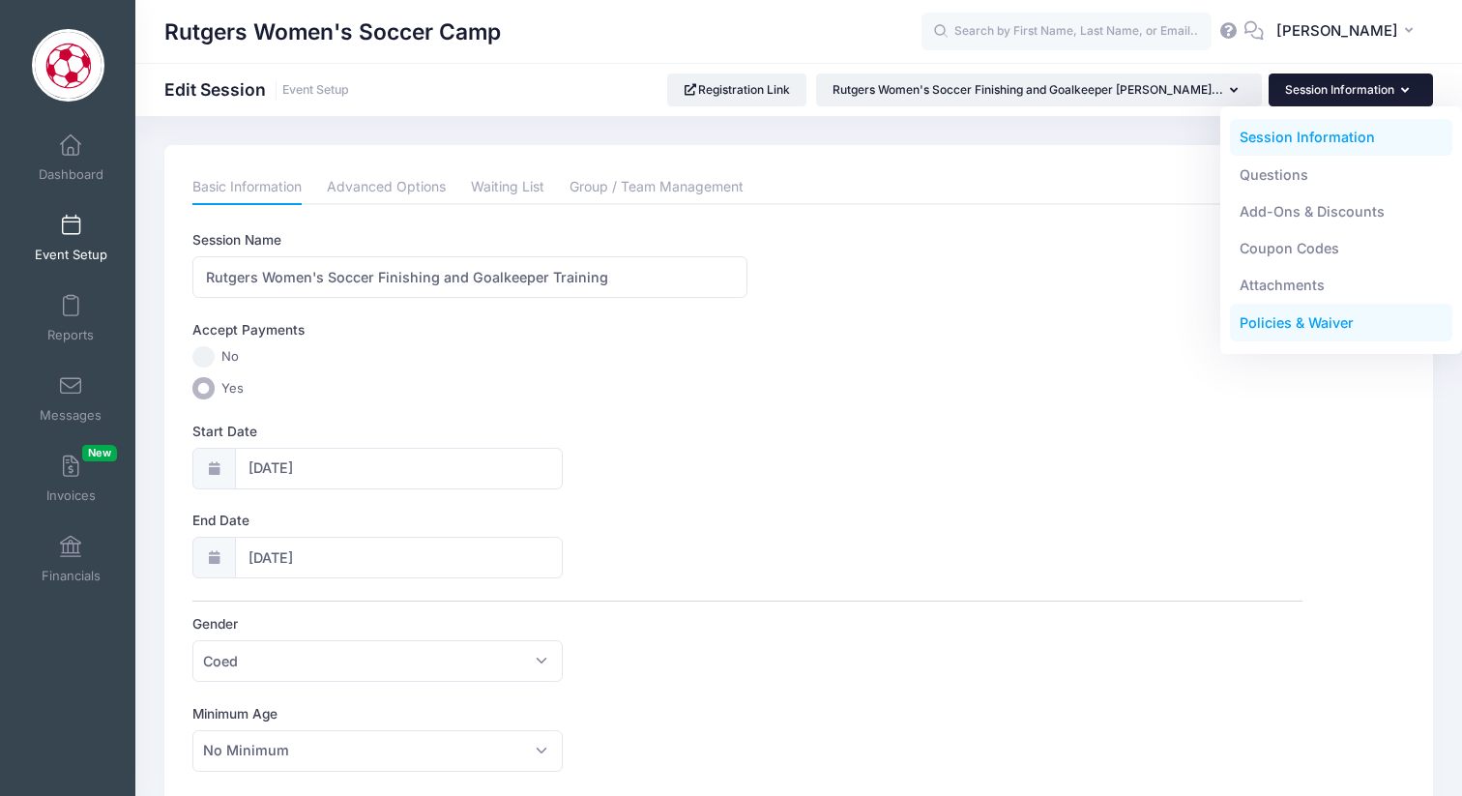
click at [1281, 309] on link "Policies & Waiver" at bounding box center [1341, 323] width 223 height 37
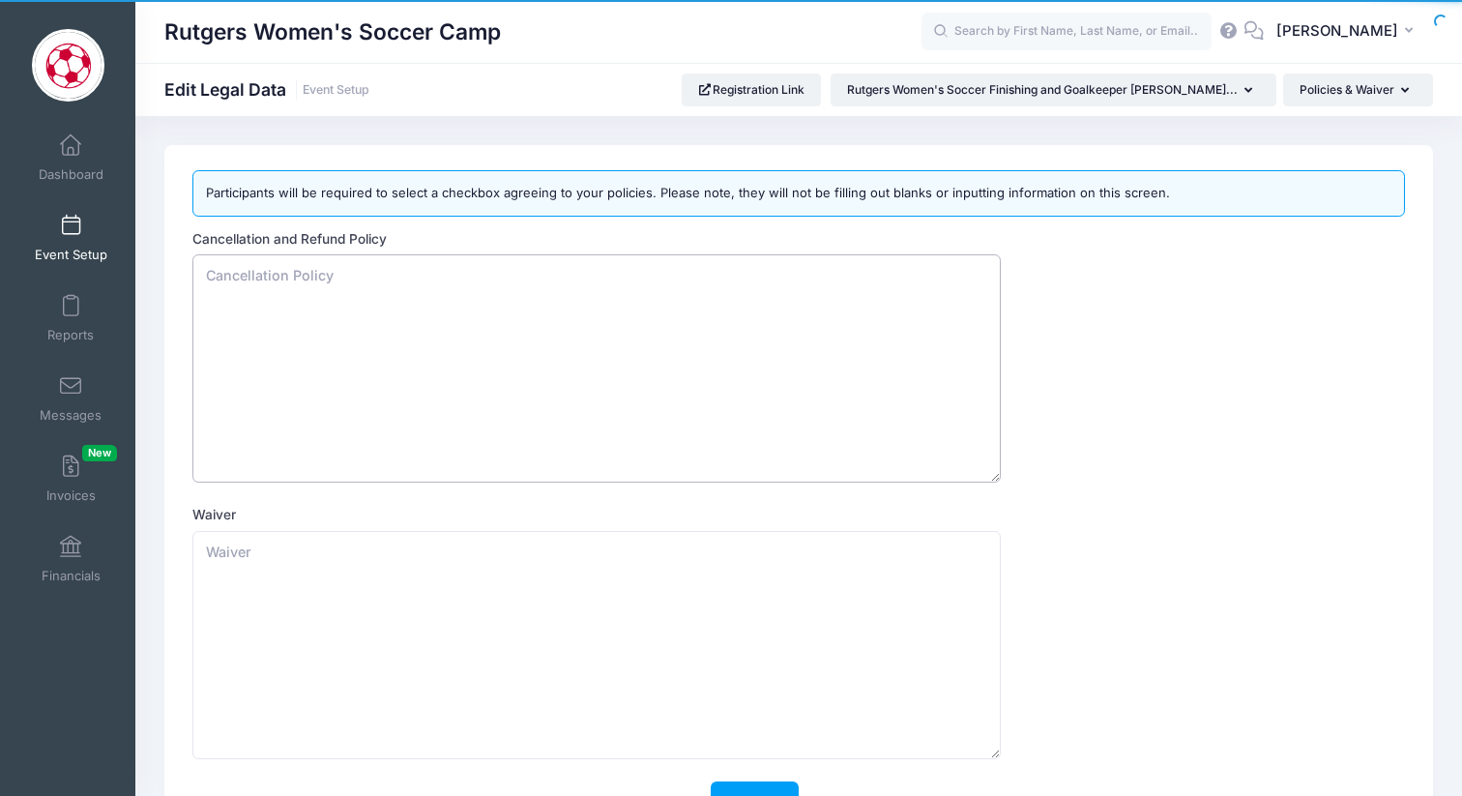
click at [406, 349] on textarea "Cancellation and Refund Policy" at bounding box center [596, 368] width 809 height 228
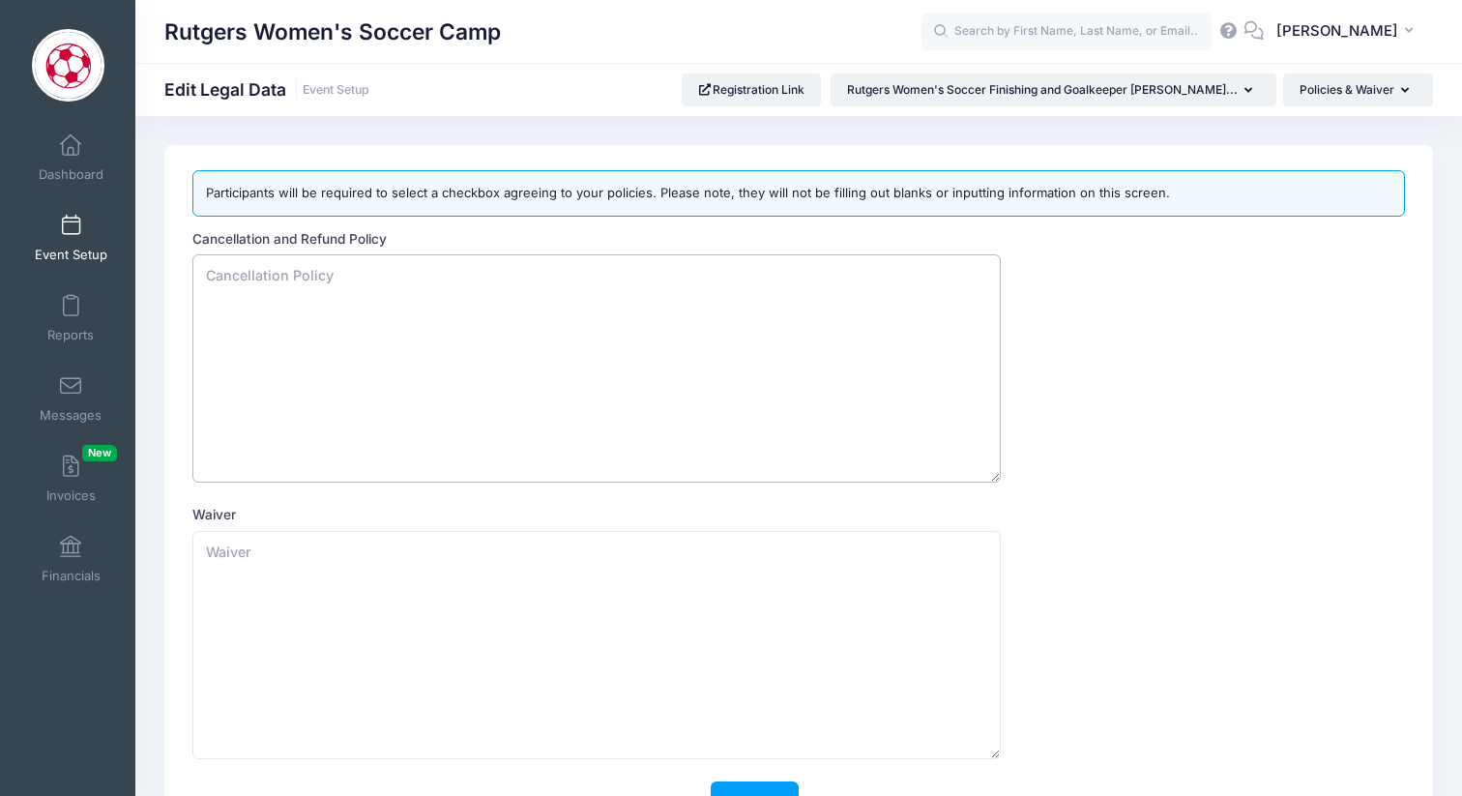
paste textarea "Cancellation and Refund Policy Note the camp fee is non-refundable due to incle…"
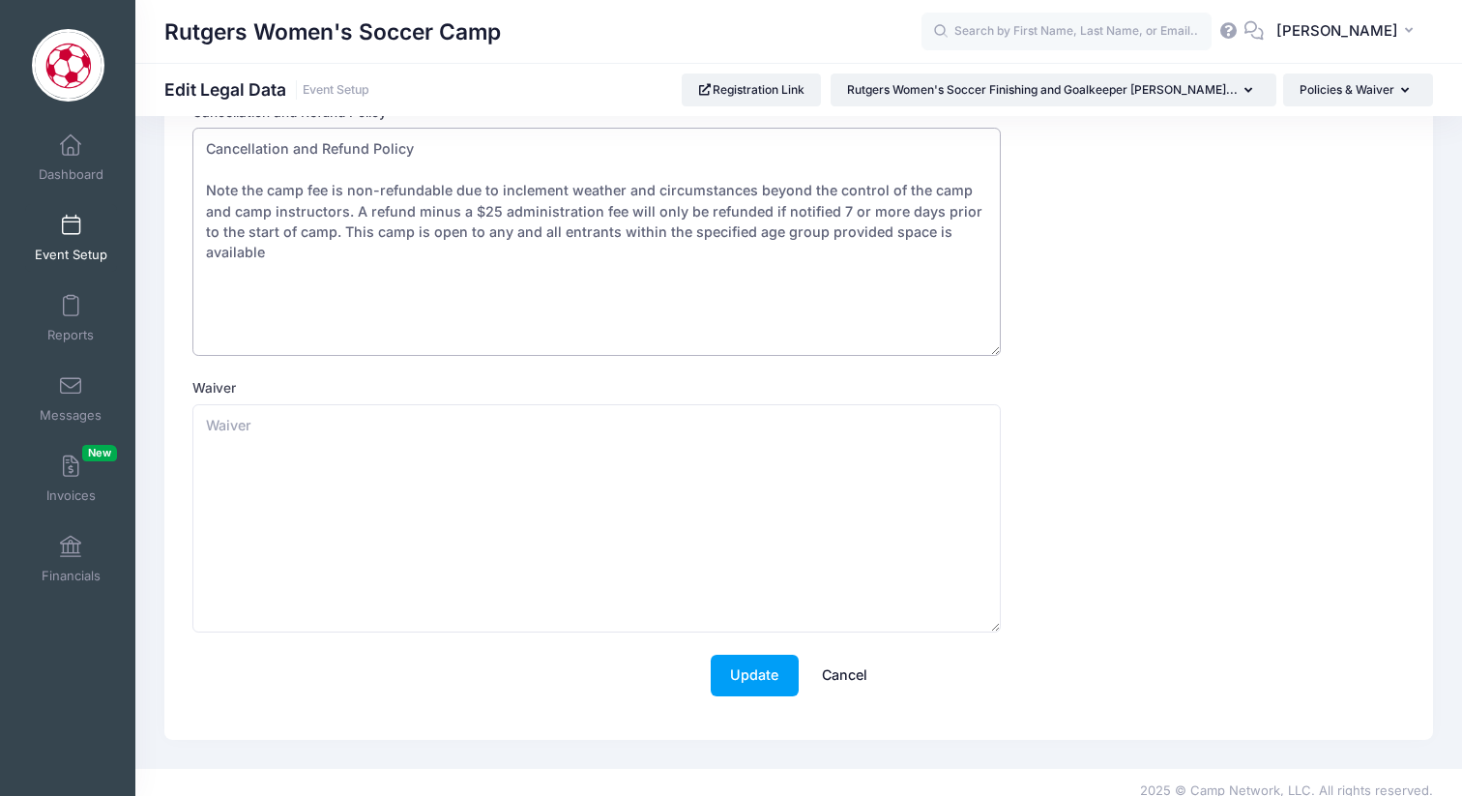
scroll to position [139, 0]
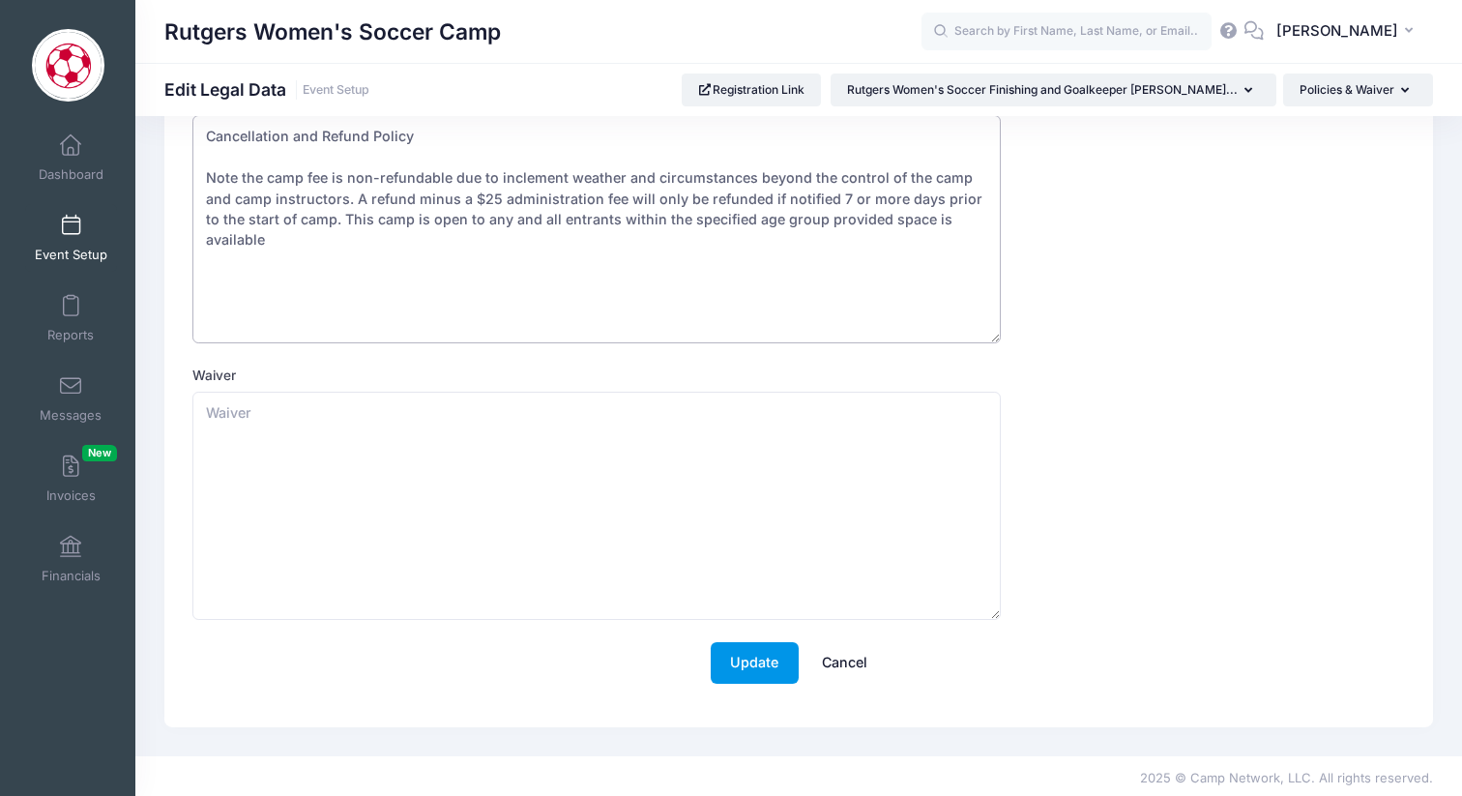
type textarea "Cancellation and Refund Policy Note the camp fee is non-refundable due to incle…"
click at [758, 667] on button "Update" at bounding box center [755, 663] width 88 height 42
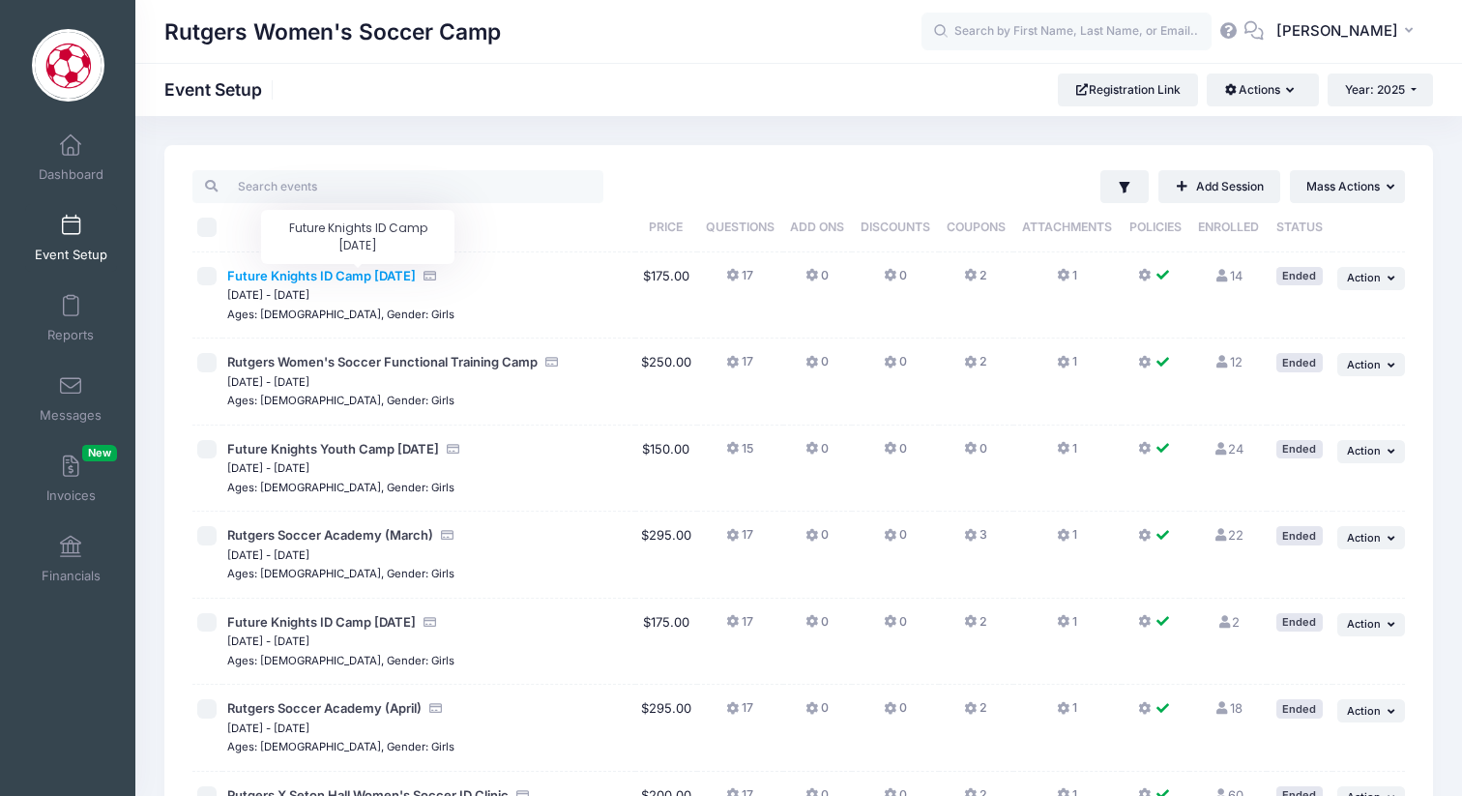
click at [337, 281] on span "Future Knights ID Camp [DATE]" at bounding box center [321, 275] width 189 height 15
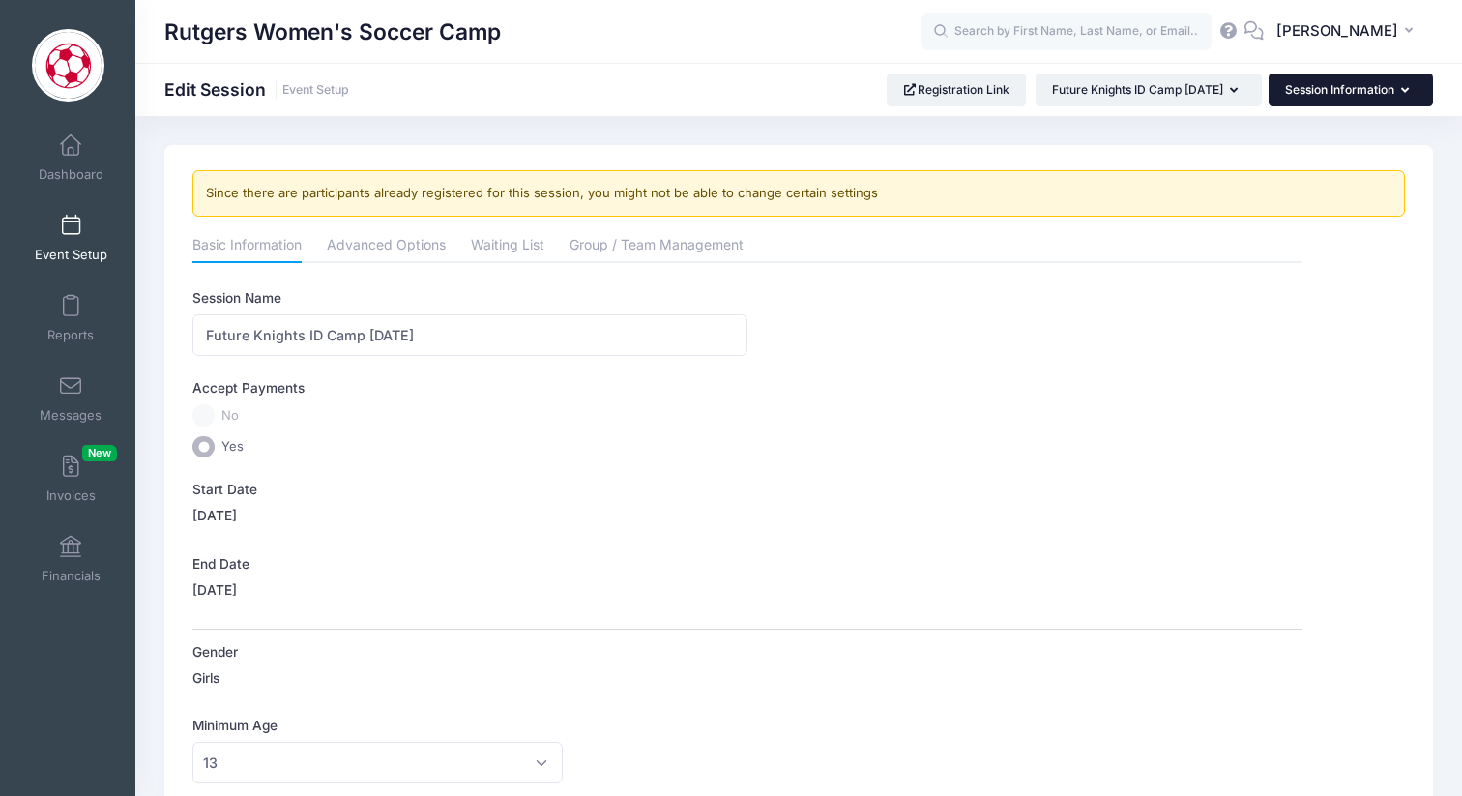
click at [1351, 88] on button "Session Information" at bounding box center [1351, 90] width 164 height 33
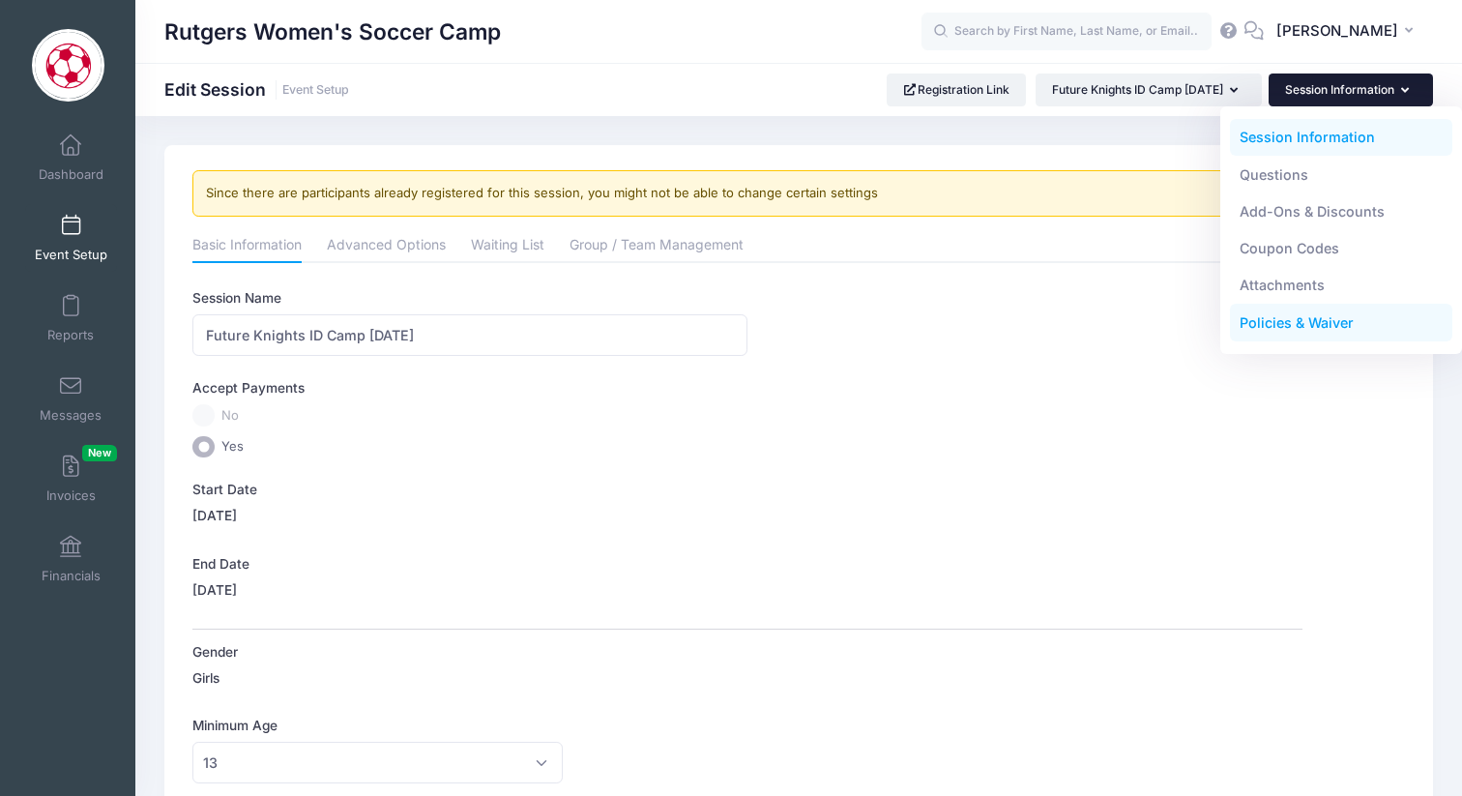
click at [1284, 323] on link "Policies & Waiver" at bounding box center [1341, 323] width 223 height 37
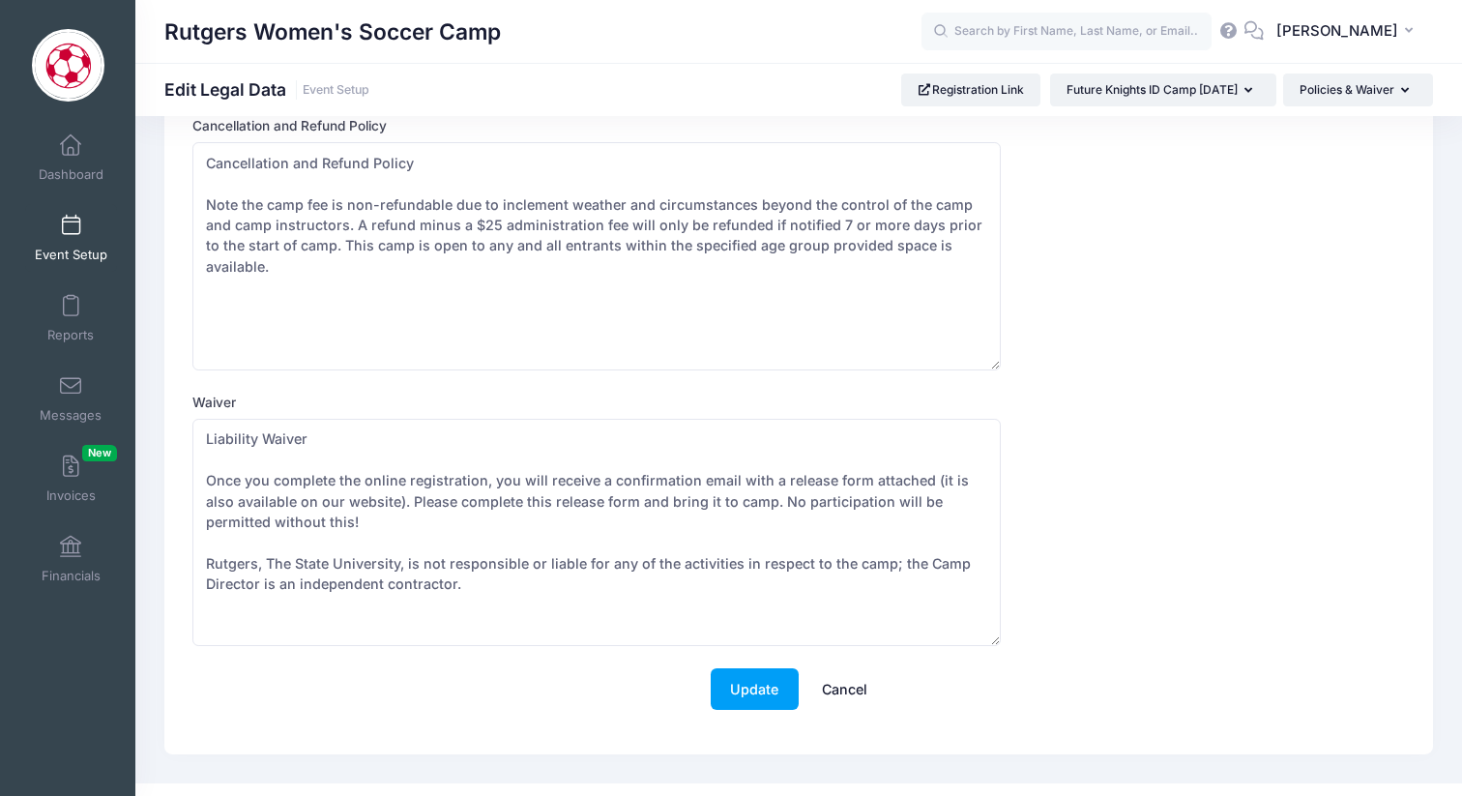
scroll to position [180, 0]
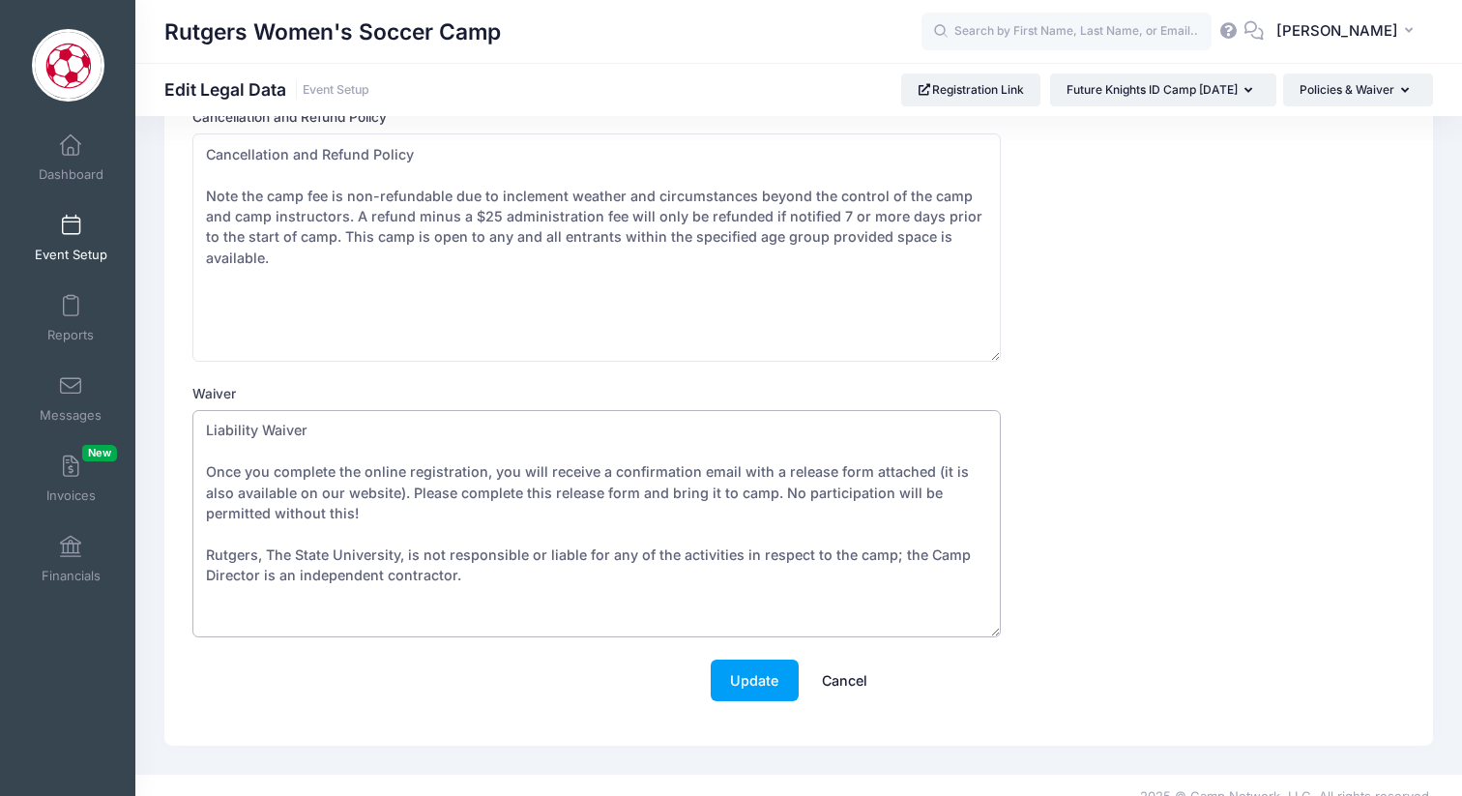
click at [466, 593] on textarea "Liability Waiver Once you complete the online registration, you will receive a …" at bounding box center [596, 524] width 809 height 228
drag, startPoint x: 408, startPoint y: 571, endPoint x: 190, endPoint y: 412, distance: 270.1
click at [190, 412] on div "Cancellation and Refund Policy Cancellation and Refund Policy Note the camp fee…" at bounding box center [799, 413] width 1231 height 613
click at [88, 221] on link "Event Setup" at bounding box center [71, 238] width 92 height 68
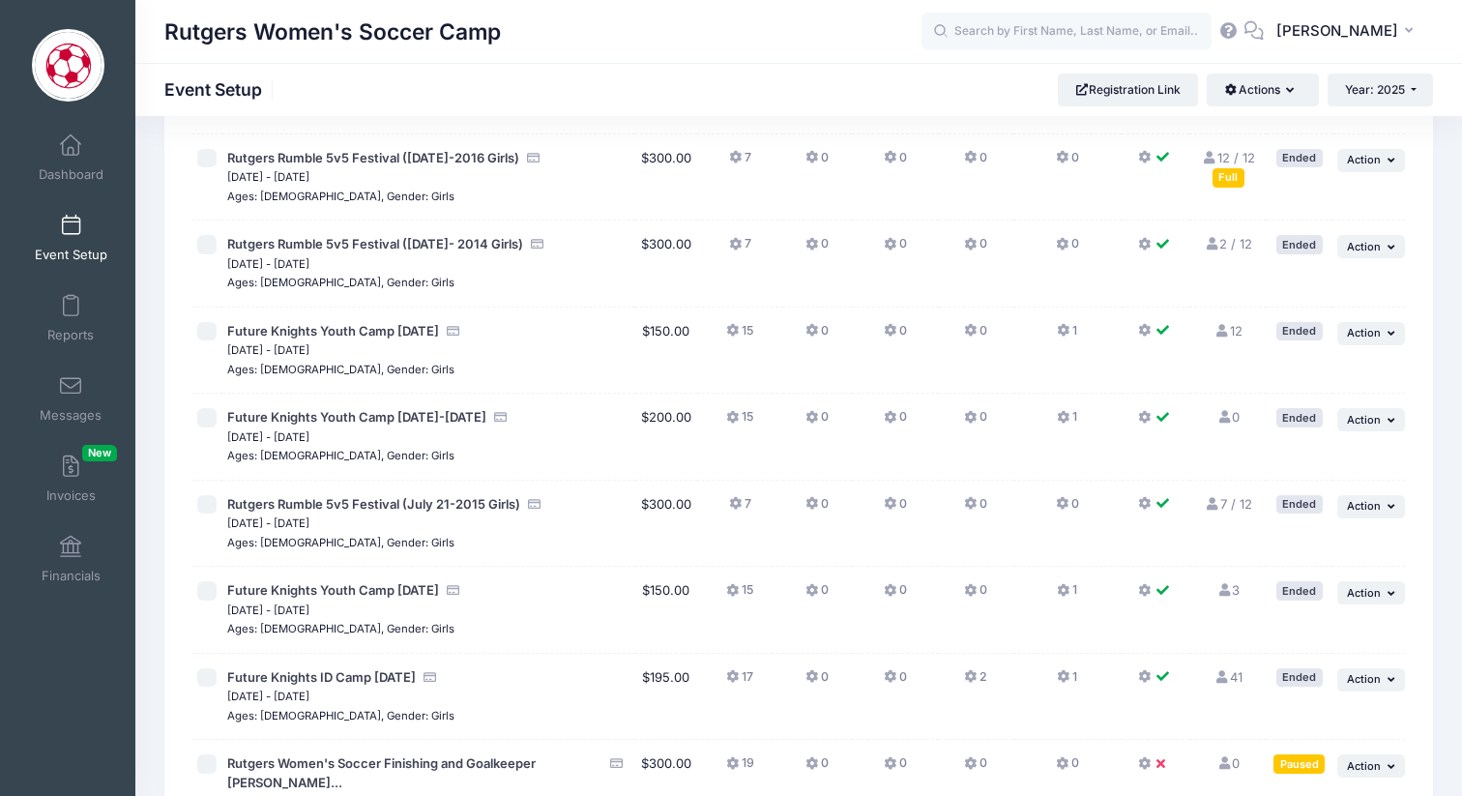
scroll to position [1364, 0]
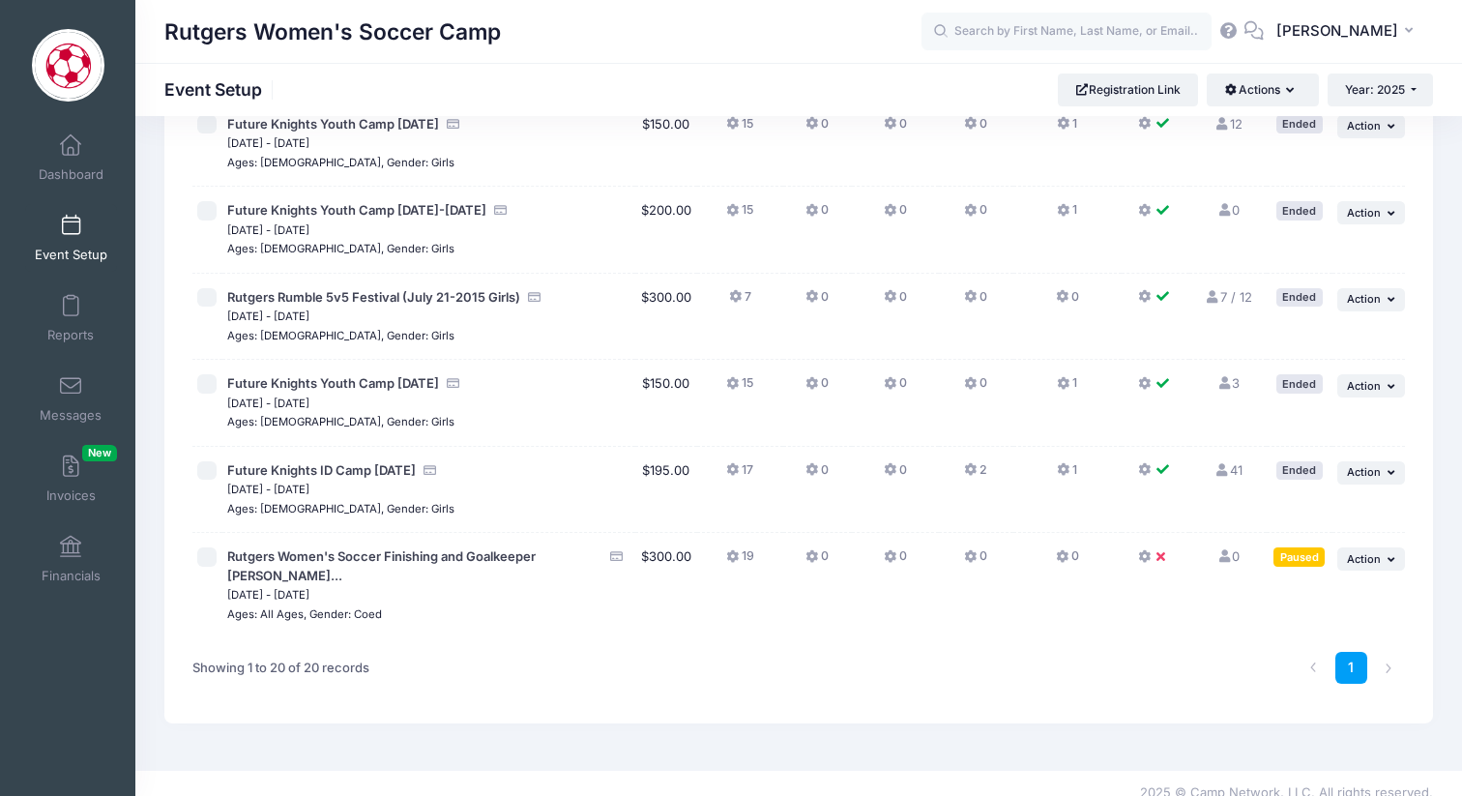
click at [426, 565] on span "Rutgers Women's Soccer Finishing and Goalkeeper [PERSON_NAME]..." at bounding box center [414, 566] width 374 height 38
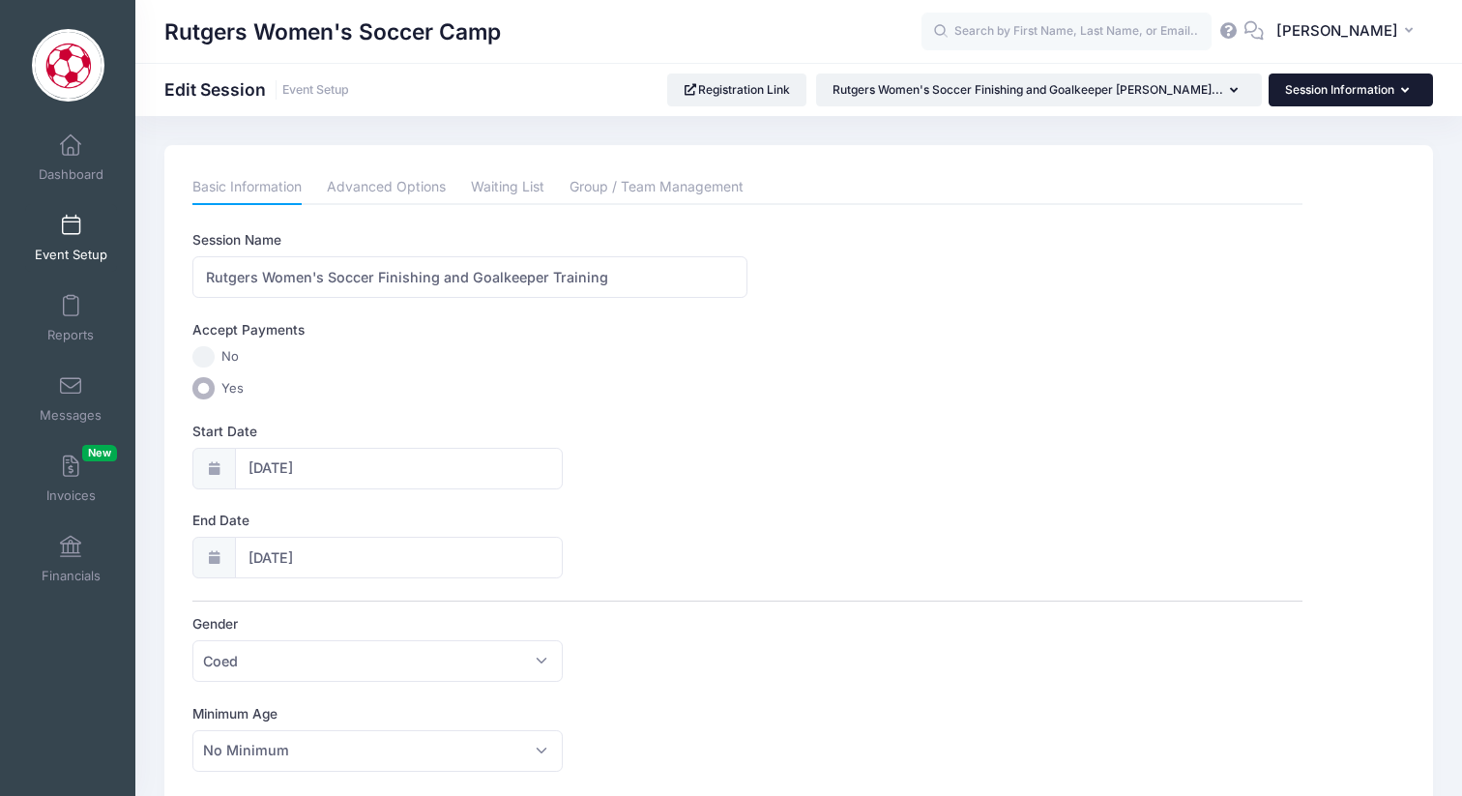
click at [1310, 90] on button "Session Information" at bounding box center [1351, 90] width 164 height 33
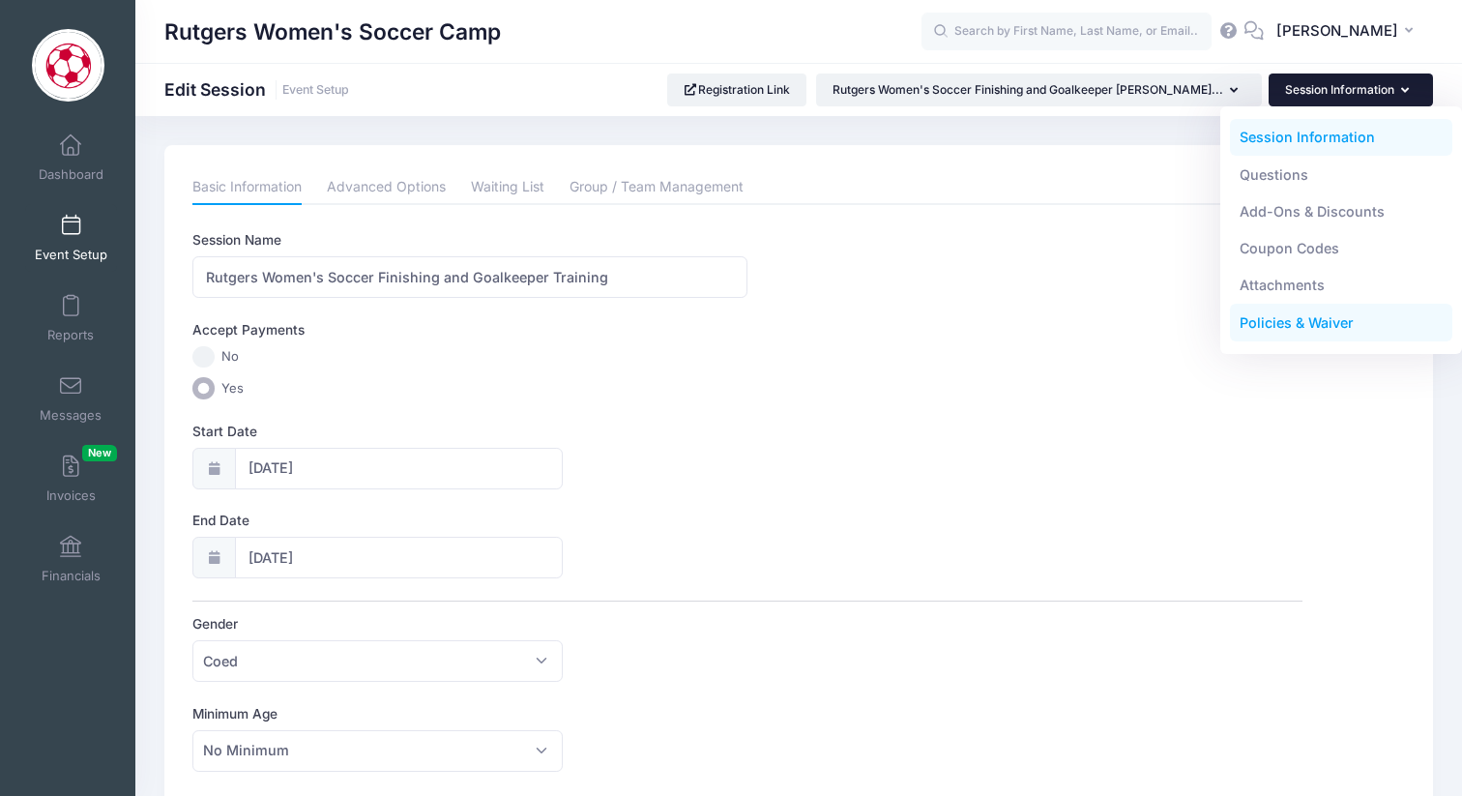
click at [1285, 313] on link "Policies & Waiver" at bounding box center [1341, 323] width 223 height 37
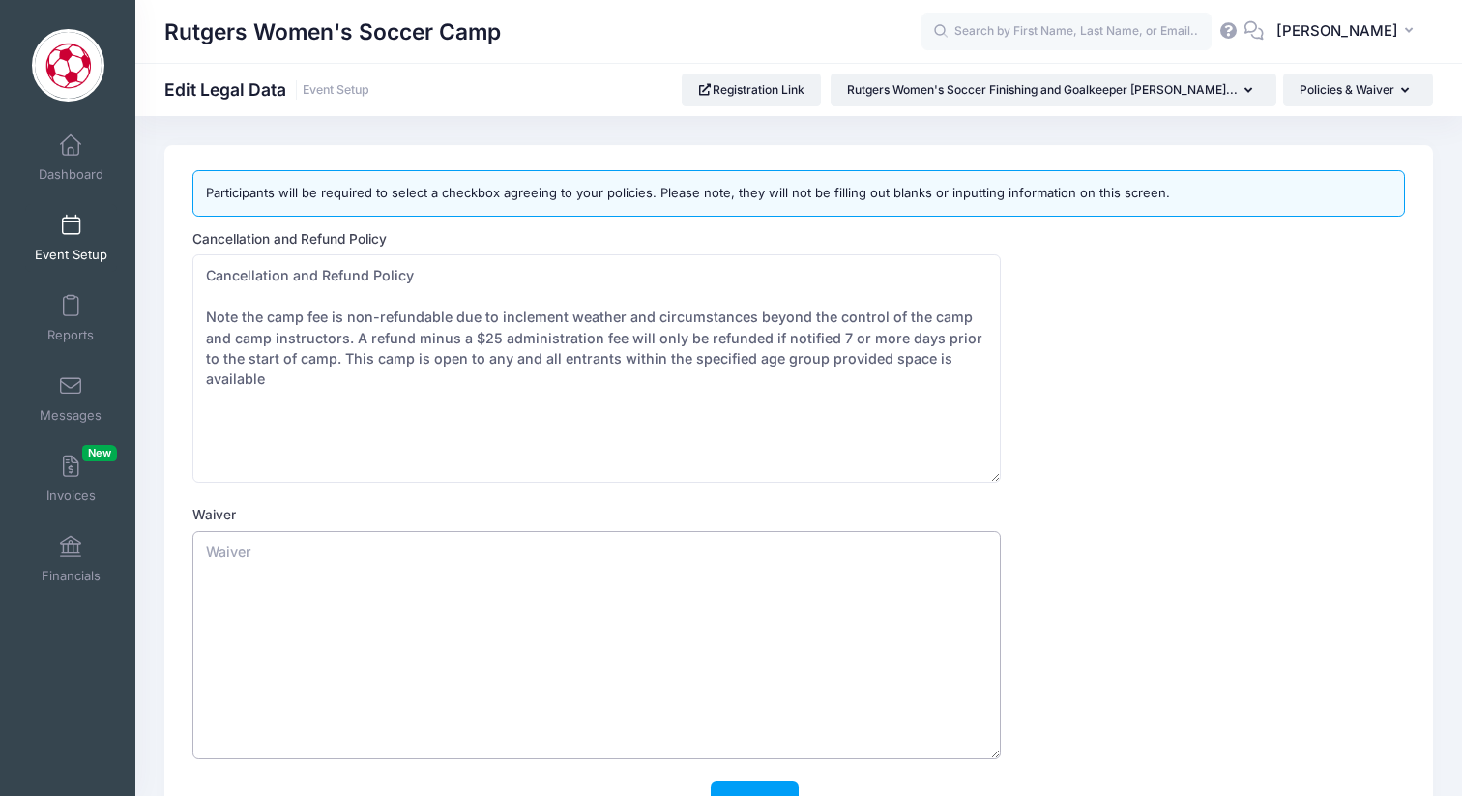
click at [401, 568] on textarea "Waiver" at bounding box center [596, 645] width 809 height 228
paste textarea "Liability Waiver Once you complete the online registration, you will receive a …"
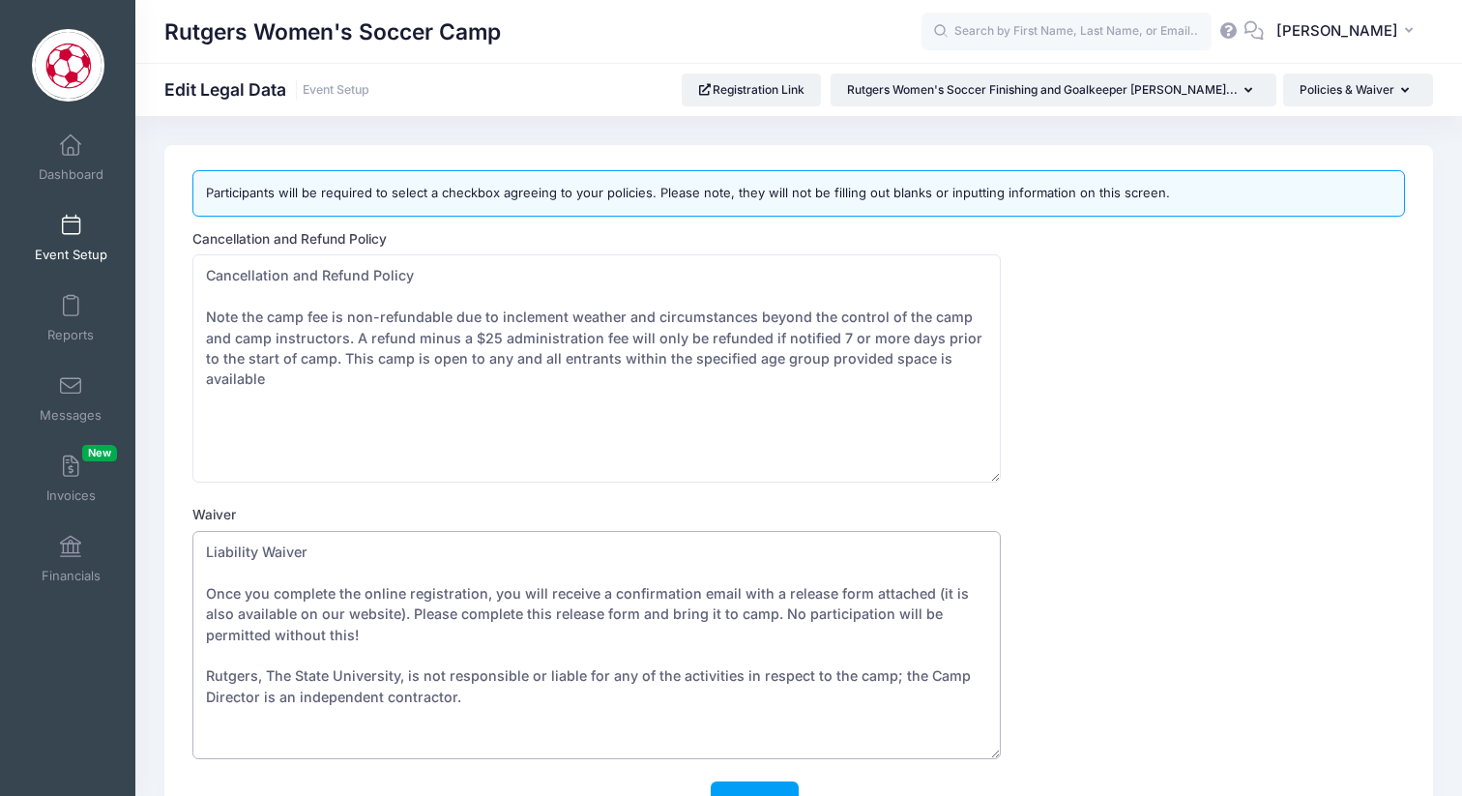
scroll to position [144, 0]
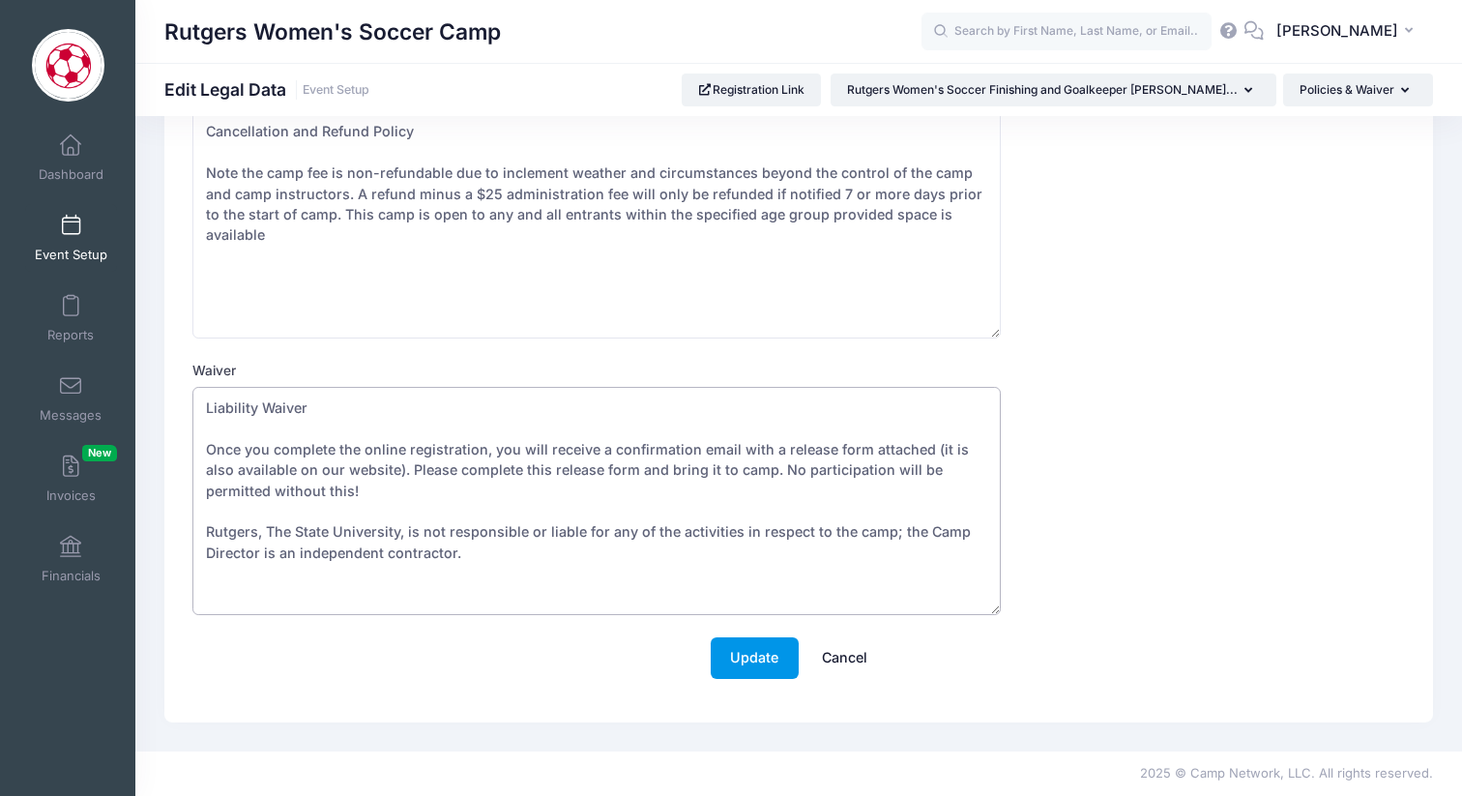
type textarea "Liability Waiver Once you complete the online registration, you will receive a …"
click at [764, 672] on button "Update" at bounding box center [755, 658] width 88 height 42
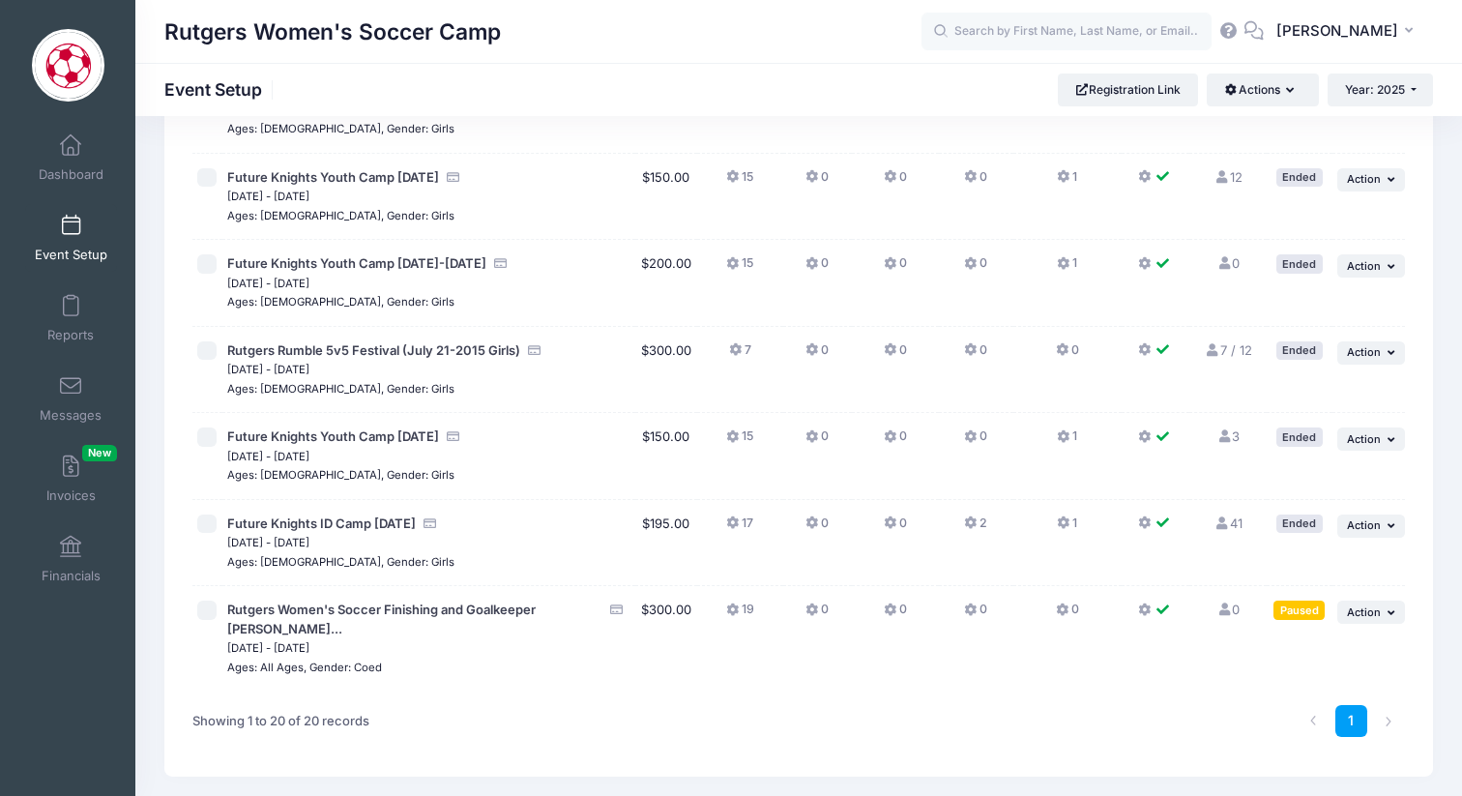
scroll to position [1364, 0]
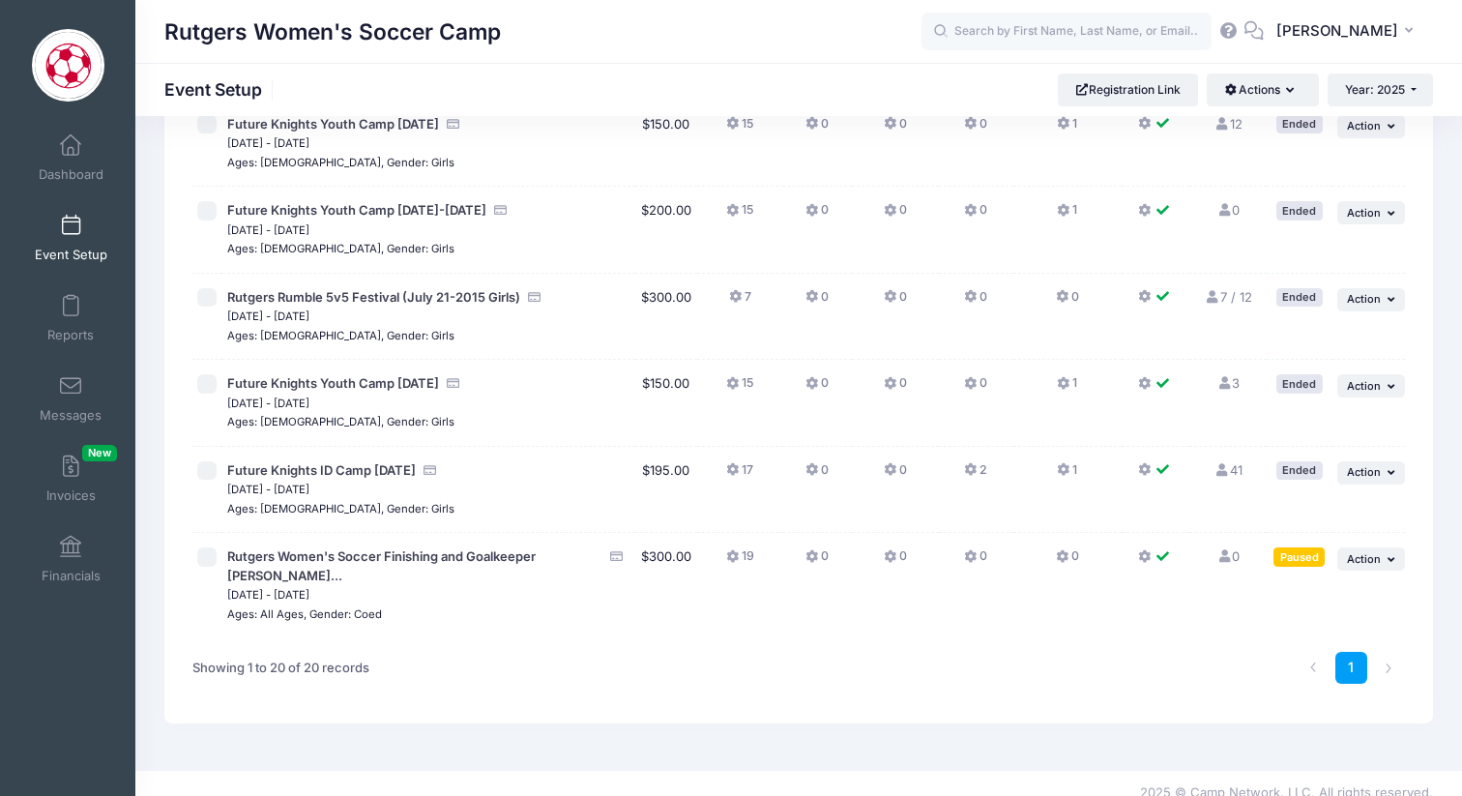
click at [1376, 545] on td "... Action Resume Session Pause Session Edit Session Duplicate Session Delete S…" at bounding box center [1369, 585] width 73 height 104
click at [1376, 557] on span "Action" at bounding box center [1364, 559] width 34 height 14
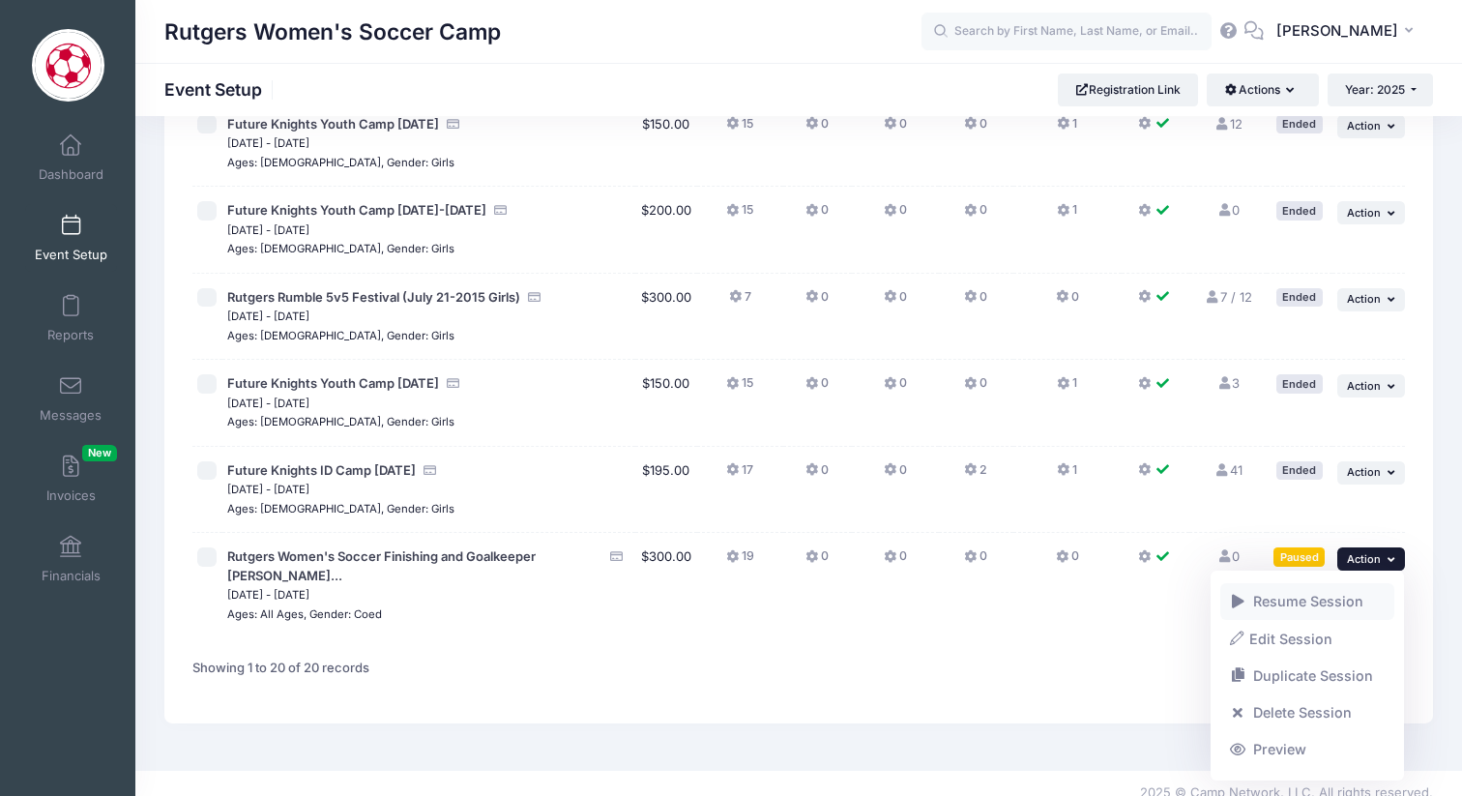
click at [1322, 595] on link "Resume Session" at bounding box center [1308, 601] width 175 height 37
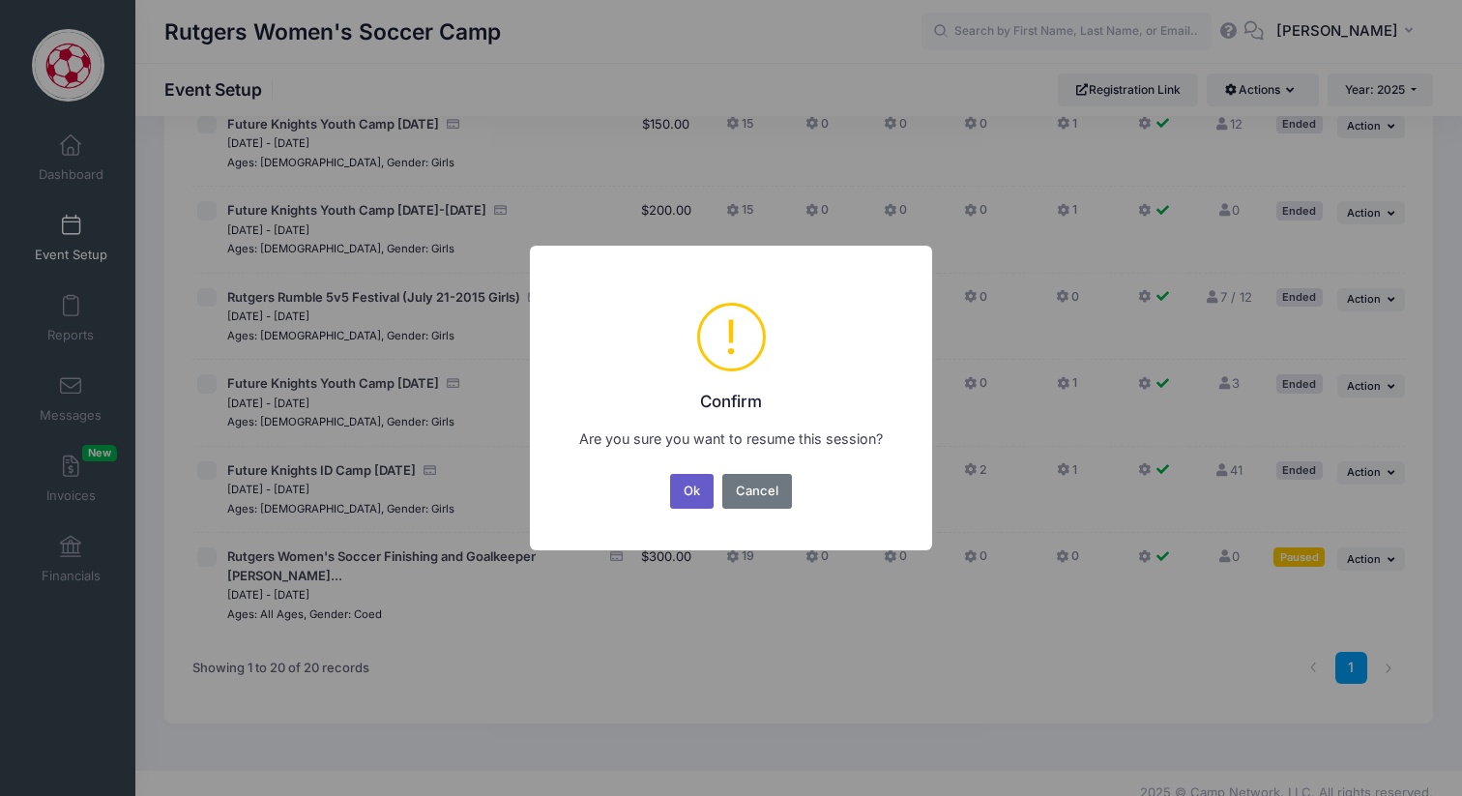
click at [702, 502] on button "Ok" at bounding box center [692, 491] width 44 height 35
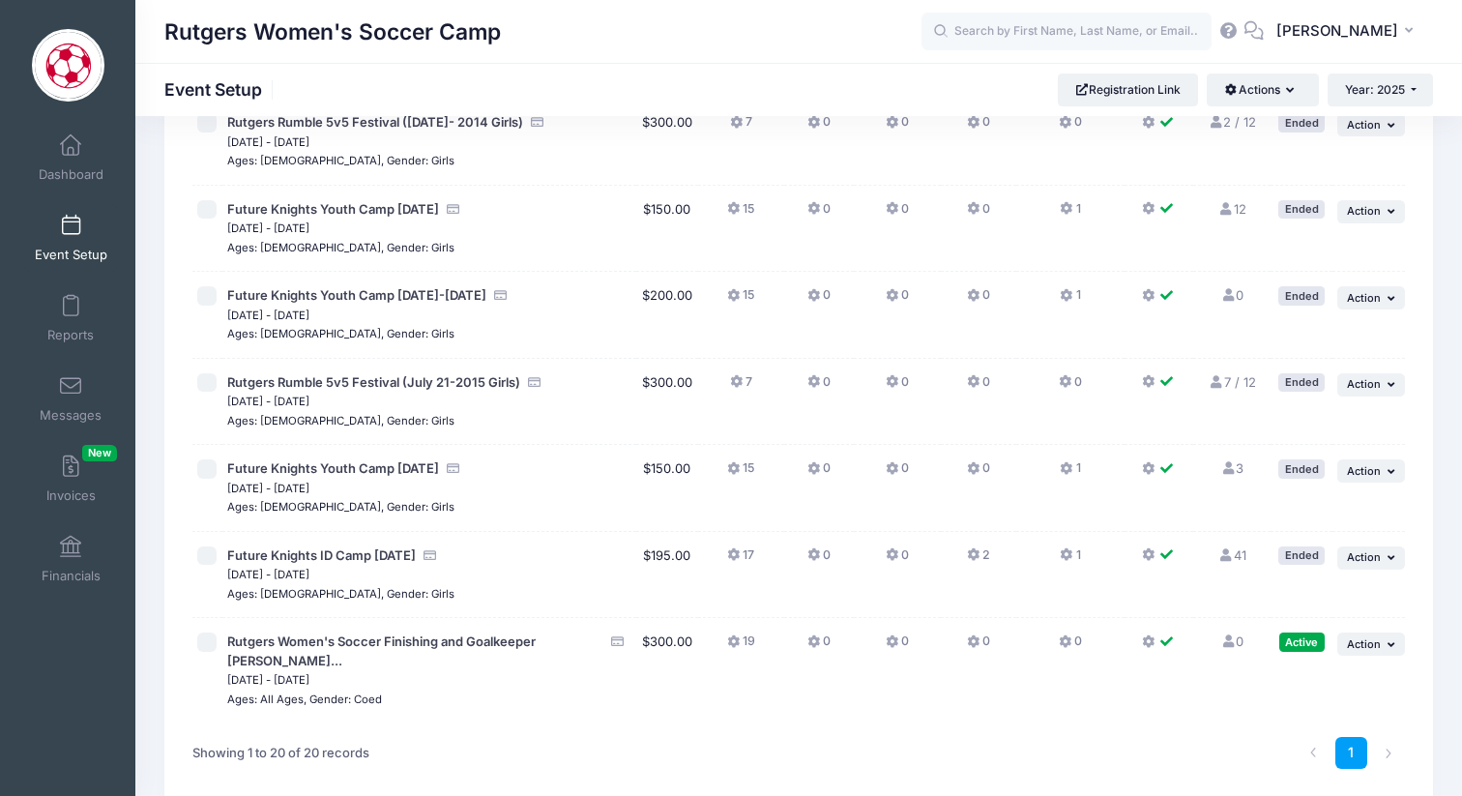
scroll to position [1280, 0]
